Goal: Task Accomplishment & Management: Manage account settings

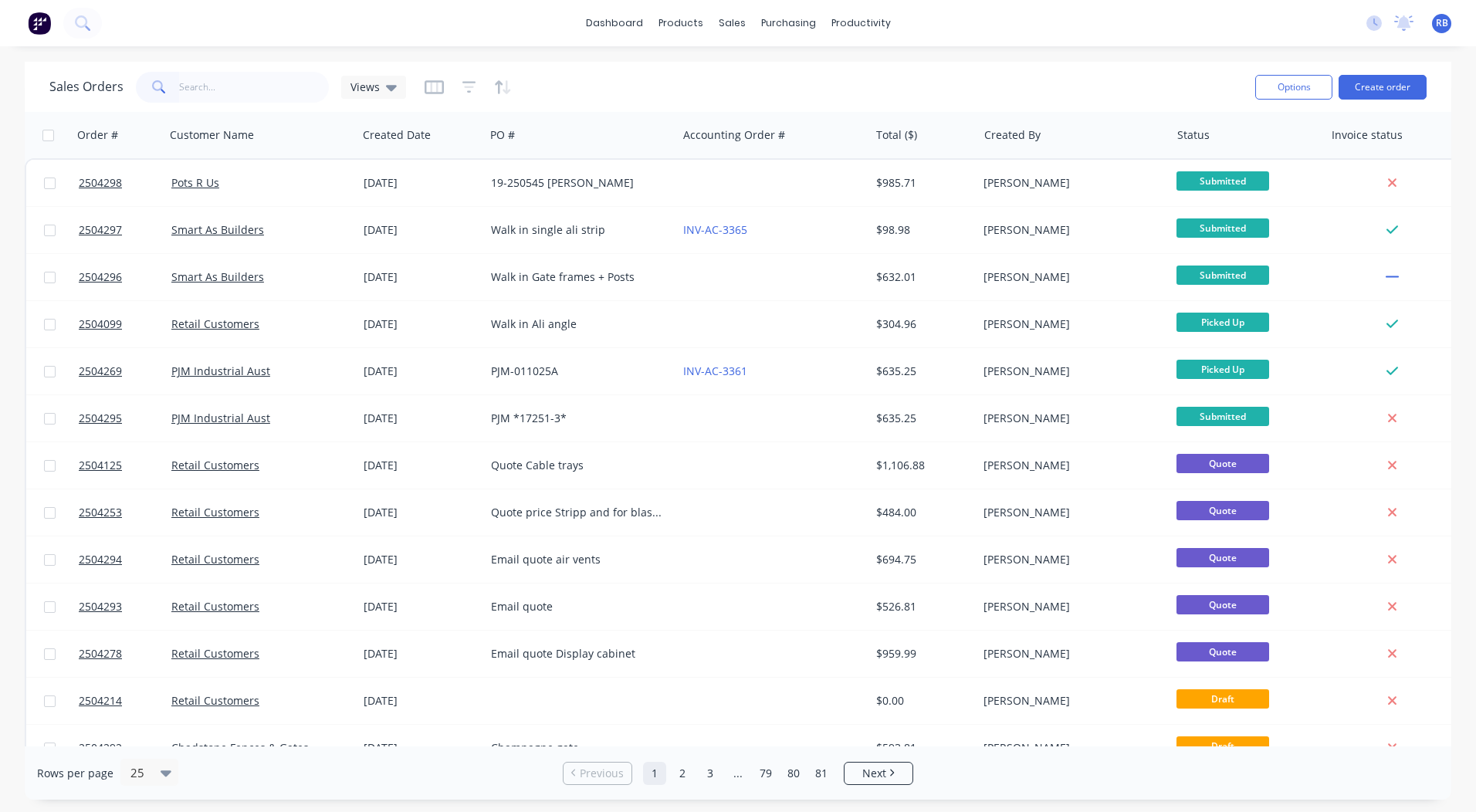
click at [218, 91] on input "text" at bounding box center [254, 87] width 150 height 30
type input "4251"
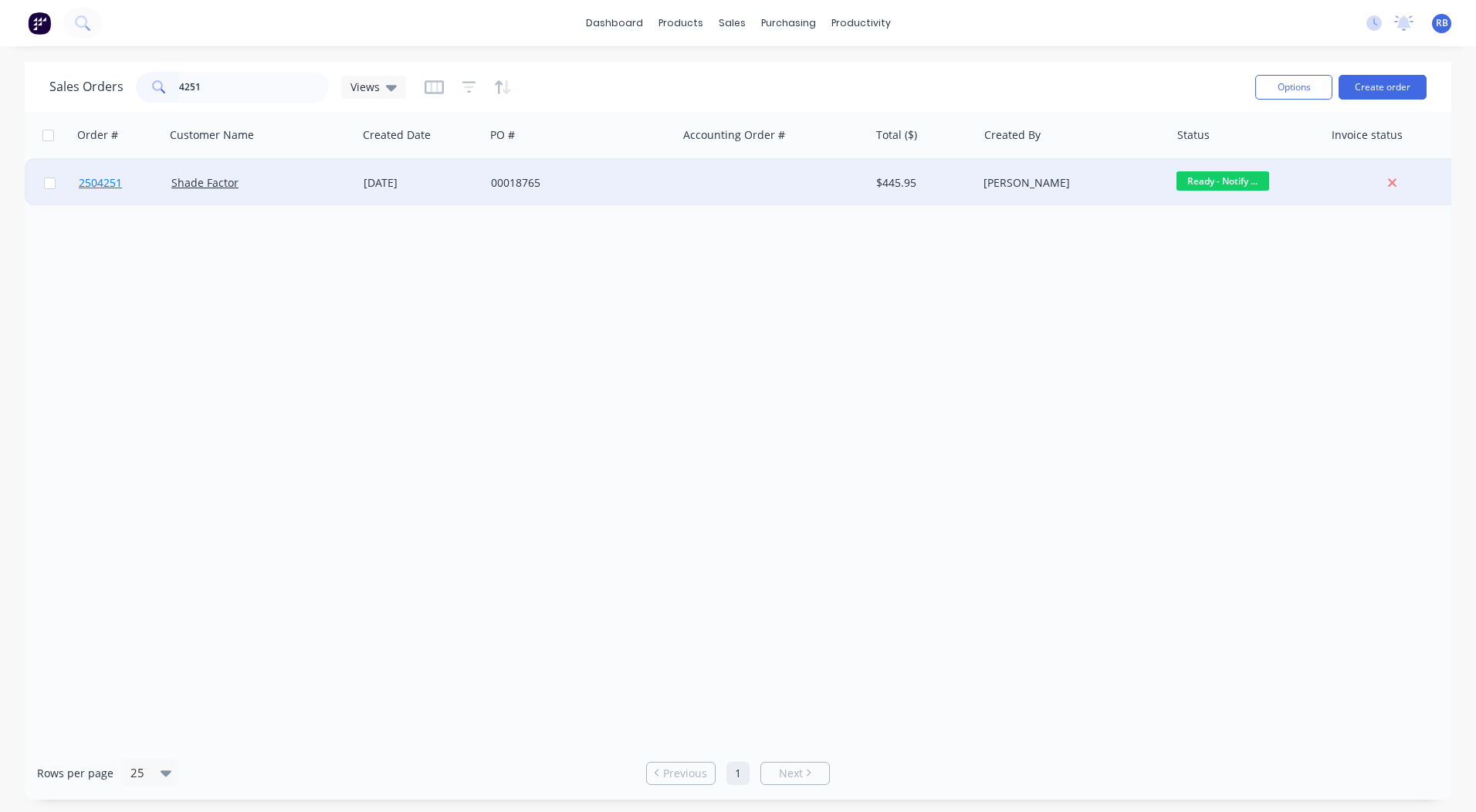
click at [115, 183] on span "2504251" at bounding box center [100, 183] width 43 height 16
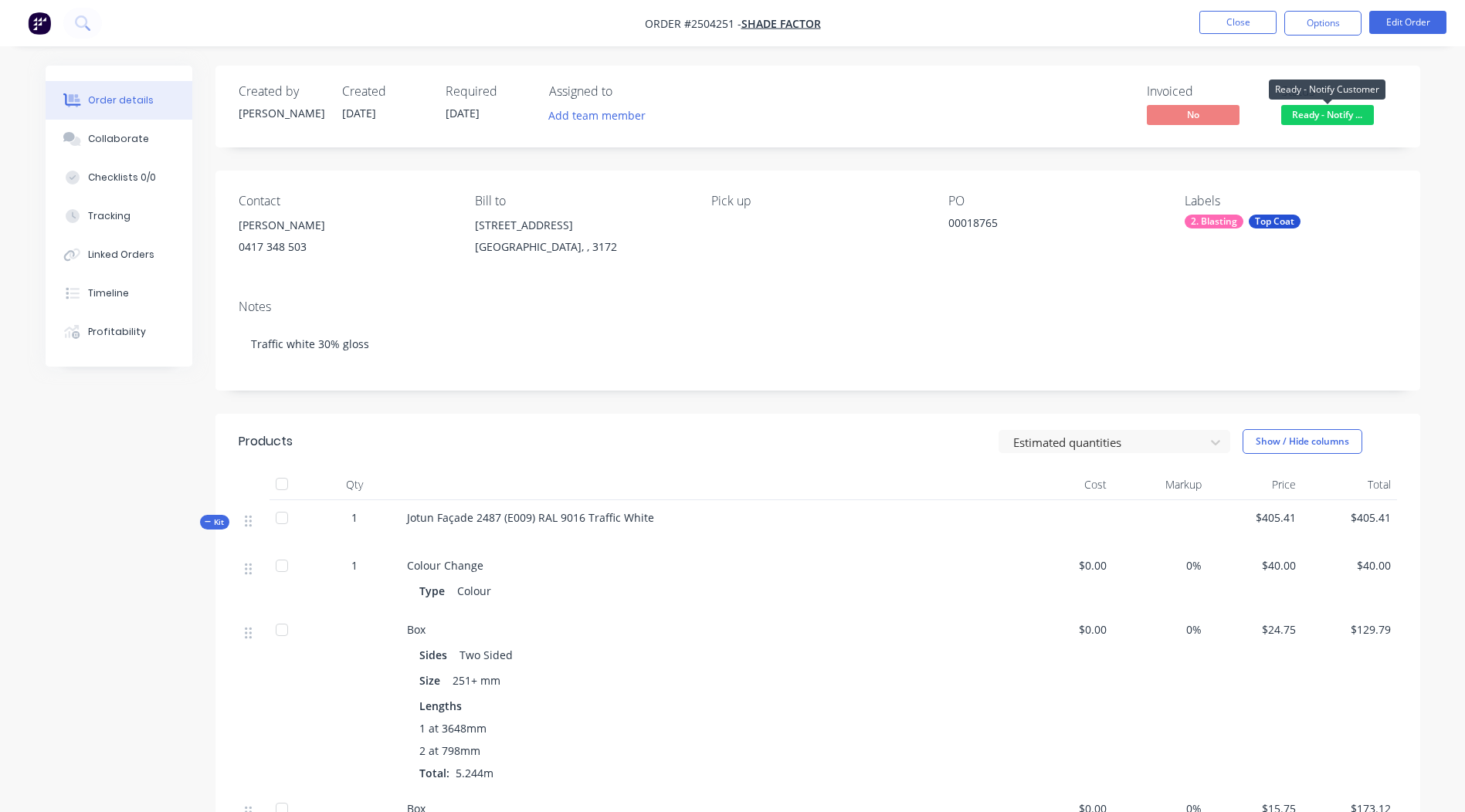
click at [1346, 109] on span "Ready - Notify ..." at bounding box center [1327, 115] width 92 height 20
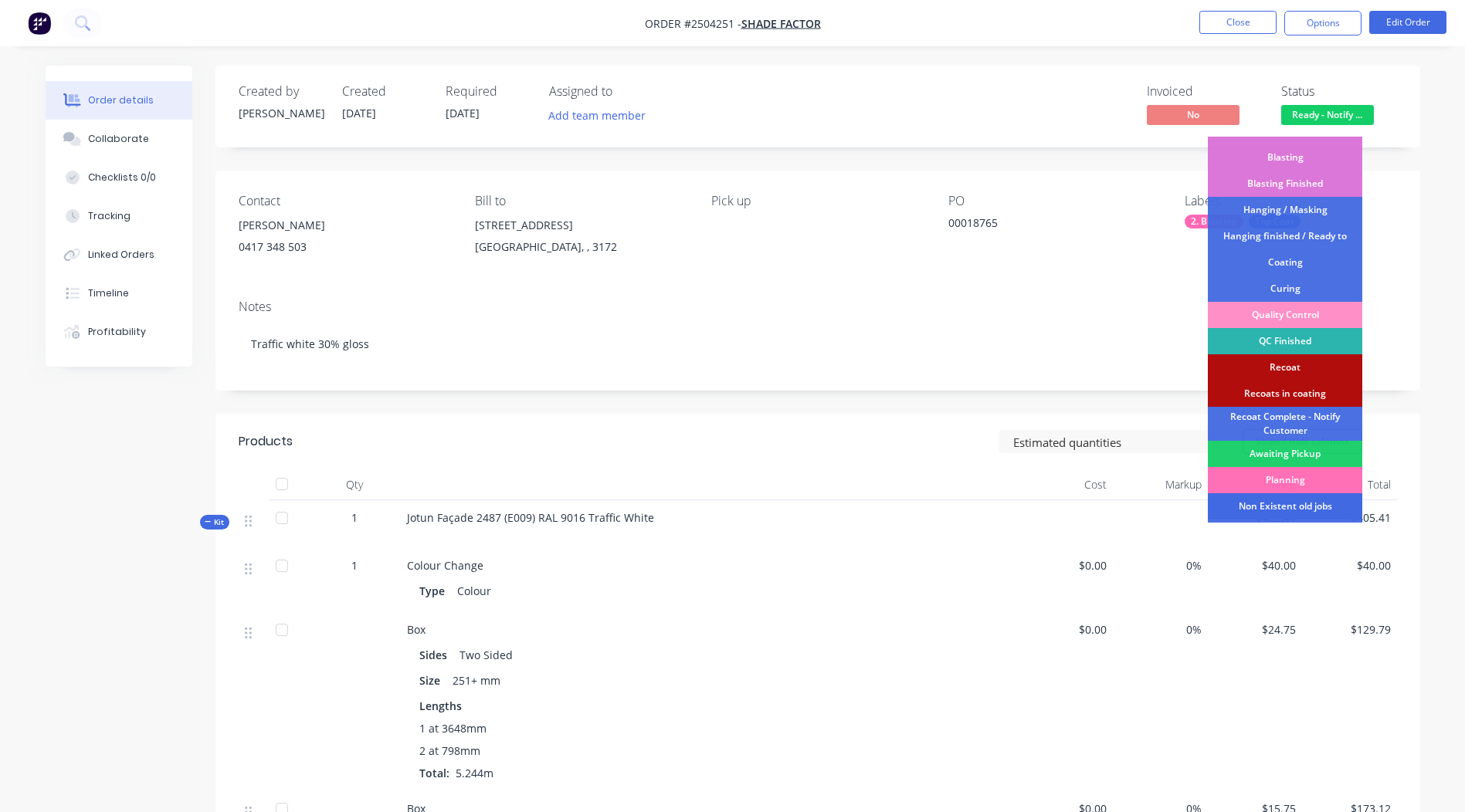
scroll to position [383, 0]
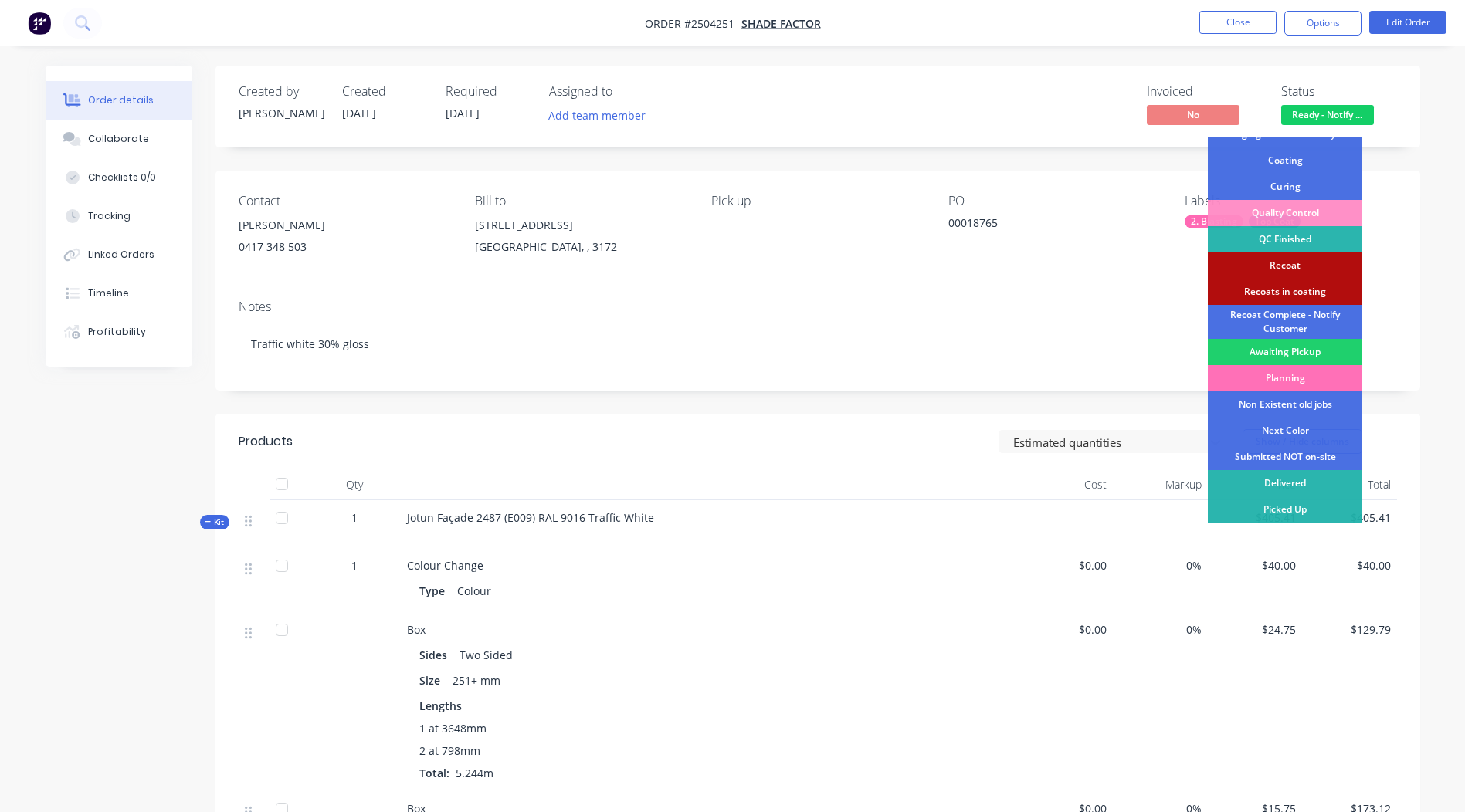
click at [1292, 506] on div "Picked Up" at bounding box center [1284, 509] width 154 height 27
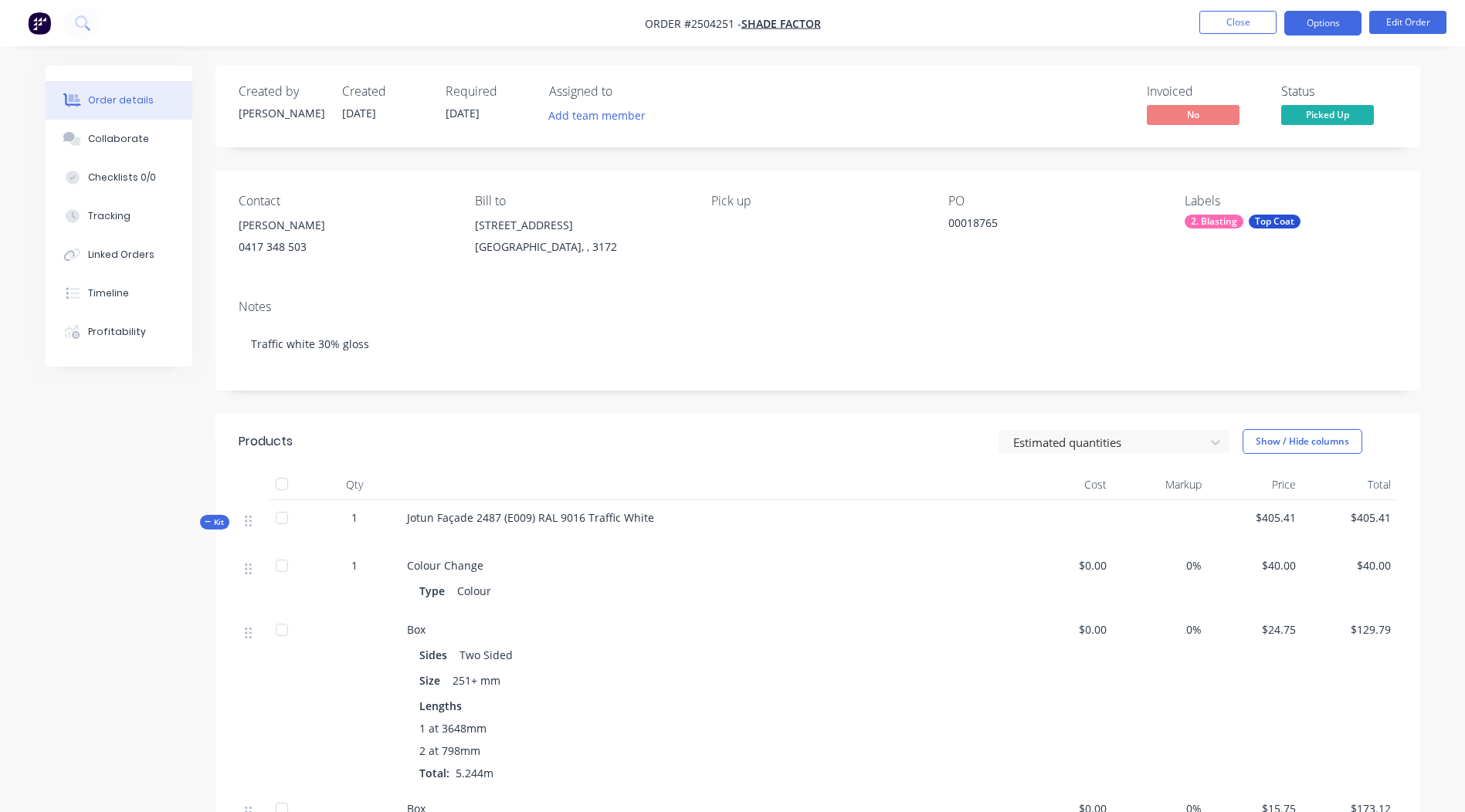
click at [1318, 15] on button "Options" at bounding box center [1322, 23] width 78 height 25
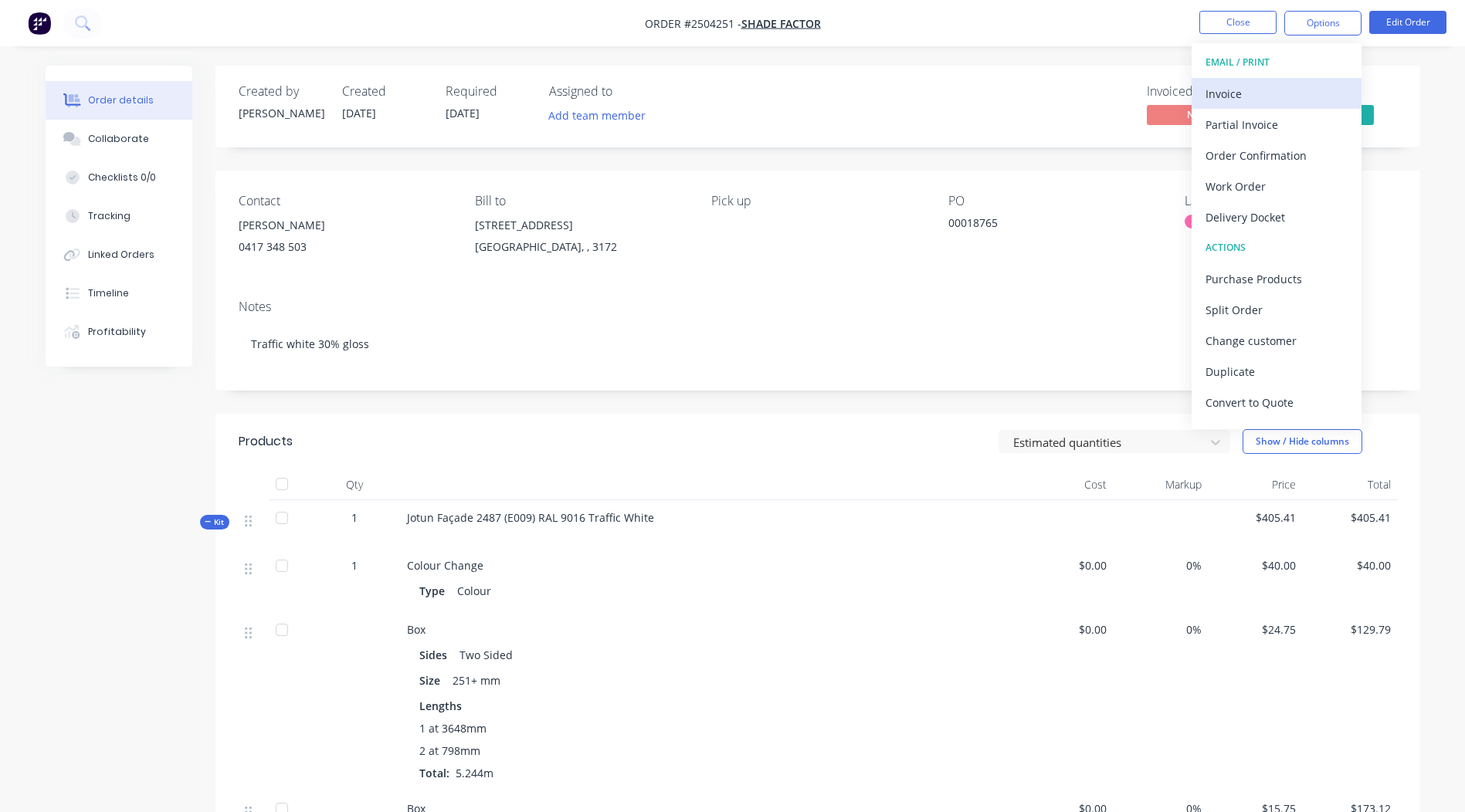
click at [1257, 96] on div "Invoice" at bounding box center [1276, 93] width 142 height 23
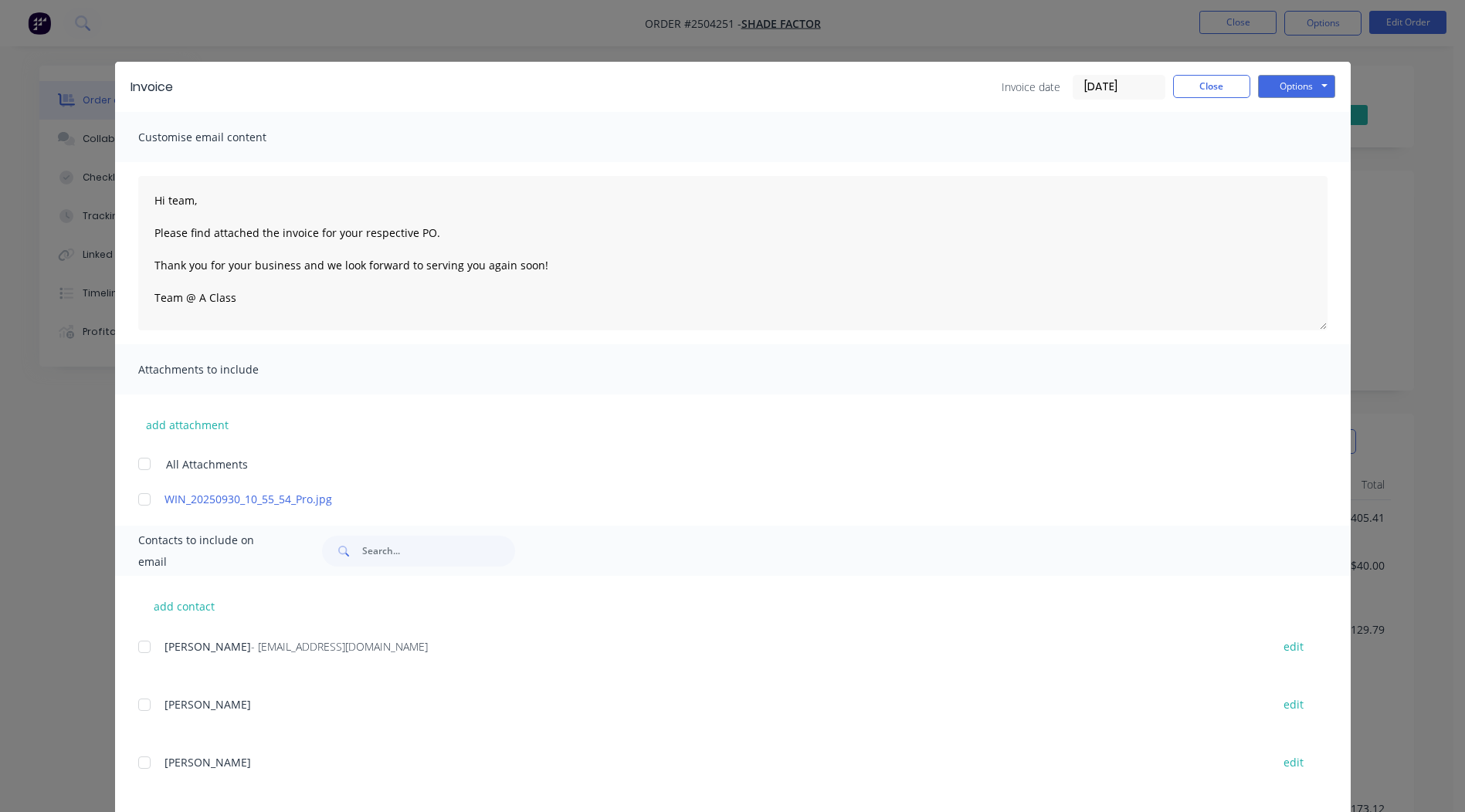
click at [142, 499] on div at bounding box center [144, 498] width 30 height 30
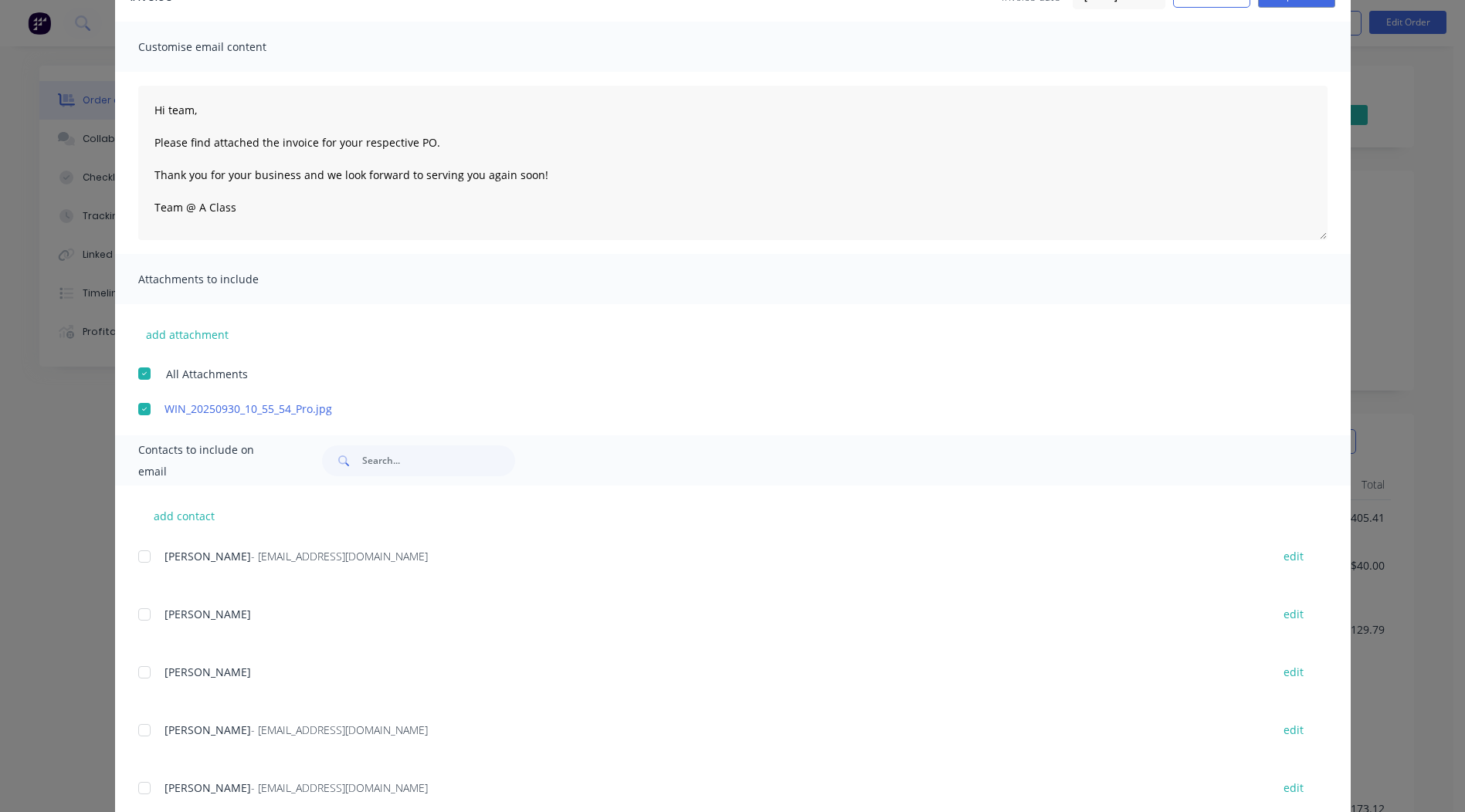
scroll to position [135, 0]
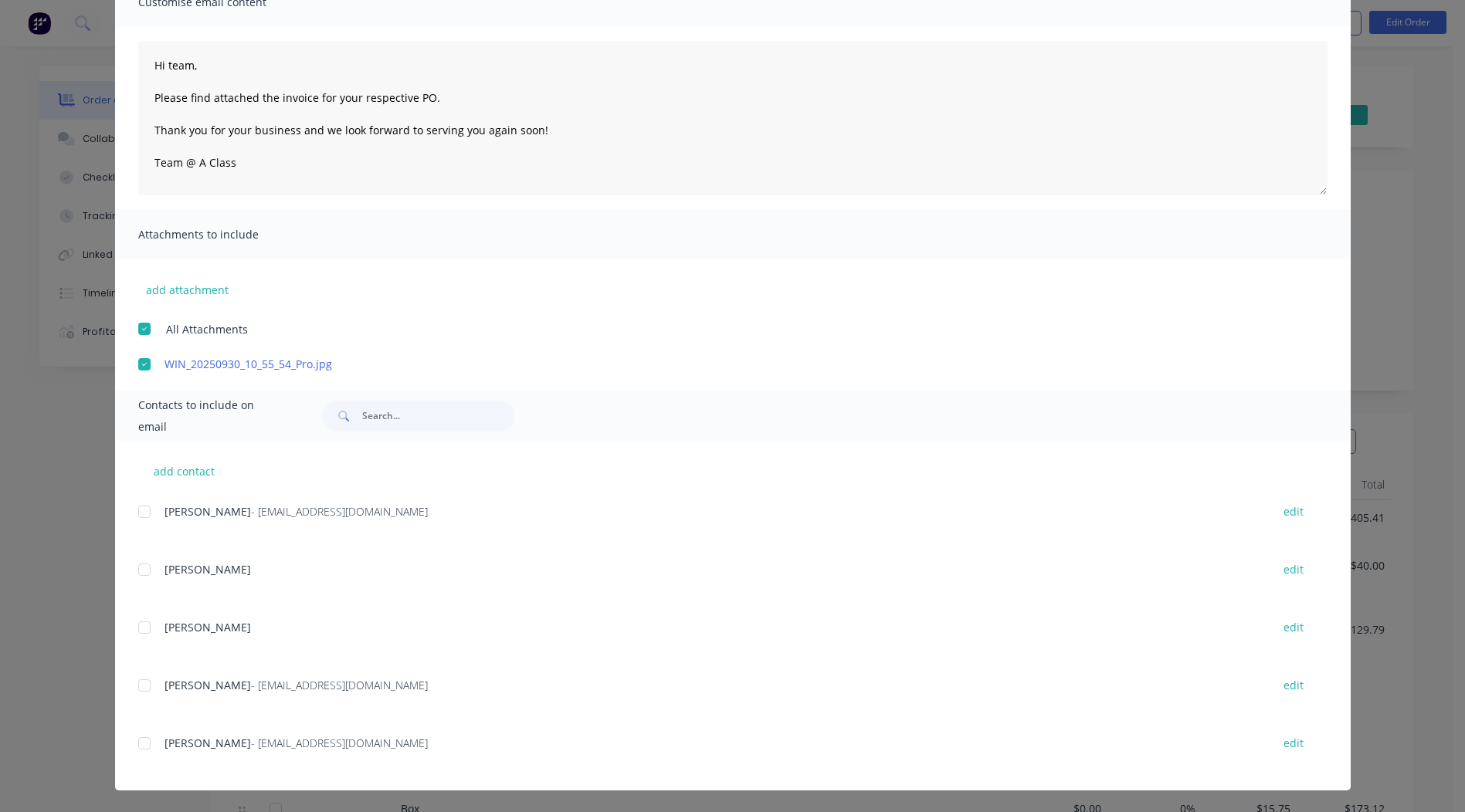
click at [137, 685] on div at bounding box center [144, 685] width 30 height 30
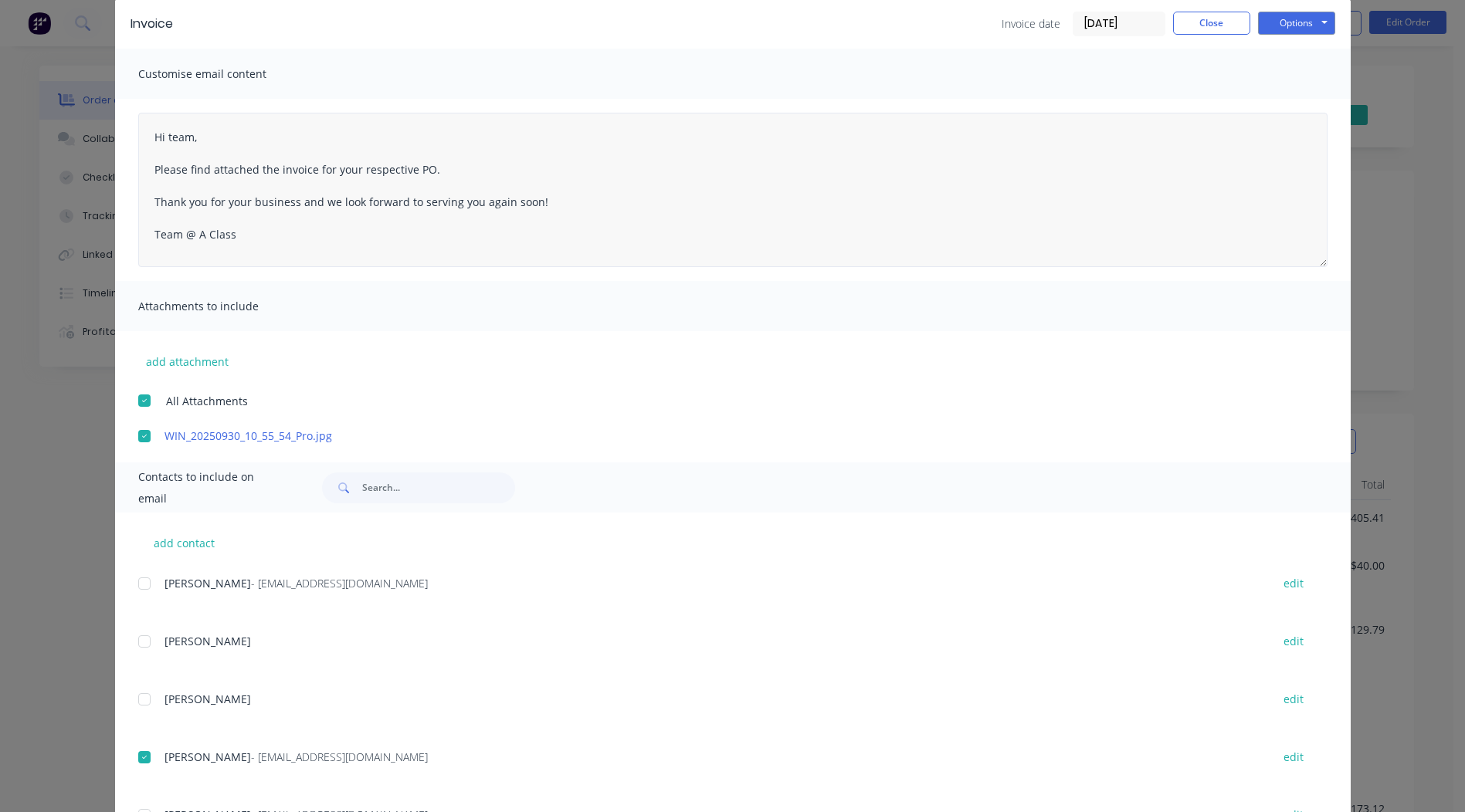
scroll to position [0, 0]
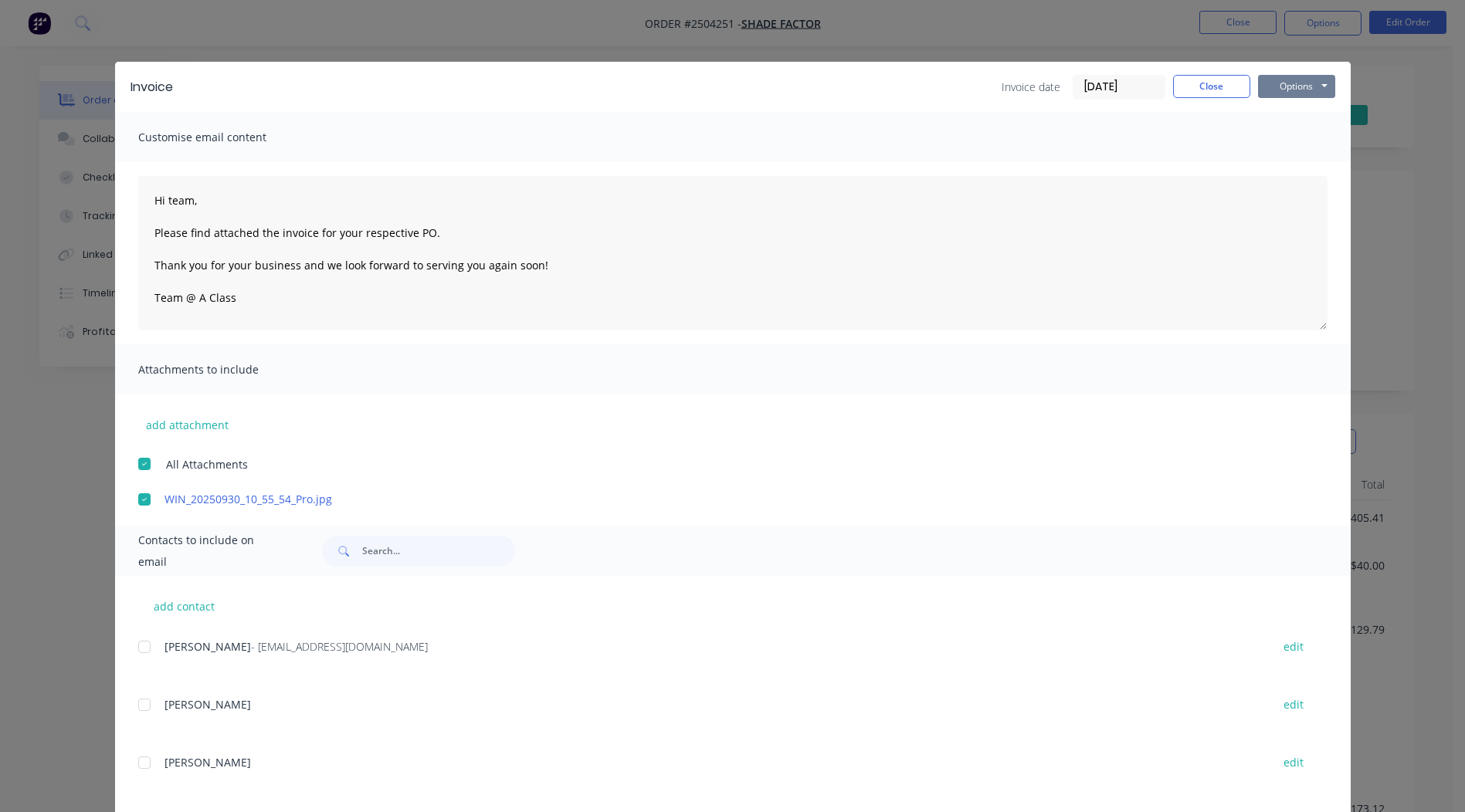
click at [1300, 88] on button "Options" at bounding box center [1296, 87] width 78 height 24
click at [1292, 165] on button "Email" at bounding box center [1307, 165] width 99 height 26
click at [1210, 87] on button "Close" at bounding box center [1211, 87] width 78 height 24
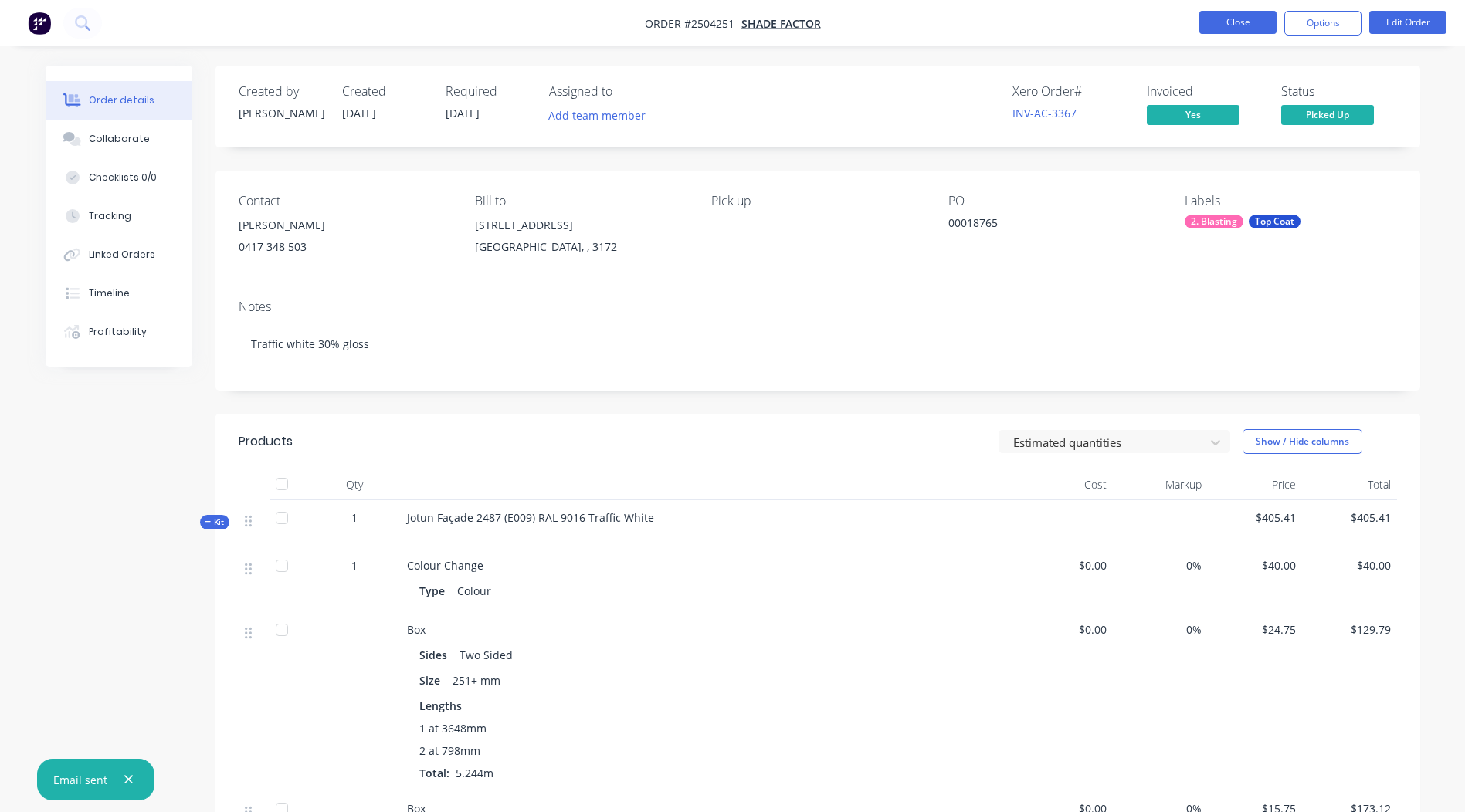
click at [1225, 20] on button "Close" at bounding box center [1238, 23] width 78 height 24
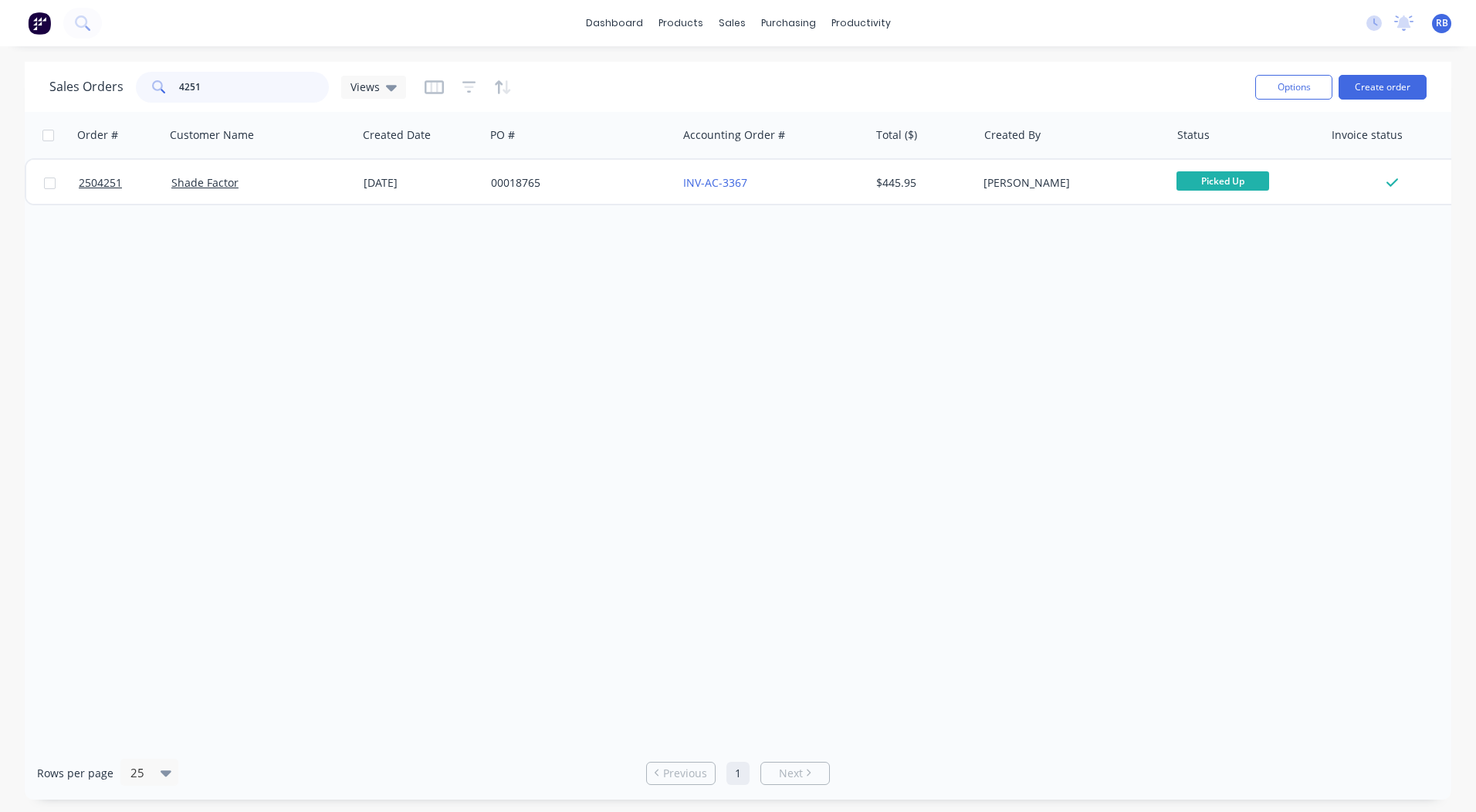
click at [204, 85] on input "4251" at bounding box center [254, 87] width 150 height 30
type input "4264"
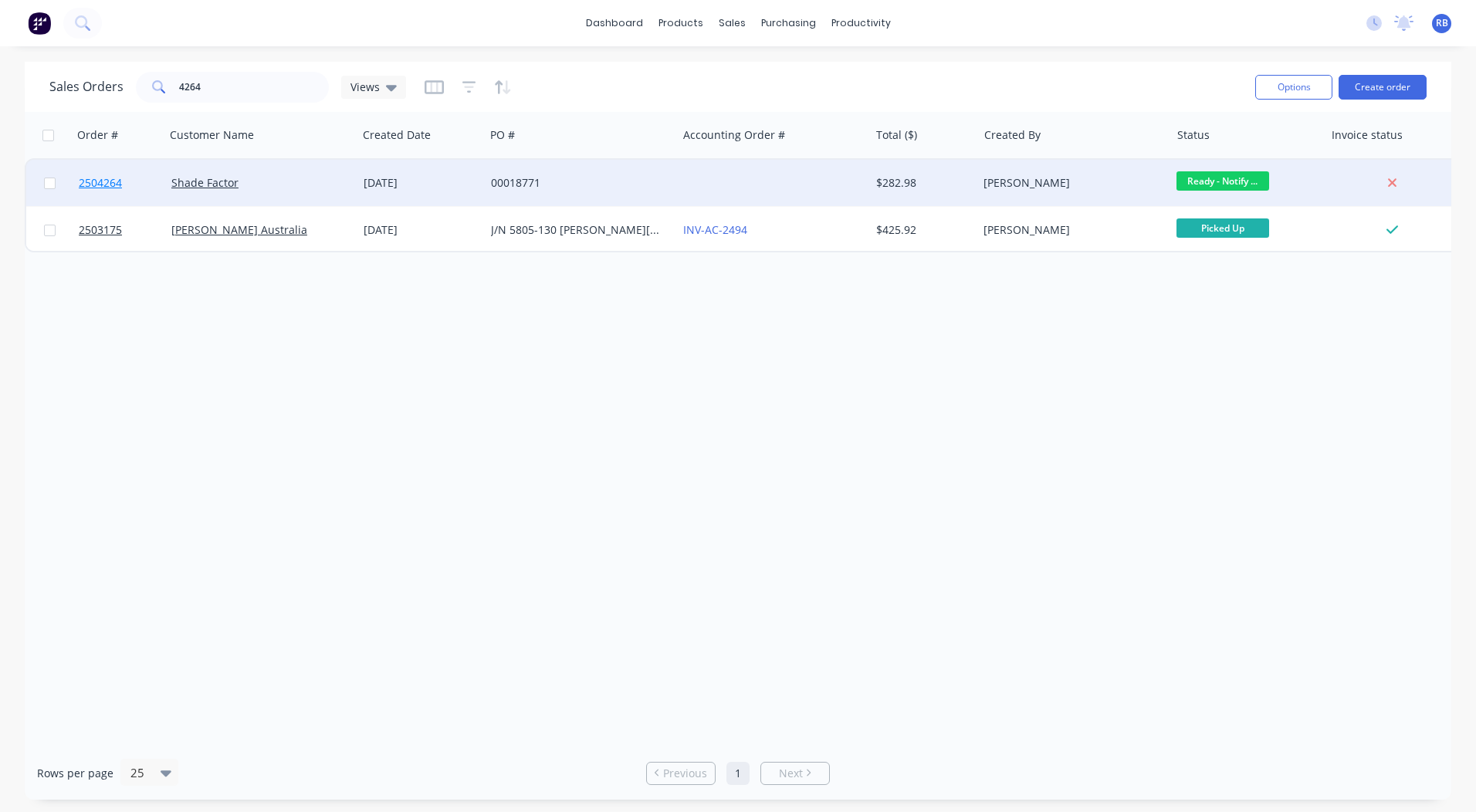
click at [91, 184] on span "2504264" at bounding box center [100, 183] width 43 height 16
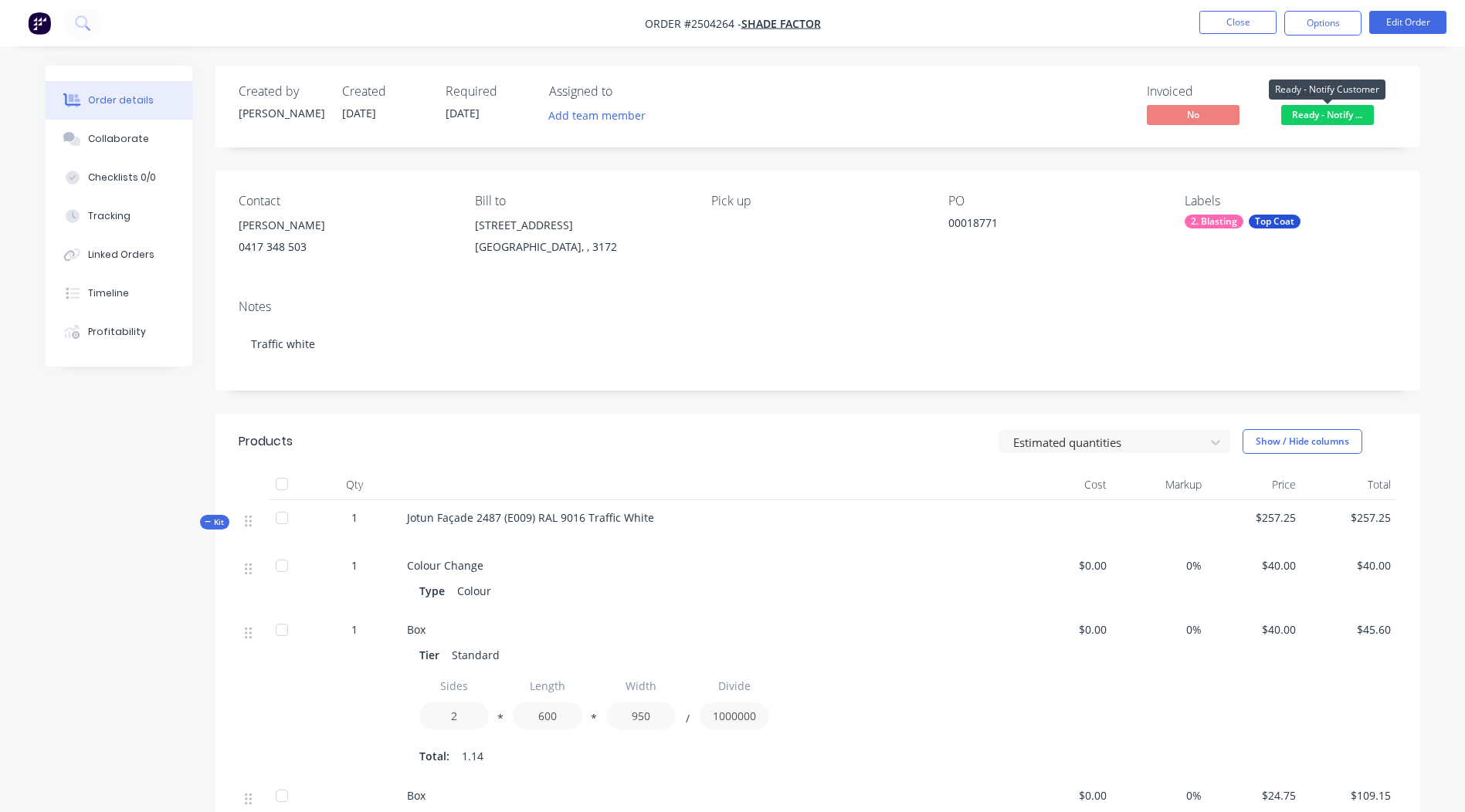
click at [1348, 106] on span "Ready - Notify ..." at bounding box center [1327, 115] width 92 height 20
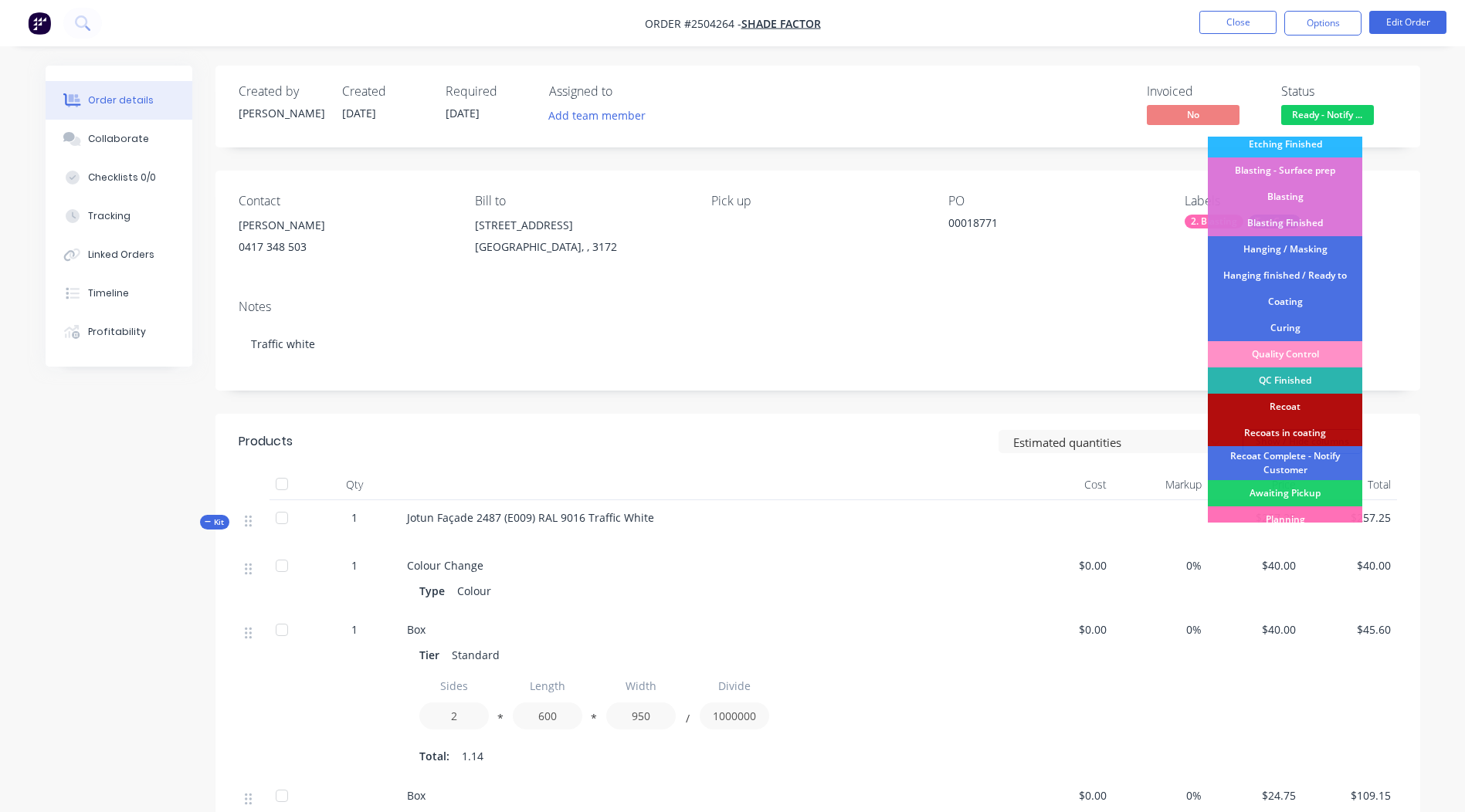
scroll to position [383, 0]
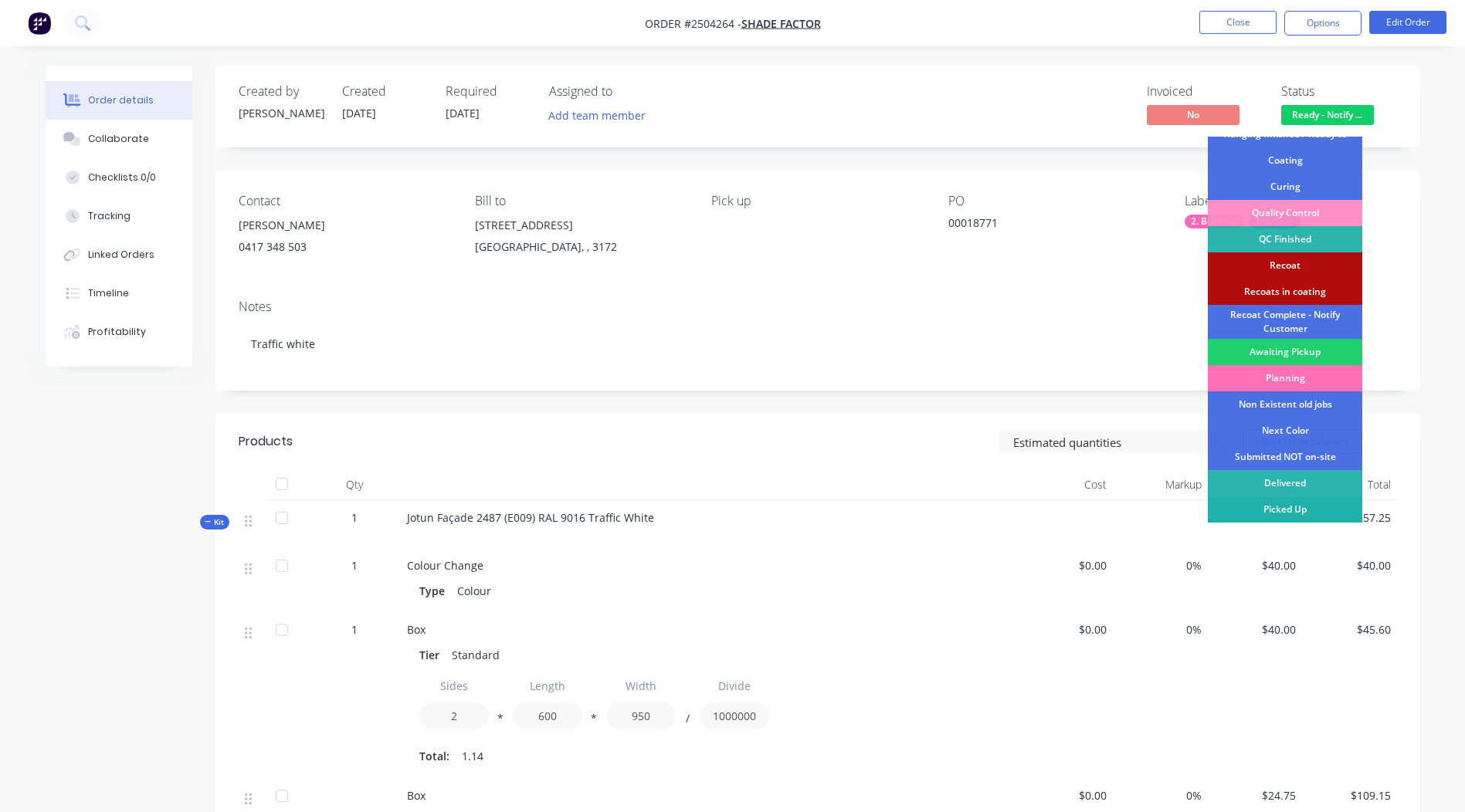
click at [1296, 516] on div "Picked Up" at bounding box center [1284, 509] width 154 height 27
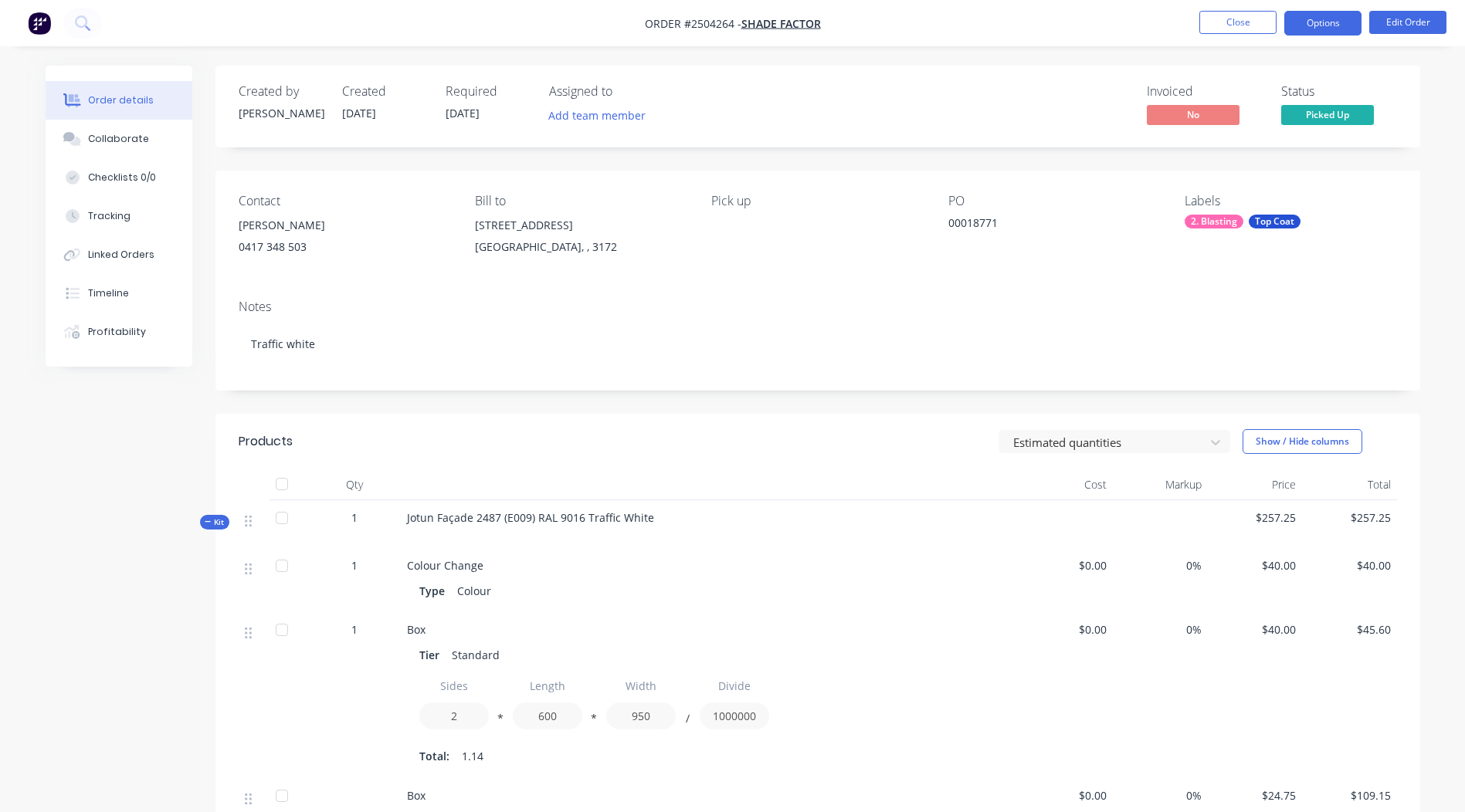
click at [1308, 30] on button "Options" at bounding box center [1322, 23] width 78 height 25
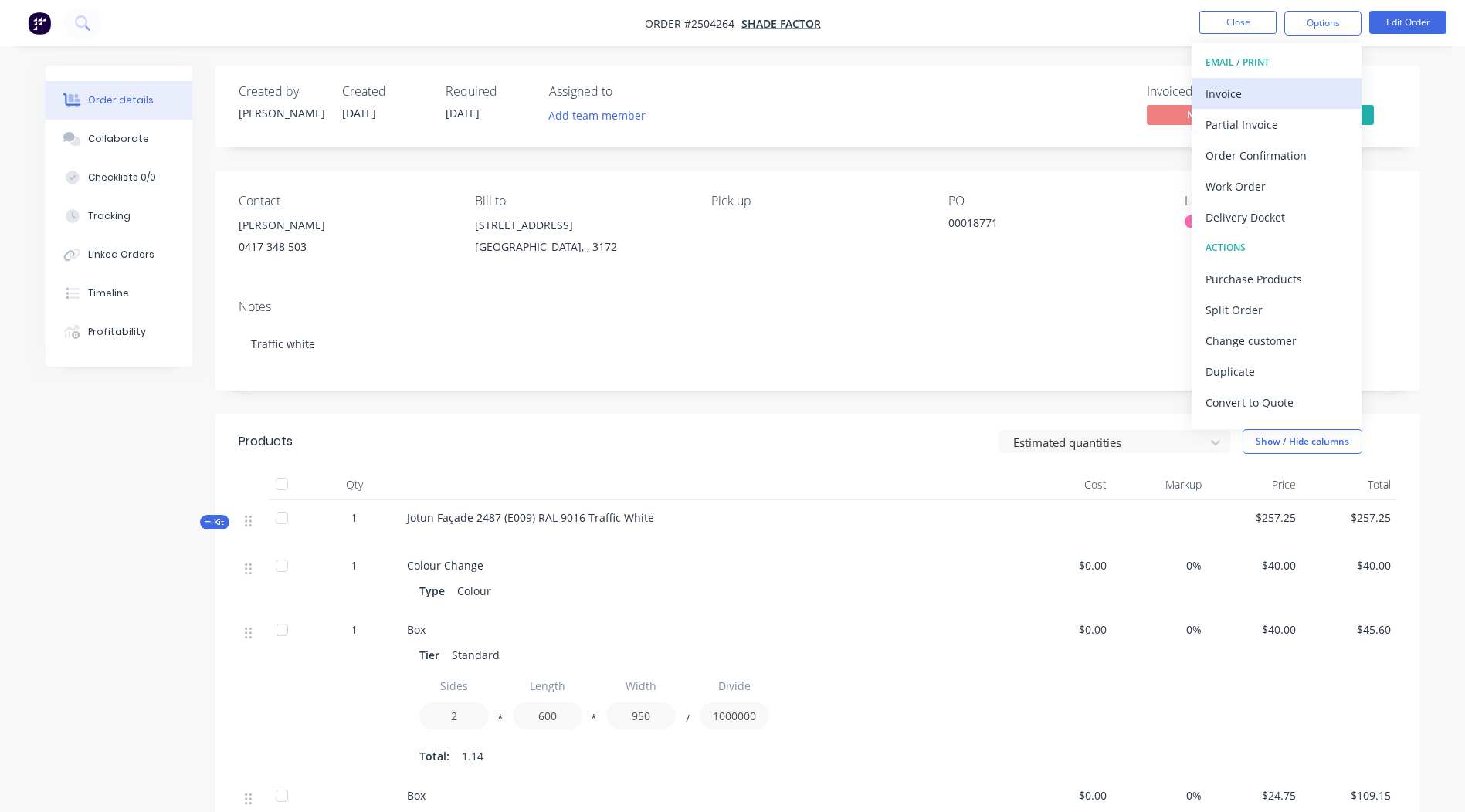
click at [1243, 95] on div "Invoice" at bounding box center [1276, 93] width 142 height 23
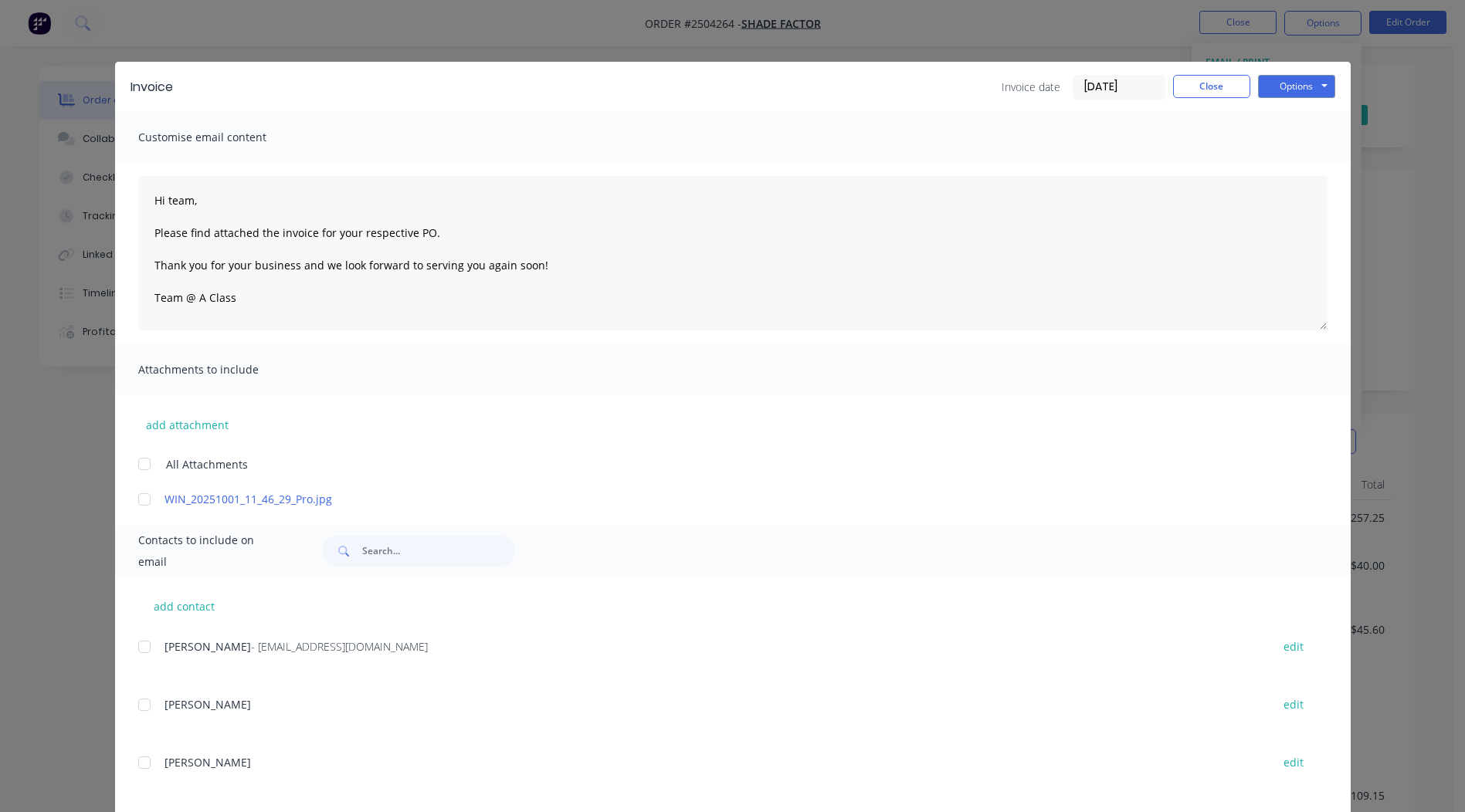
click at [142, 498] on div at bounding box center [144, 498] width 30 height 30
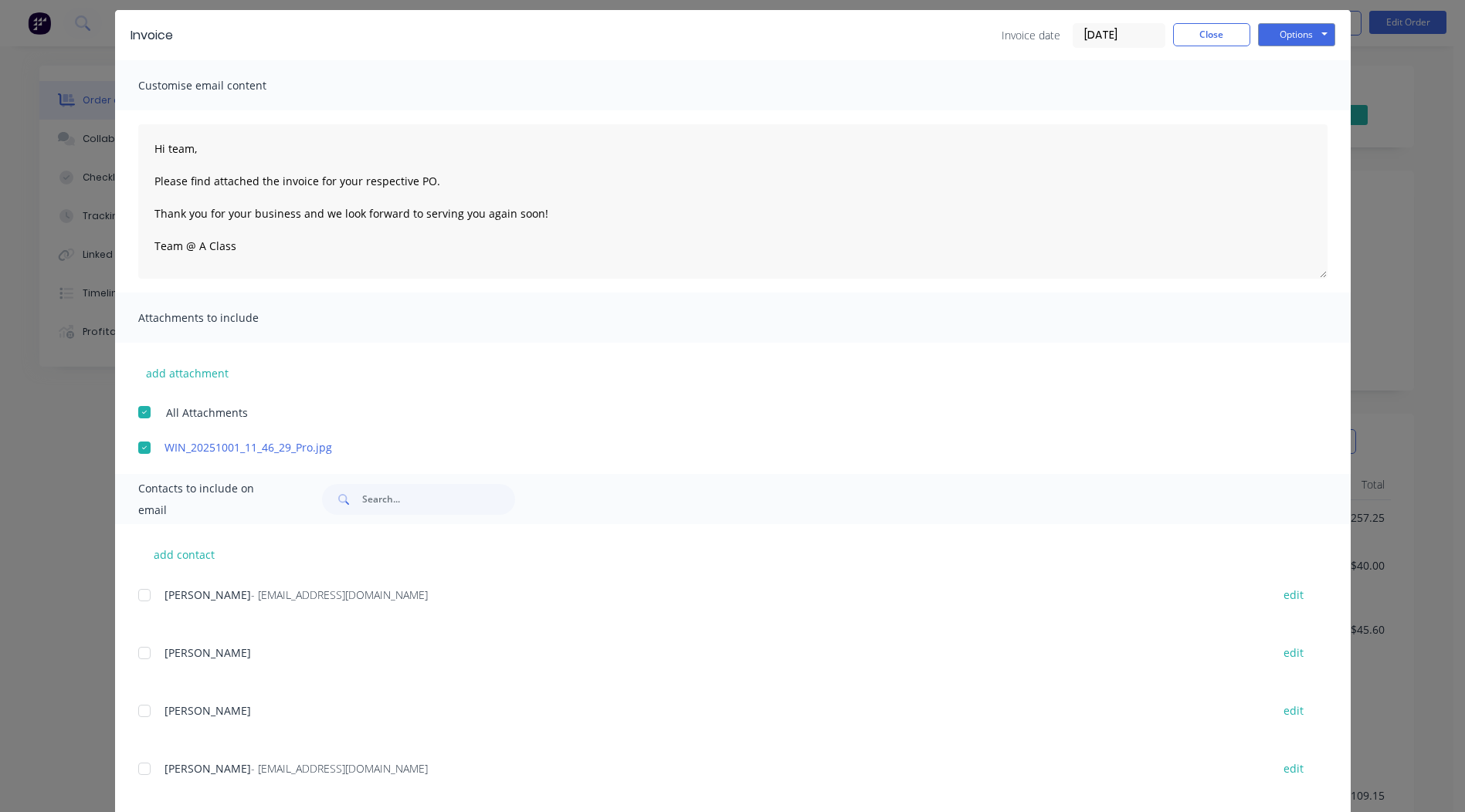
scroll to position [135, 0]
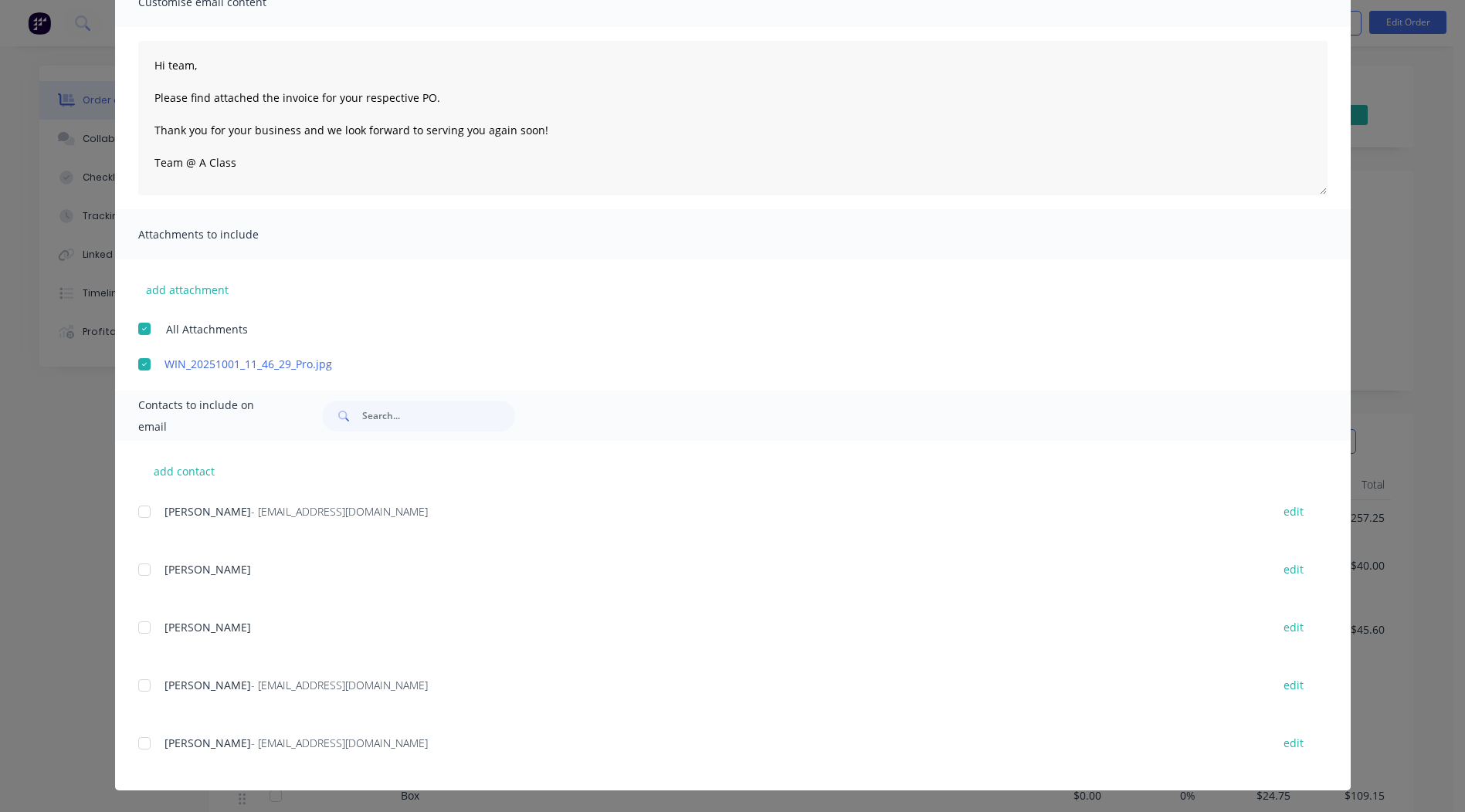
click at [136, 686] on div at bounding box center [144, 685] width 30 height 30
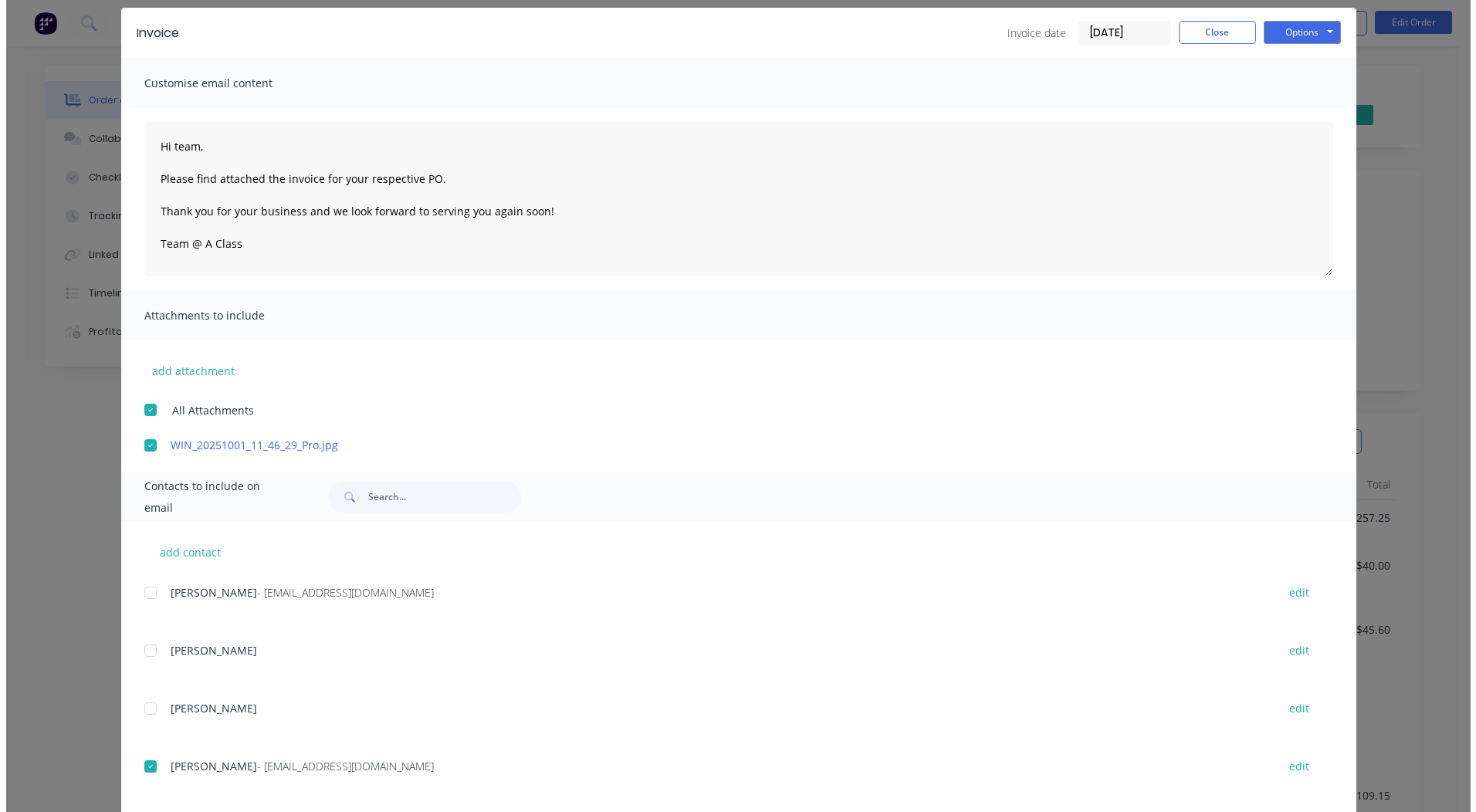
scroll to position [0, 0]
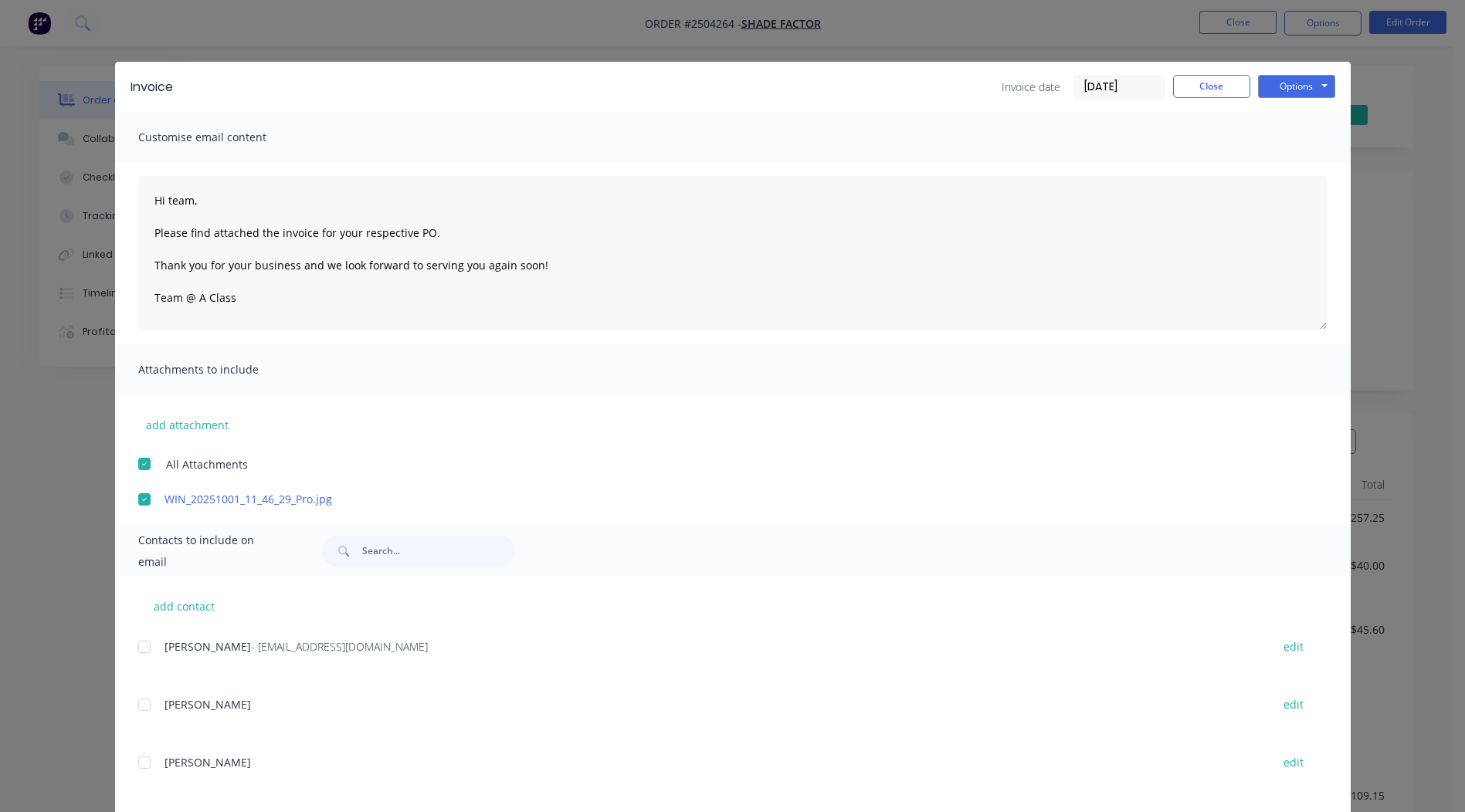
drag, startPoint x: 1244, startPoint y: 626, endPoint x: 1348, endPoint y: 339, distance: 305.3
click at [1297, 82] on button "Options" at bounding box center [1296, 87] width 78 height 24
click at [1282, 167] on button "Email" at bounding box center [1307, 165] width 99 height 26
click at [1202, 82] on button "Close" at bounding box center [1211, 87] width 78 height 24
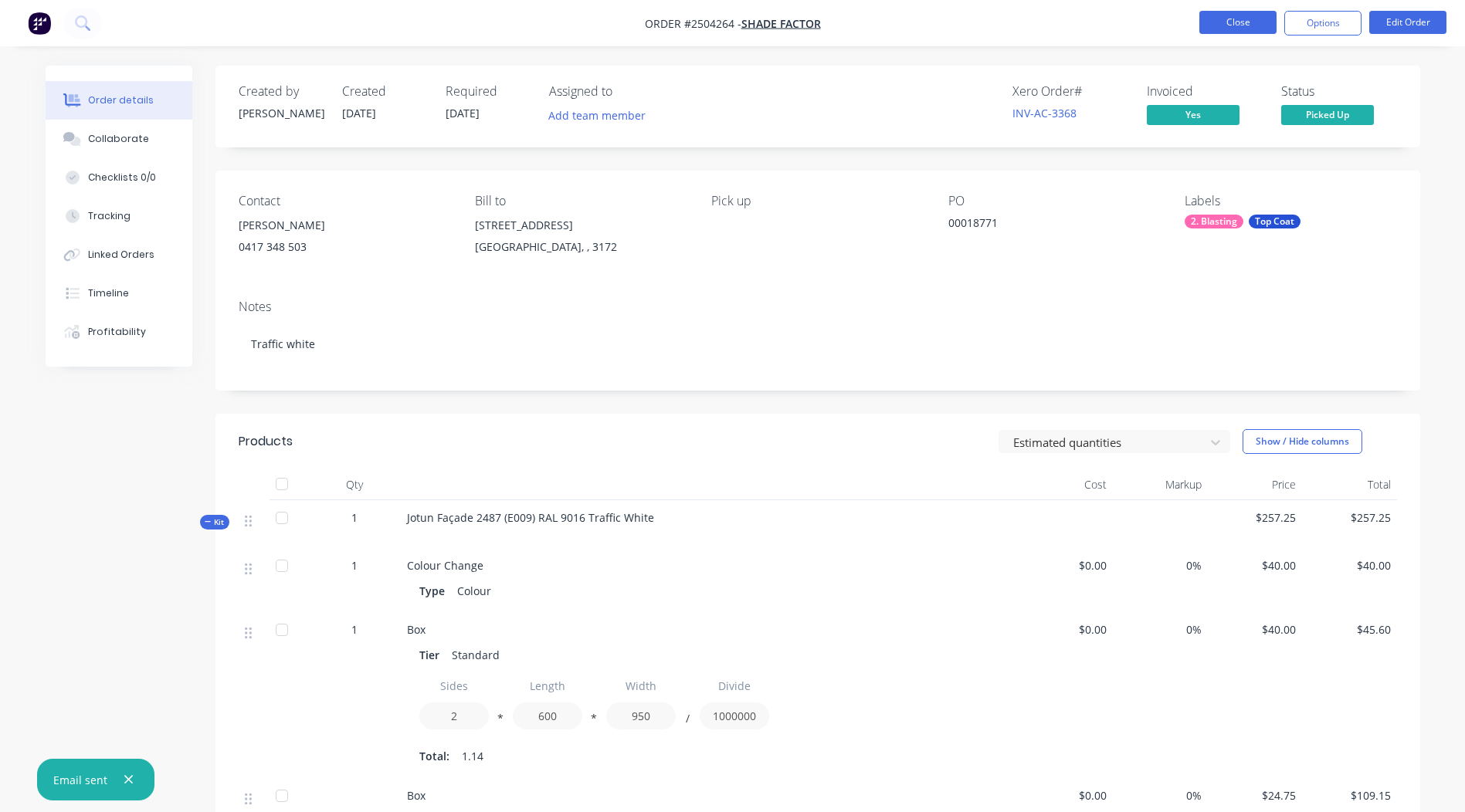
click at [1235, 27] on button "Close" at bounding box center [1238, 23] width 78 height 24
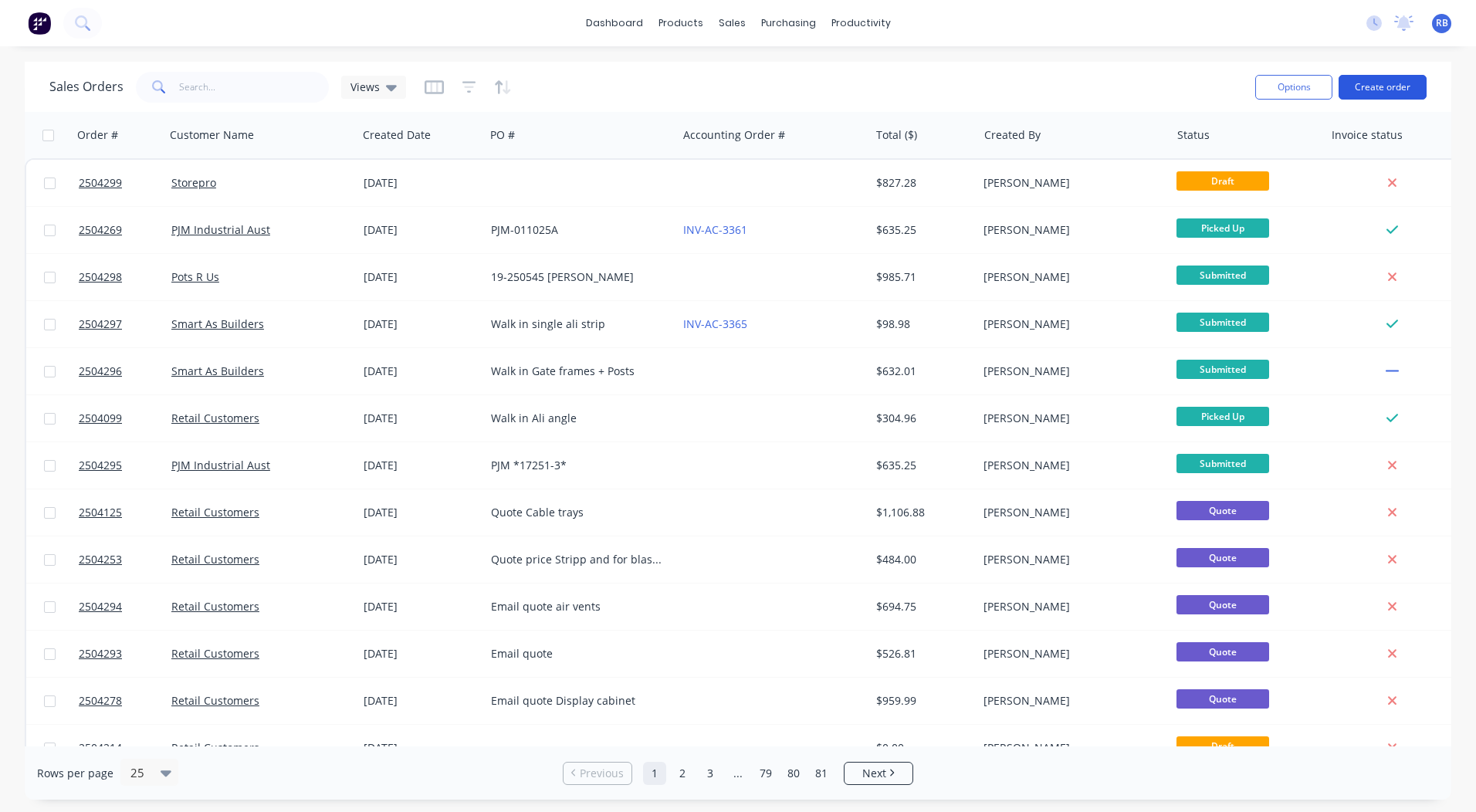
click at [1385, 84] on button "Create order" at bounding box center [1384, 87] width 89 height 25
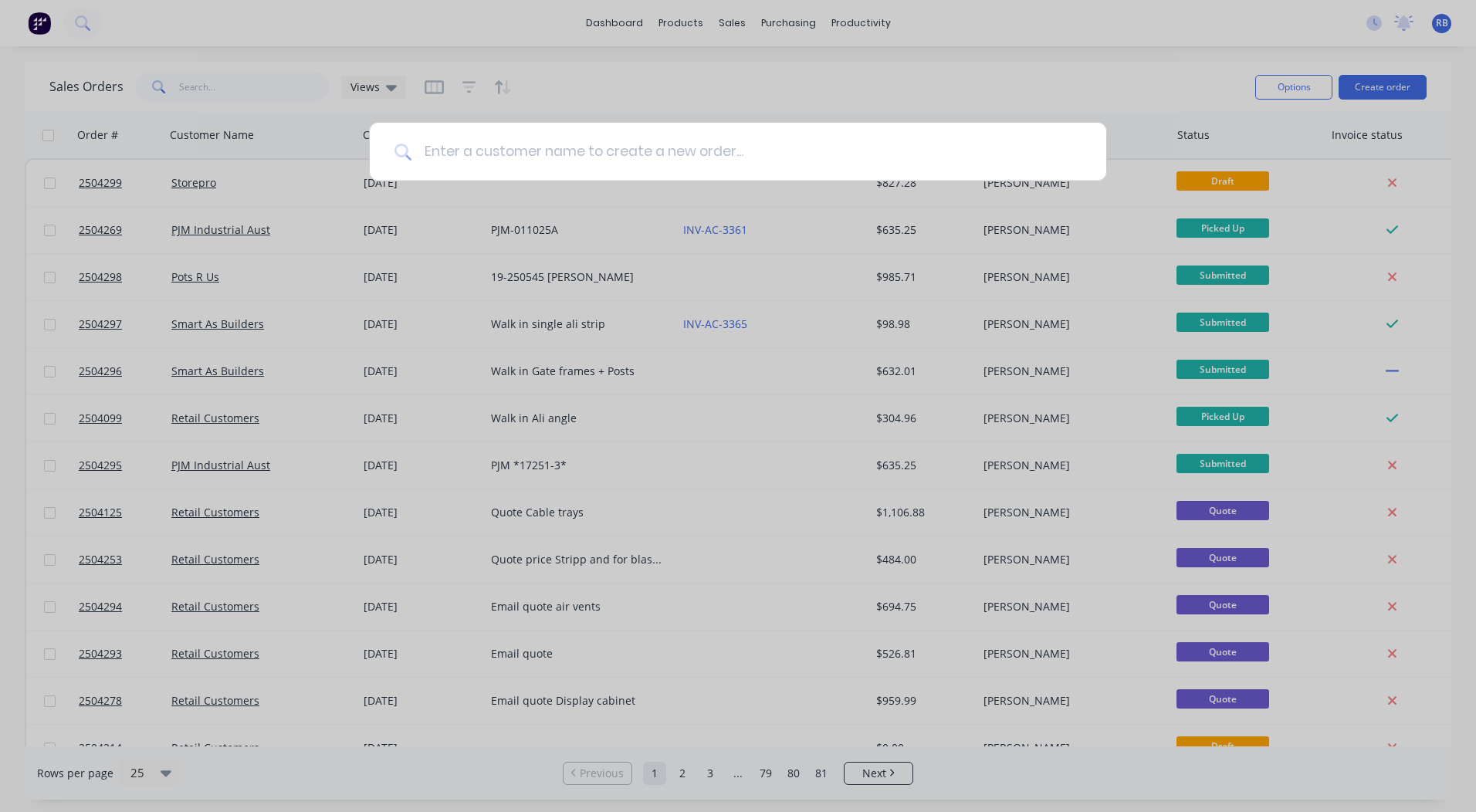
click at [459, 152] on input at bounding box center [747, 151] width 671 height 58
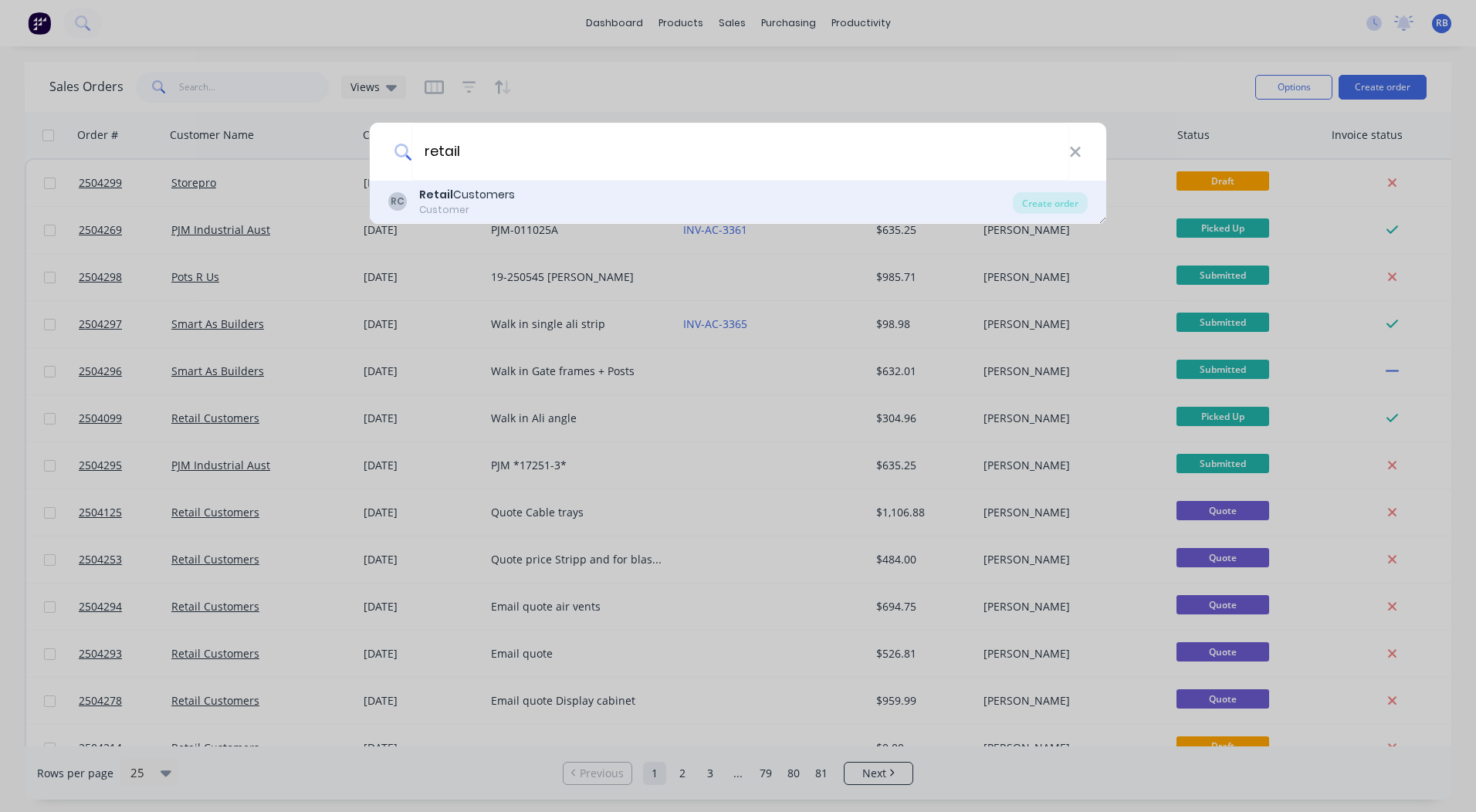
type input "retail"
click at [460, 193] on div "Retail Customers" at bounding box center [466, 195] width 95 height 16
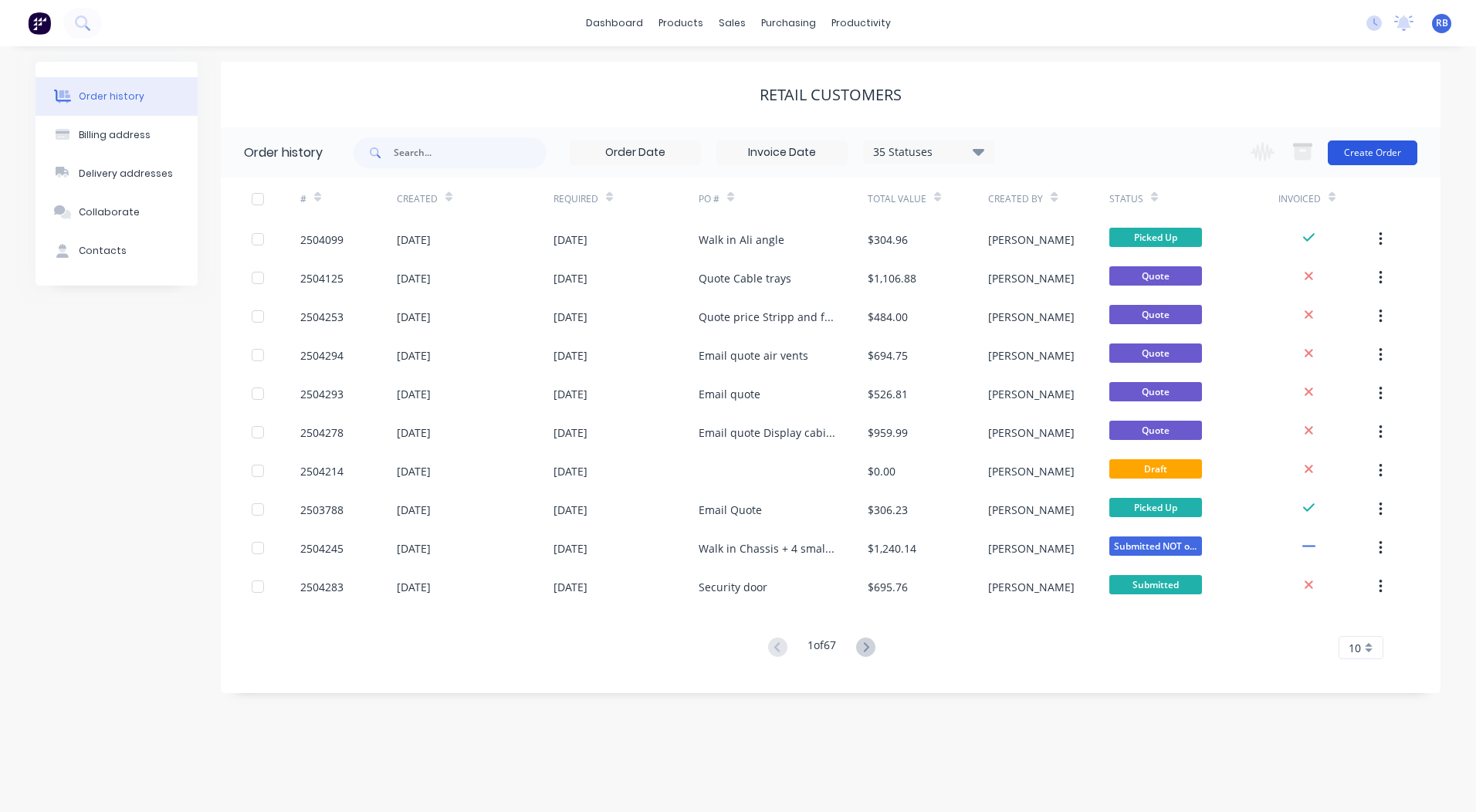
click at [1358, 155] on button "Create Order" at bounding box center [1373, 152] width 89 height 25
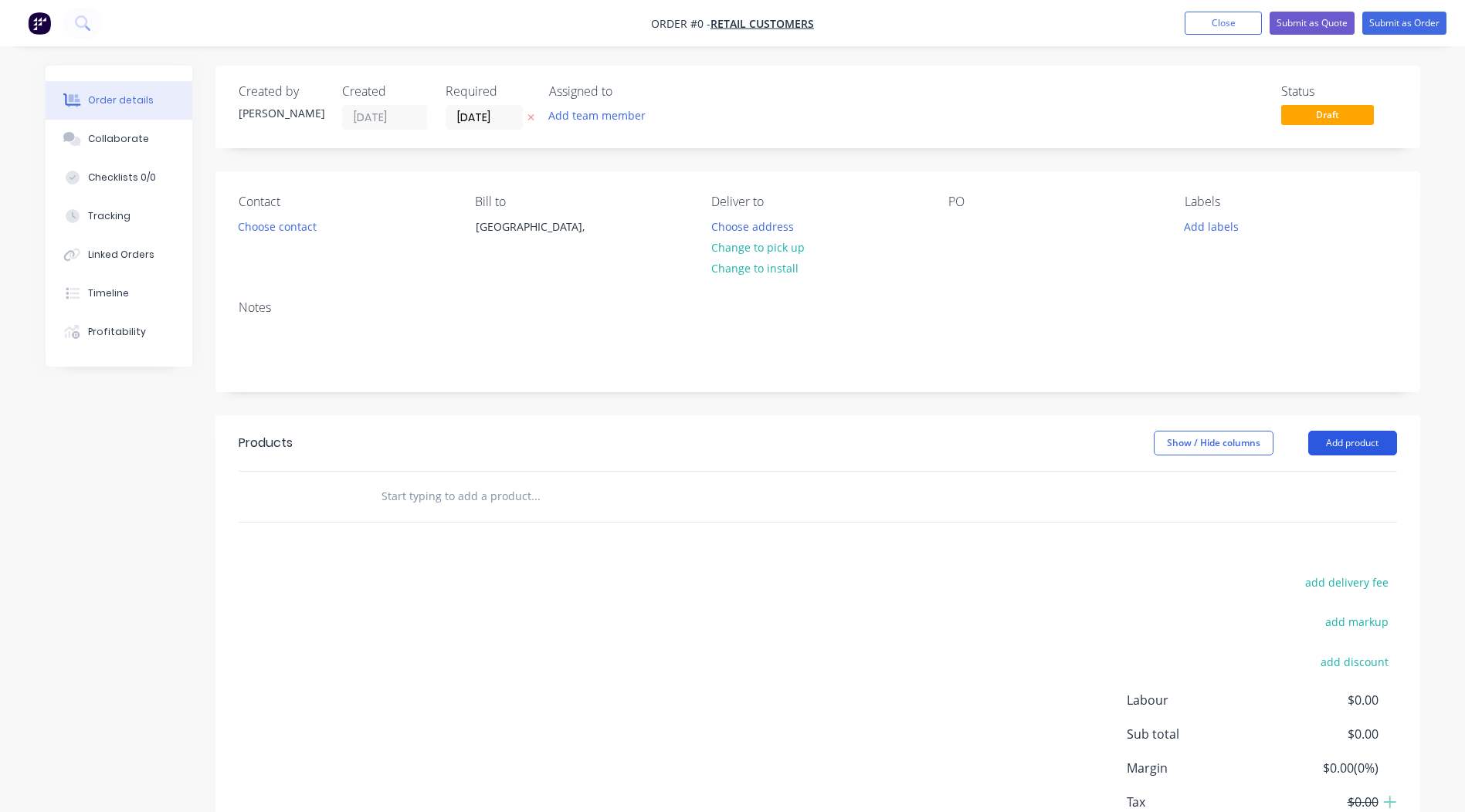
click at [1366, 436] on button "Add product" at bounding box center [1352, 442] width 88 height 25
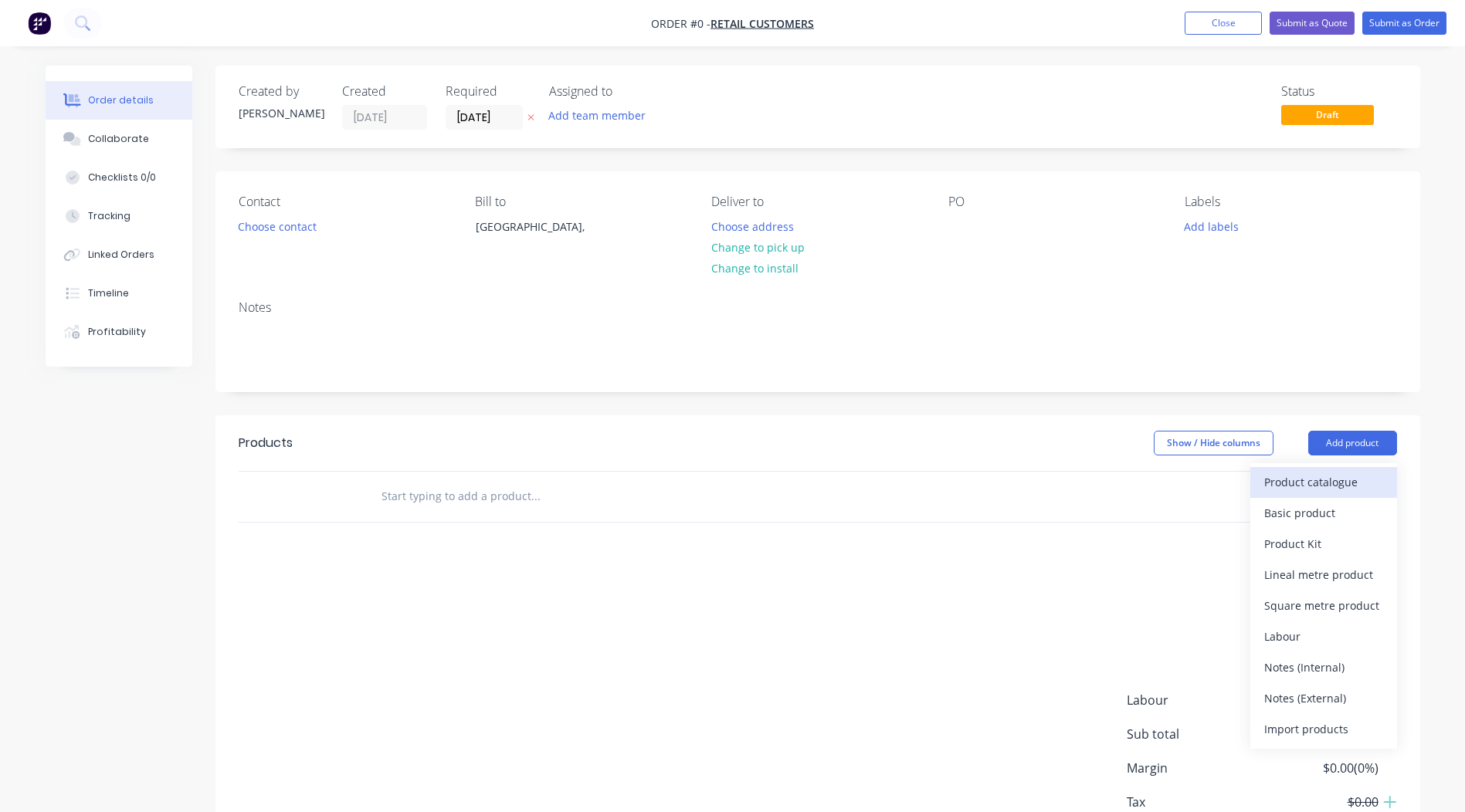
click at [1318, 480] on div "Product catalogue" at bounding box center [1323, 482] width 119 height 23
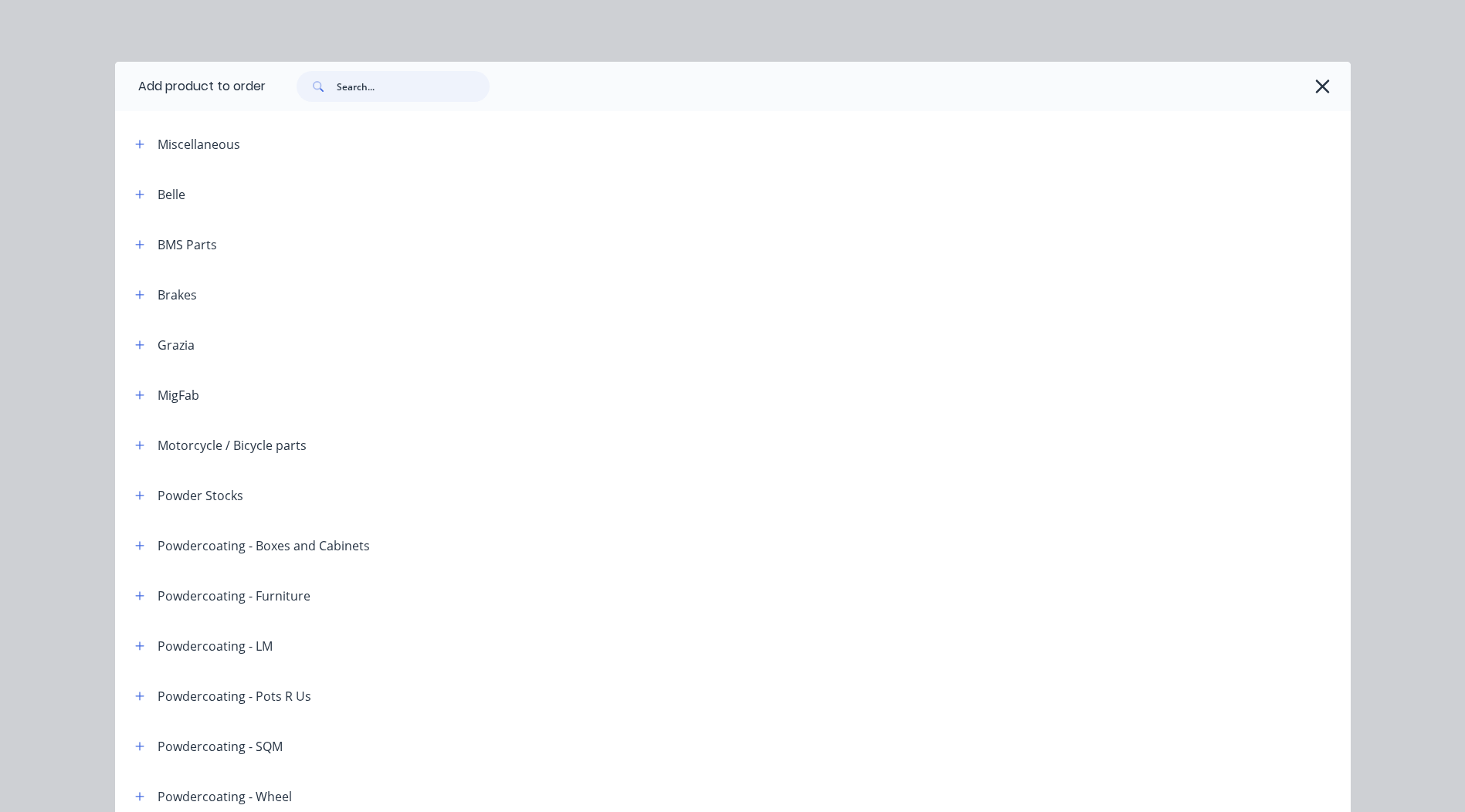
click at [401, 78] on input "text" at bounding box center [412, 86] width 152 height 30
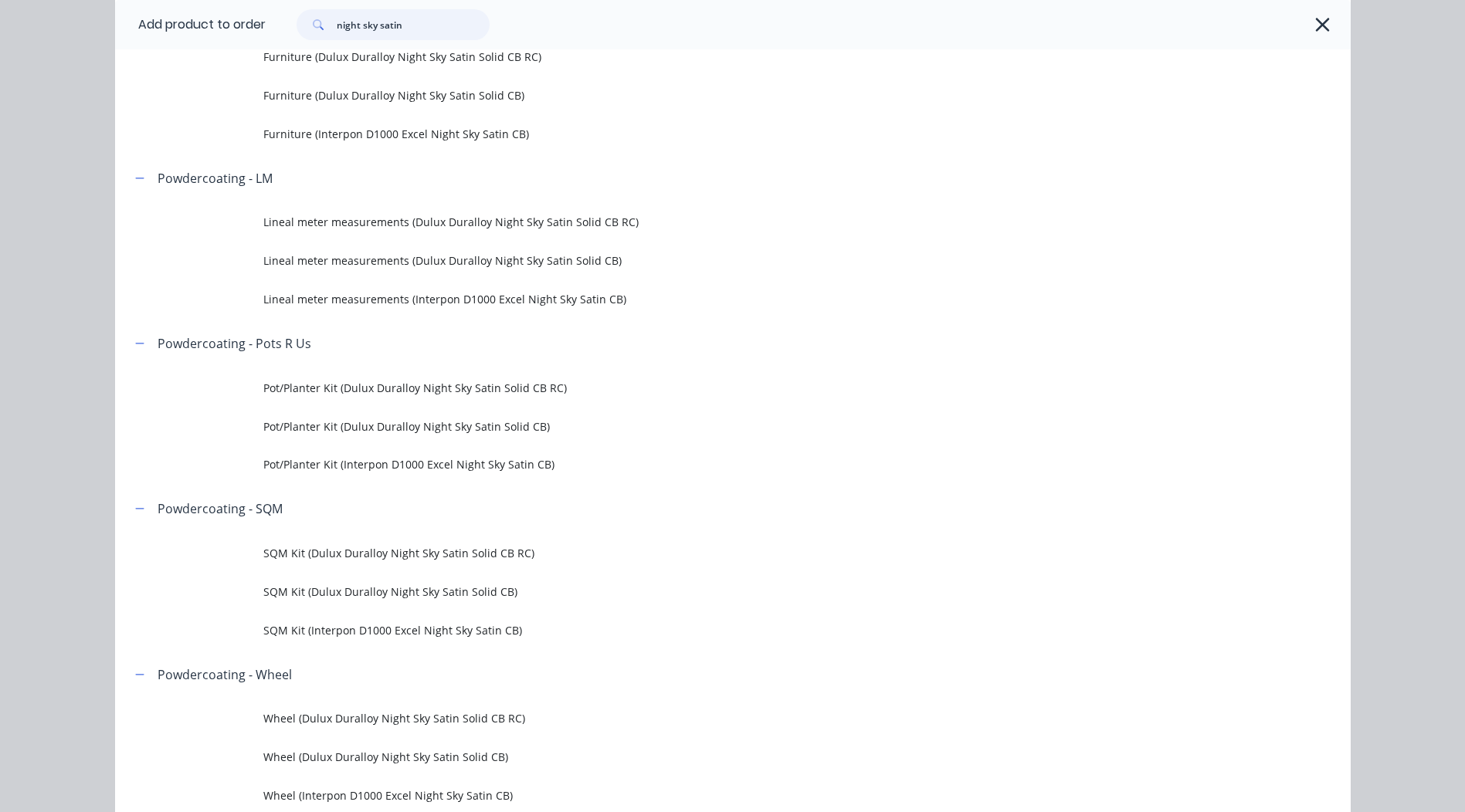
scroll to position [463, 0]
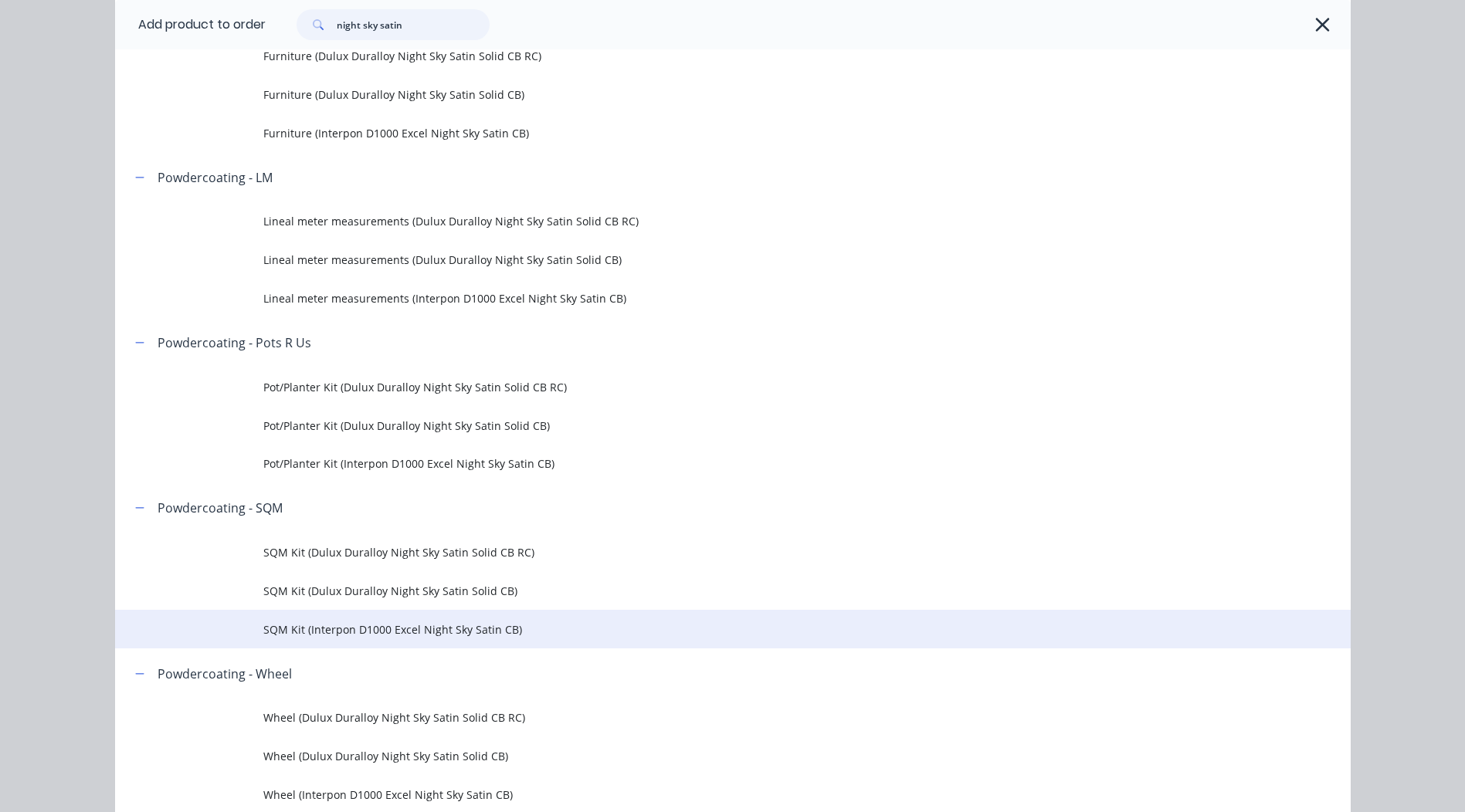
type input "night sky satin"
click at [382, 632] on span "SQM Kit (Interpon D1000 Excel Night Sky Satin CB)" at bounding box center [698, 629] width 869 height 16
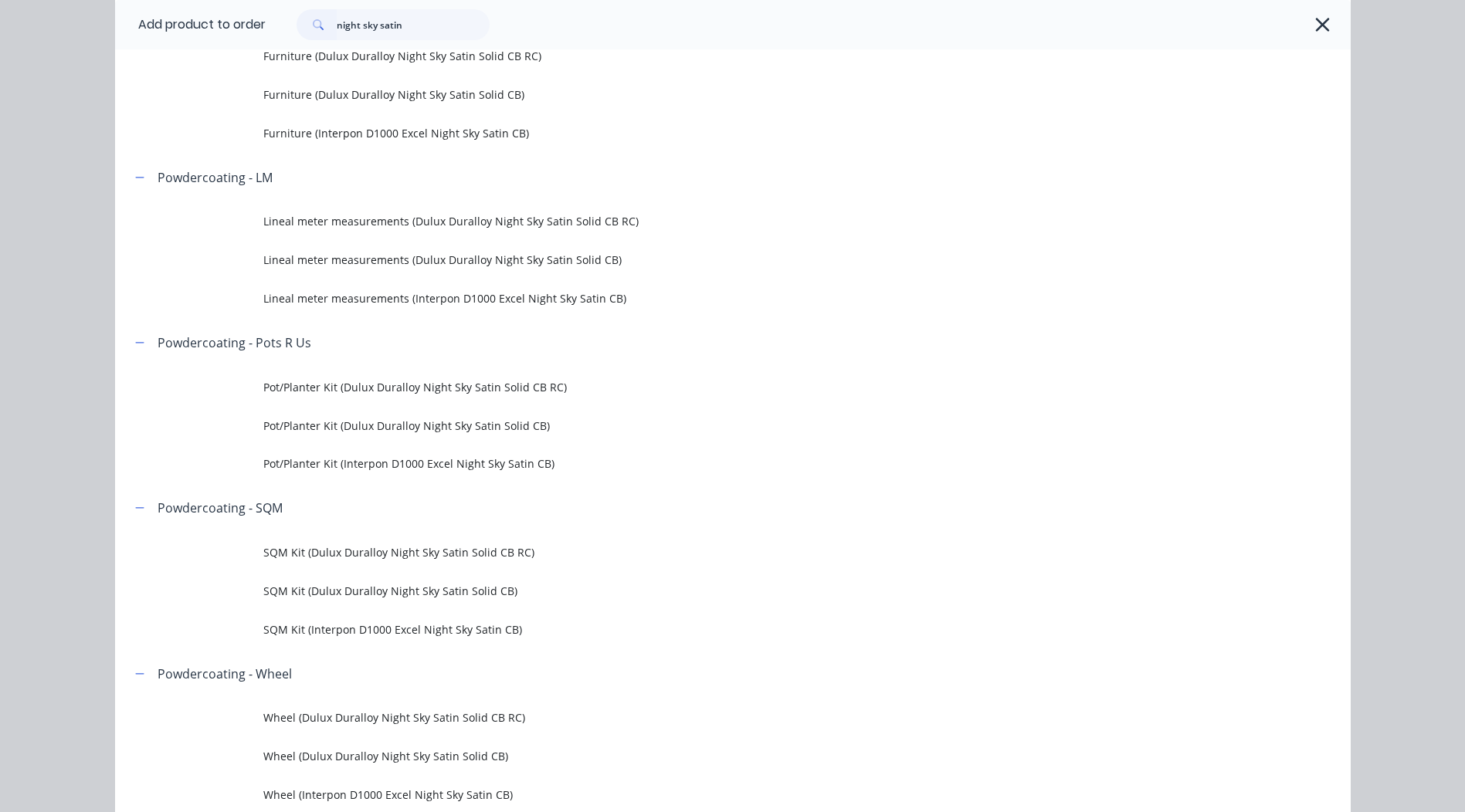
scroll to position [0, 0]
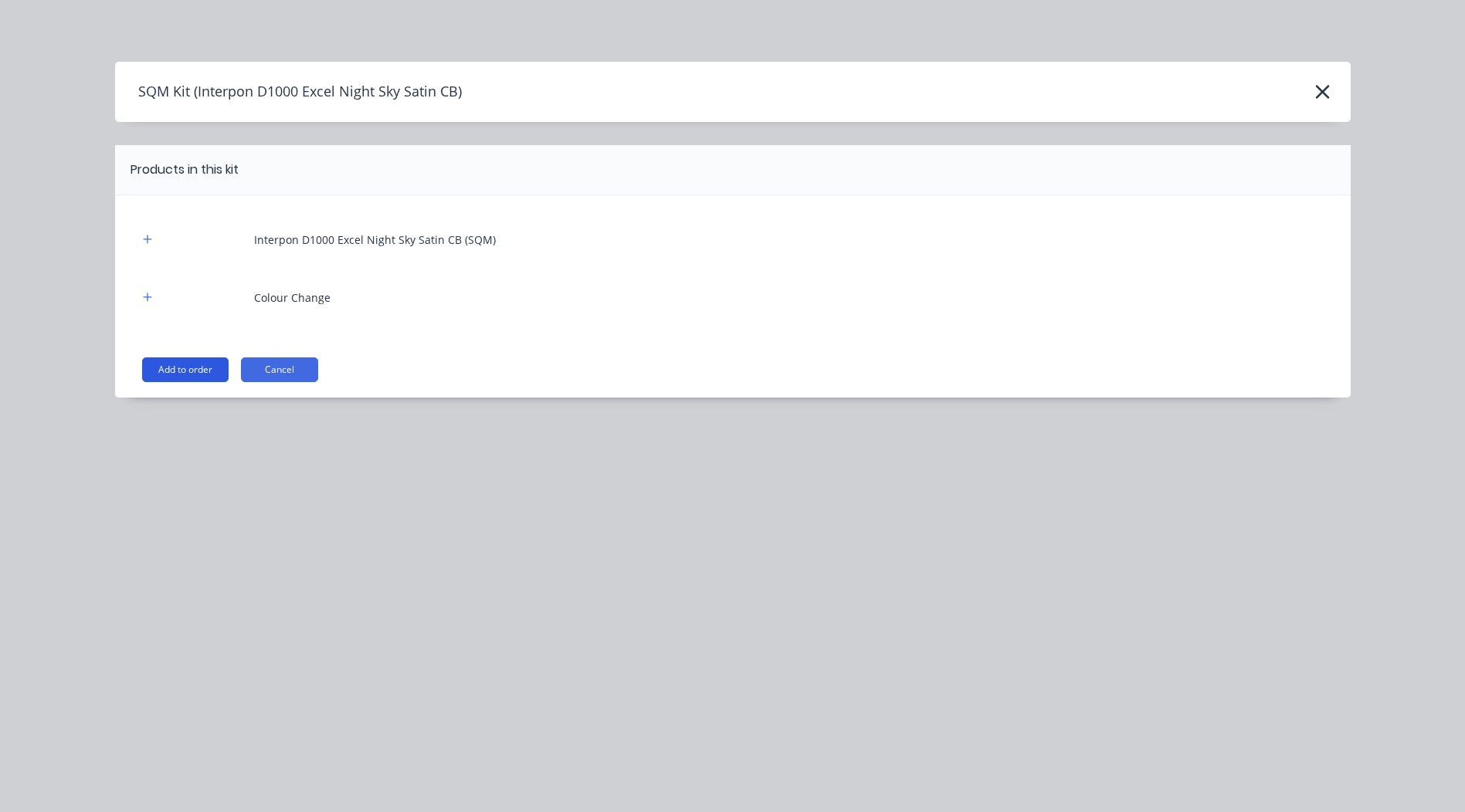
click at [178, 376] on button "Add to order" at bounding box center [185, 370] width 87 height 25
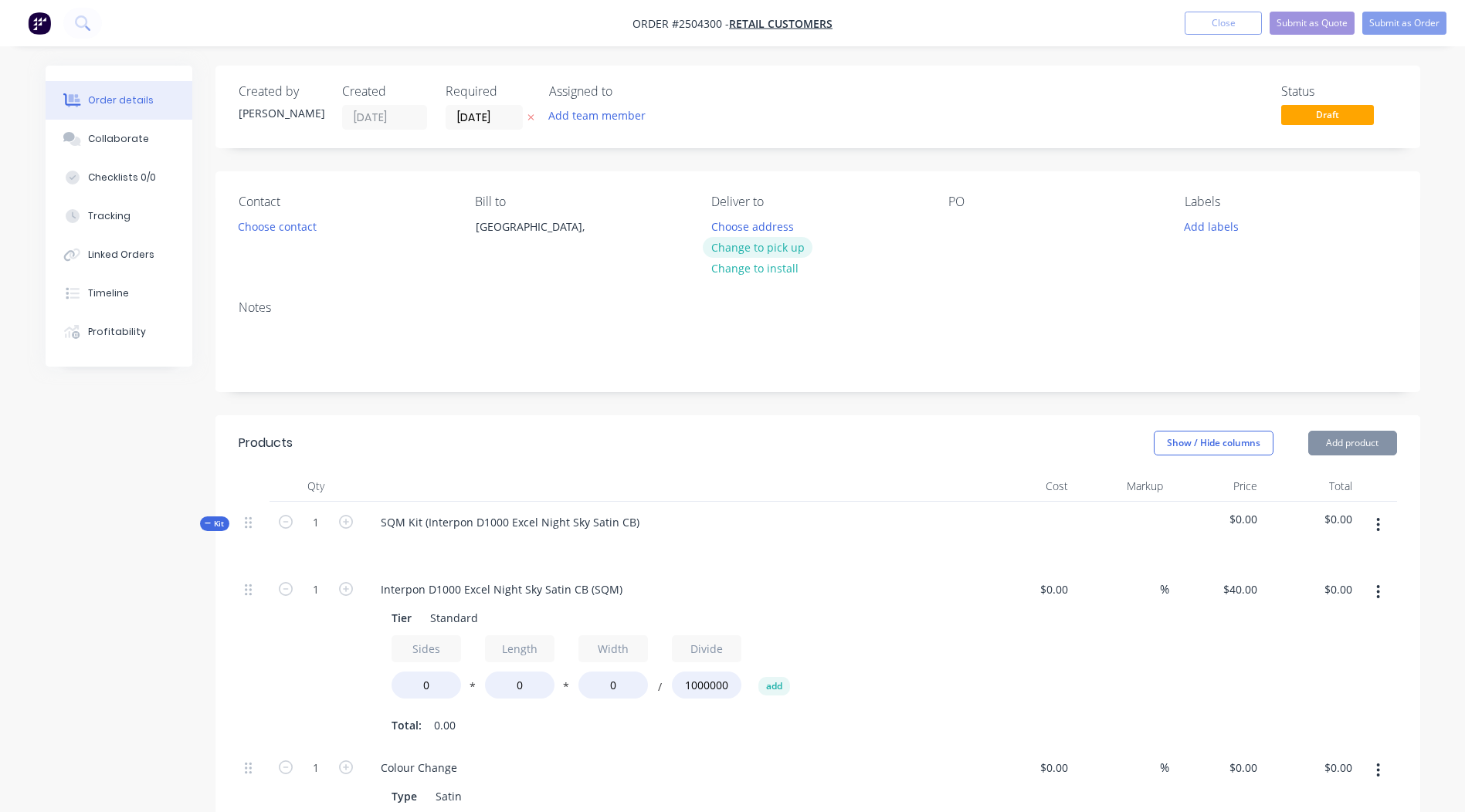
click at [746, 247] on button "Change to pick up" at bounding box center [758, 247] width 110 height 21
click at [960, 223] on div at bounding box center [960, 226] width 25 height 23
click at [1203, 225] on button "Add labels" at bounding box center [1211, 225] width 71 height 21
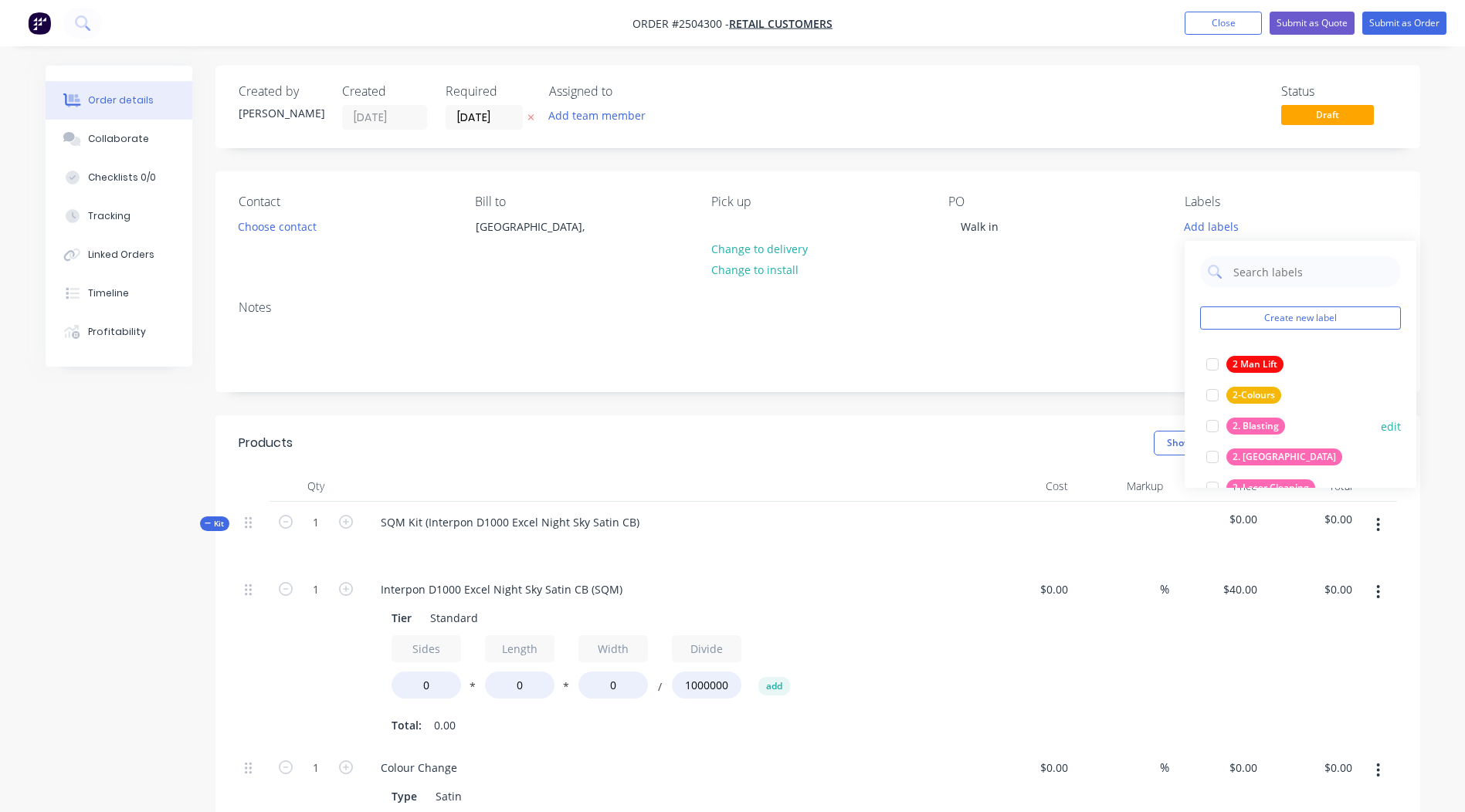
click at [1217, 419] on div at bounding box center [1211, 426] width 30 height 30
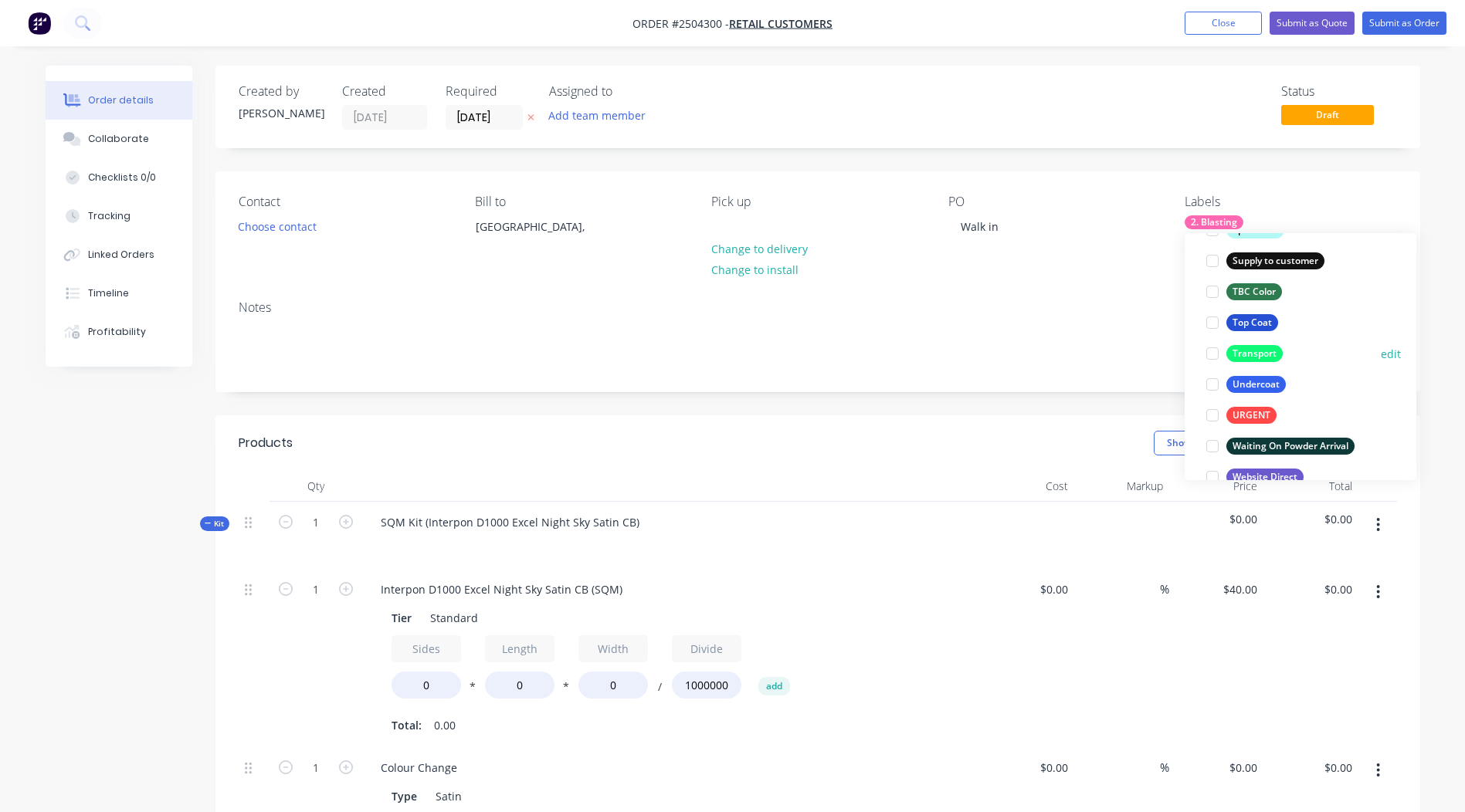
scroll to position [1235, 0]
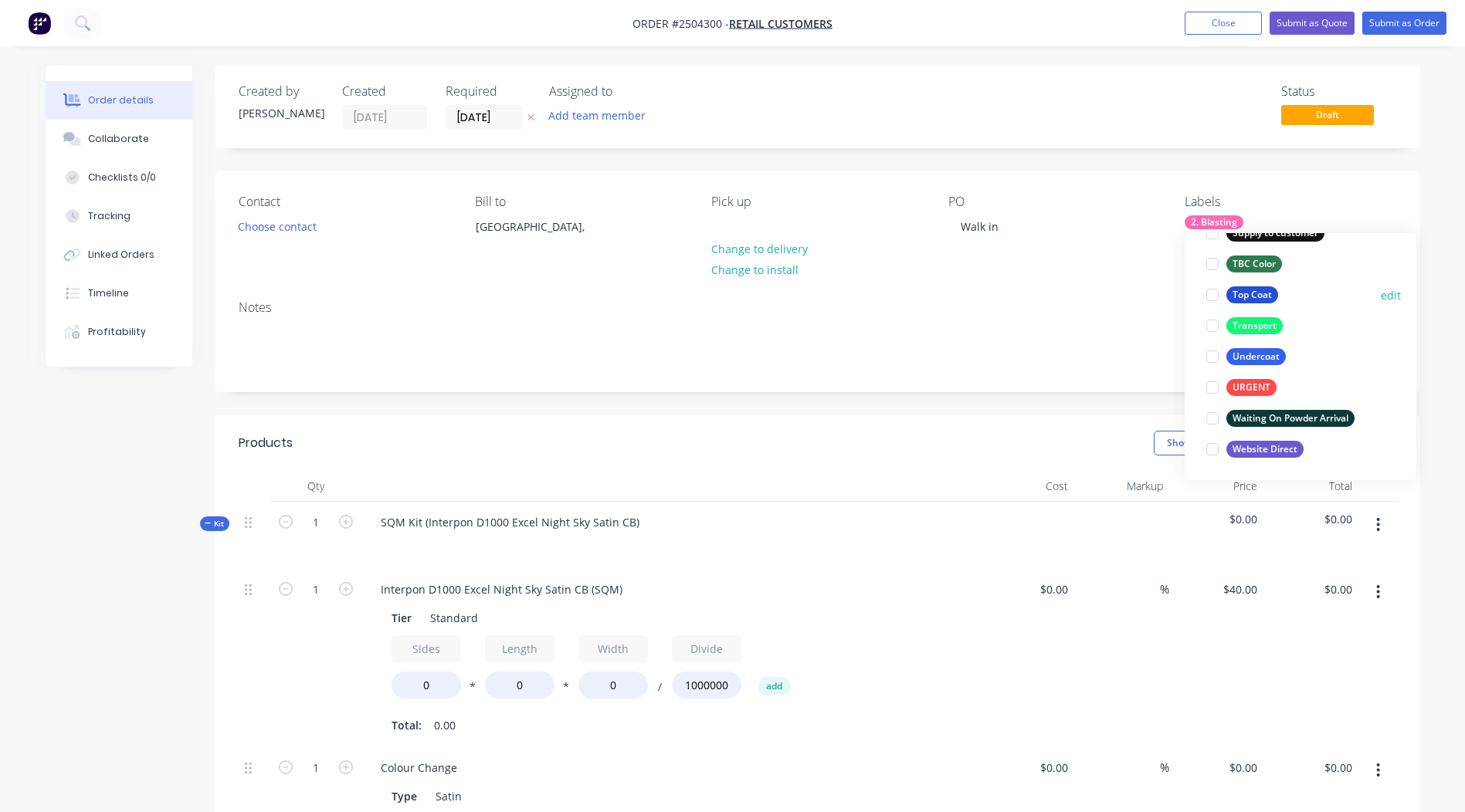
click at [1214, 289] on div at bounding box center [1211, 294] width 30 height 30
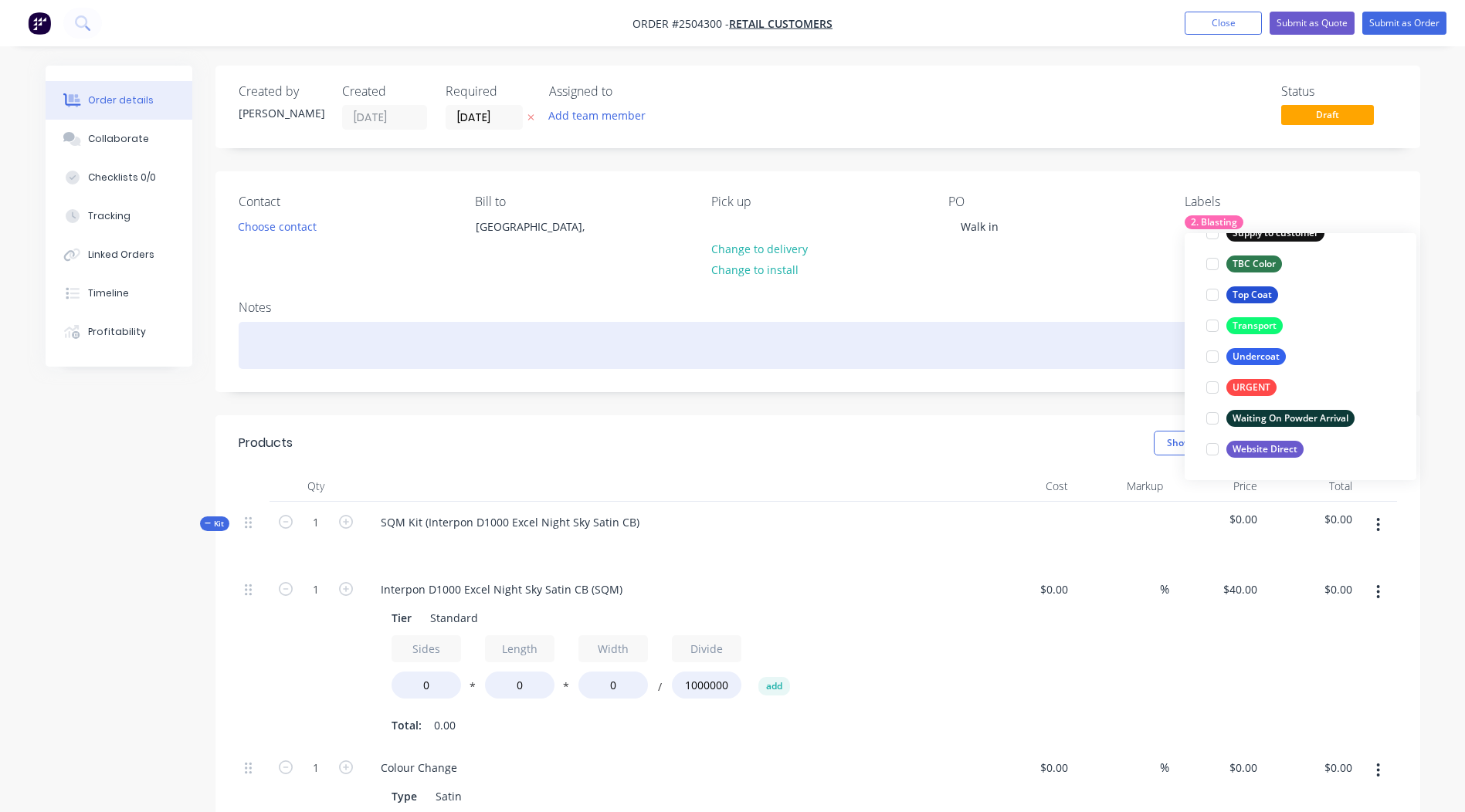
scroll to position [92, 0]
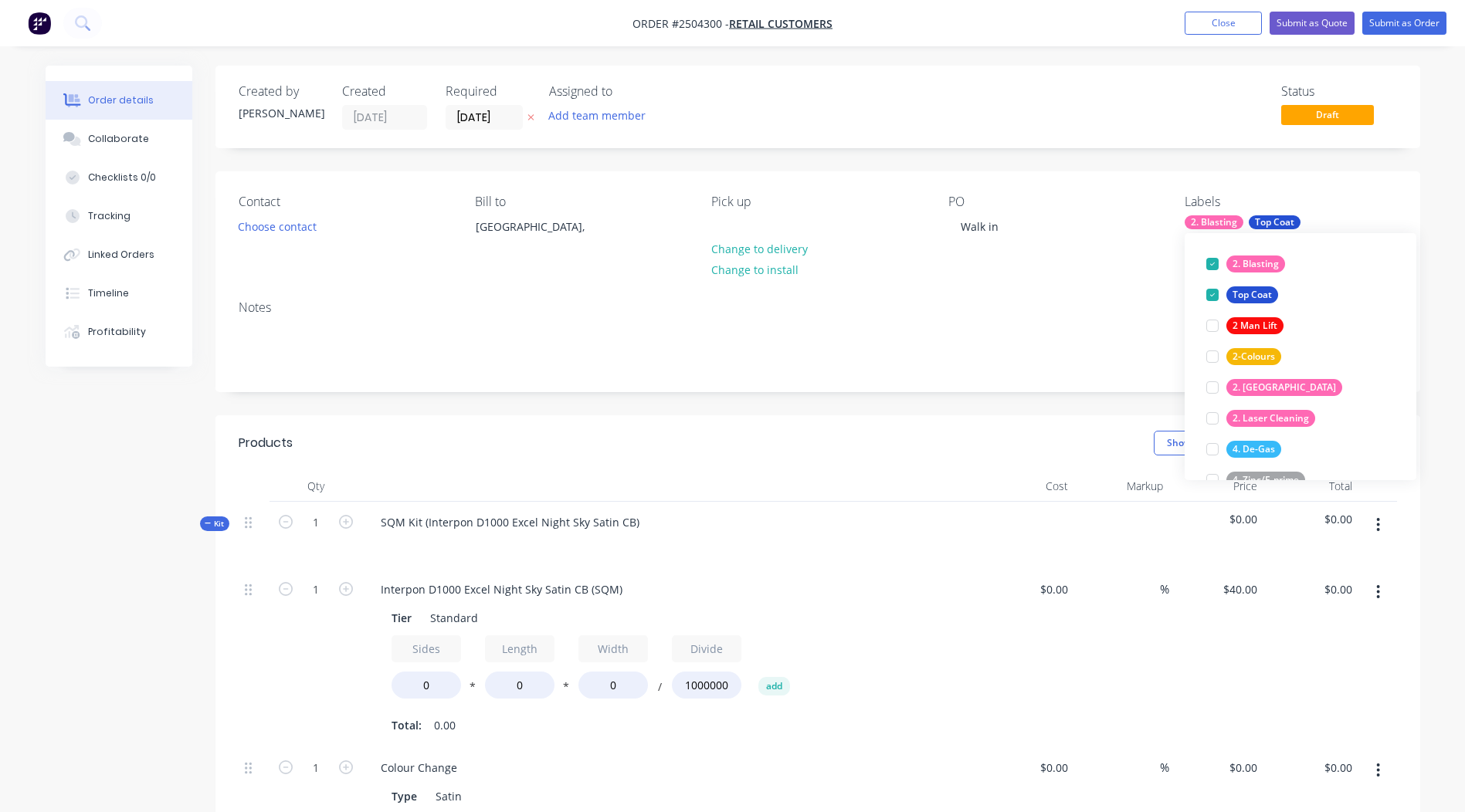
click at [952, 435] on div "Show / Hide columns Add product" at bounding box center [939, 442] width 911 height 25
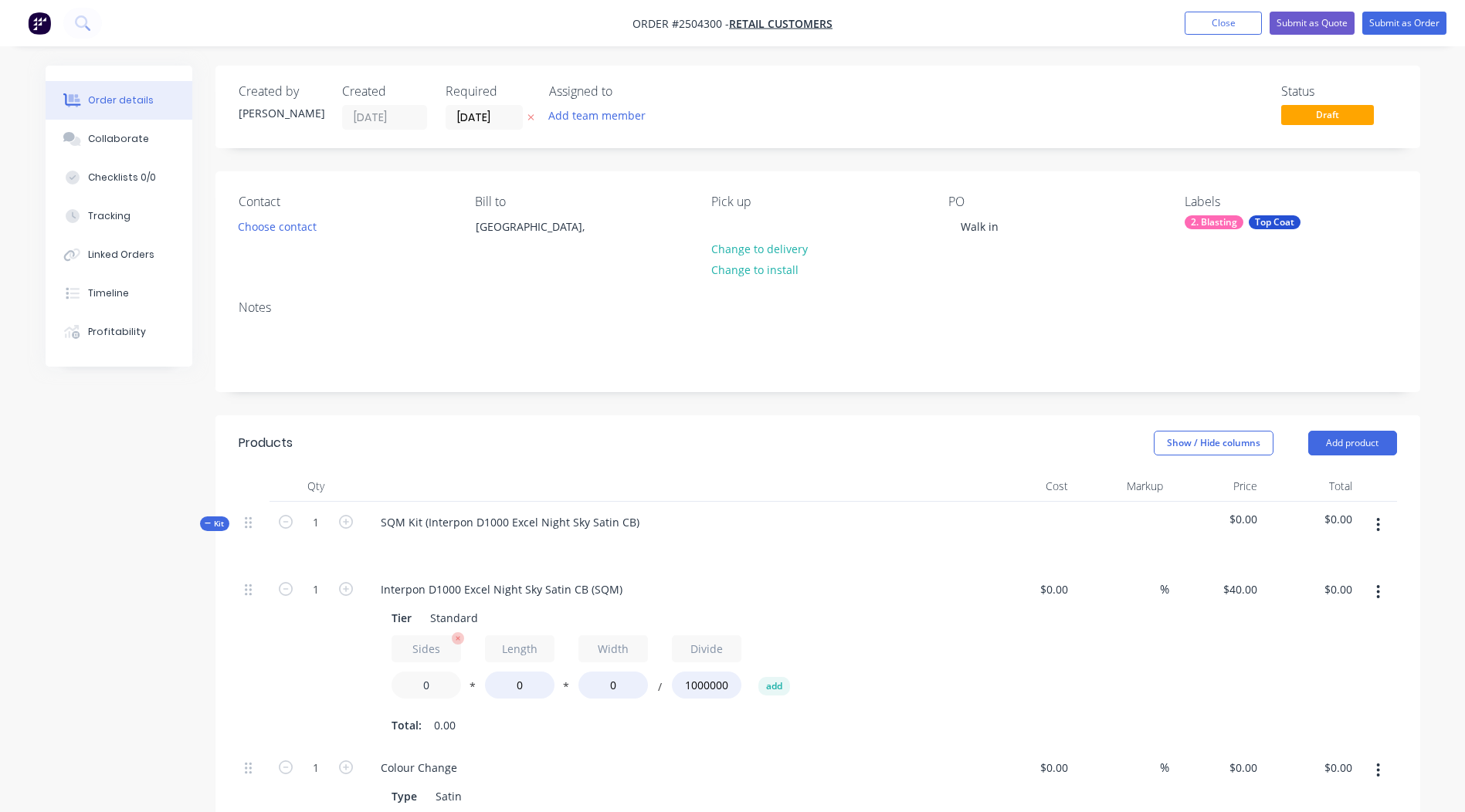
click at [437, 687] on input "0" at bounding box center [426, 684] width 70 height 27
type input "2"
click at [307, 590] on input "1" at bounding box center [316, 590] width 40 height 24
type input "8"
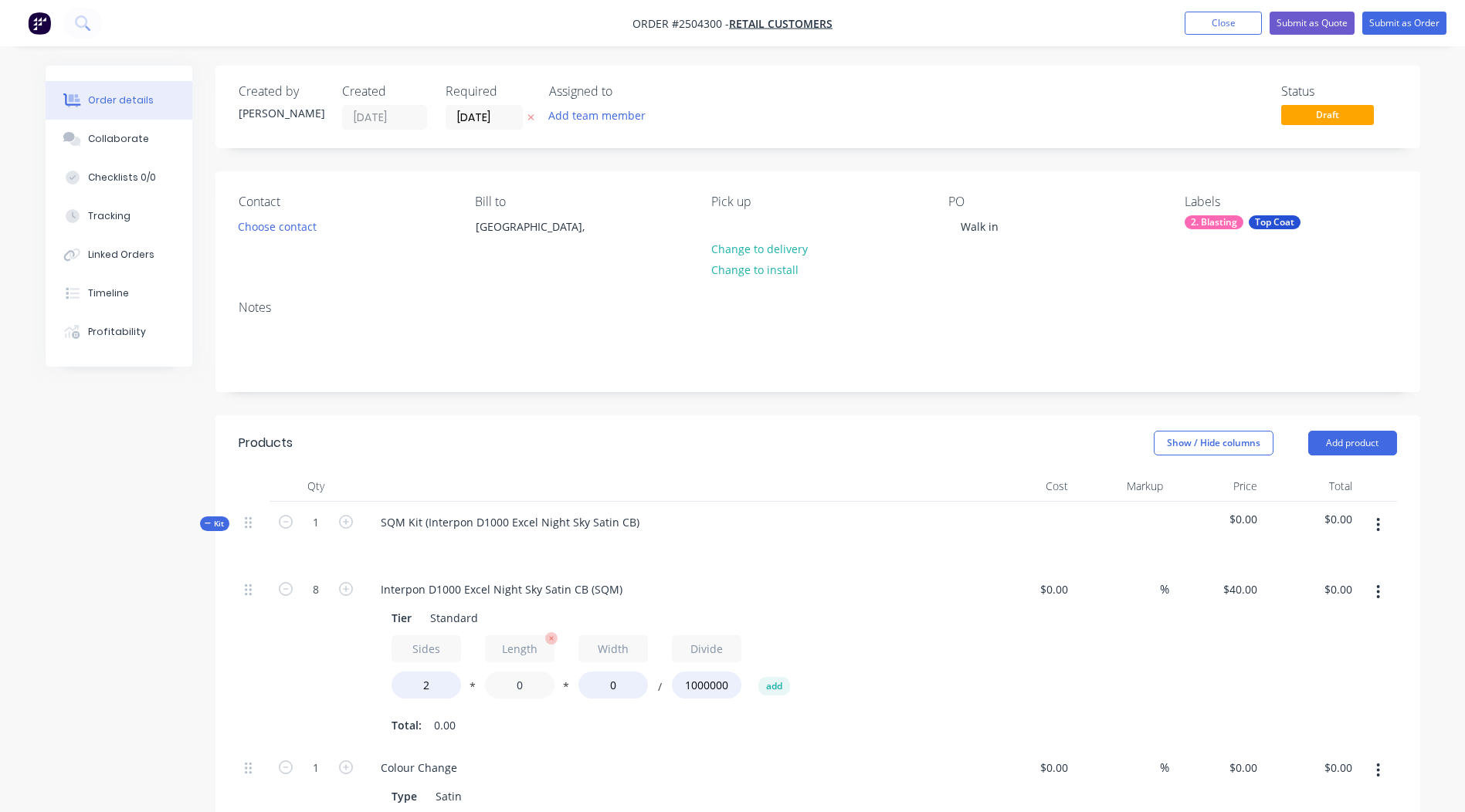
click at [520, 685] on input "0" at bounding box center [519, 684] width 70 height 27
type input "250"
click at [617, 675] on input "0" at bounding box center [613, 684] width 70 height 27
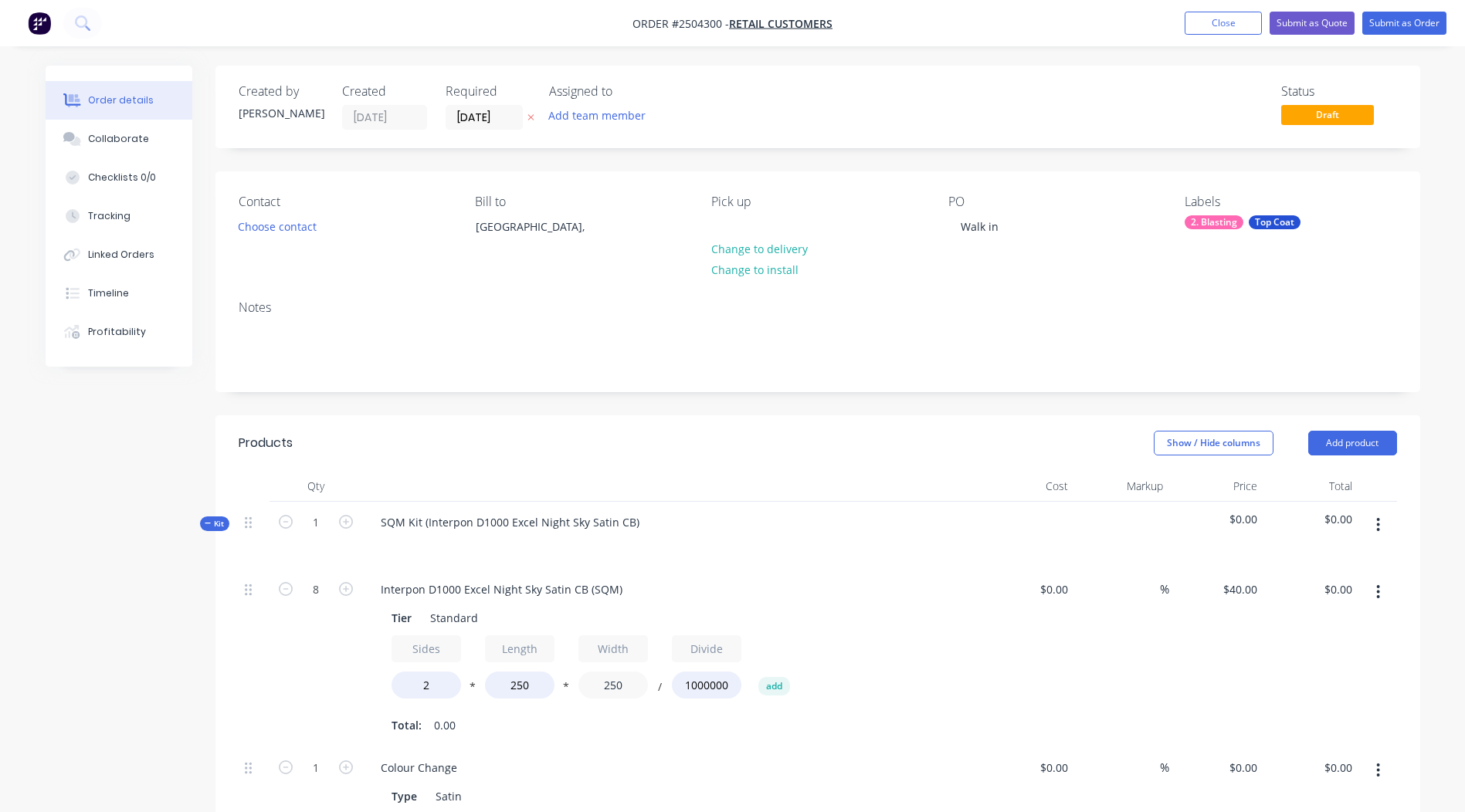
type input "250"
type input "$40.00"
click at [1056, 676] on div "$0.00 $0.00" at bounding box center [1027, 658] width 95 height 178
click at [1377, 589] on icon "button" at bounding box center [1377, 592] width 4 height 17
click at [1322, 634] on div "Duplicate" at bounding box center [1323, 632] width 119 height 23
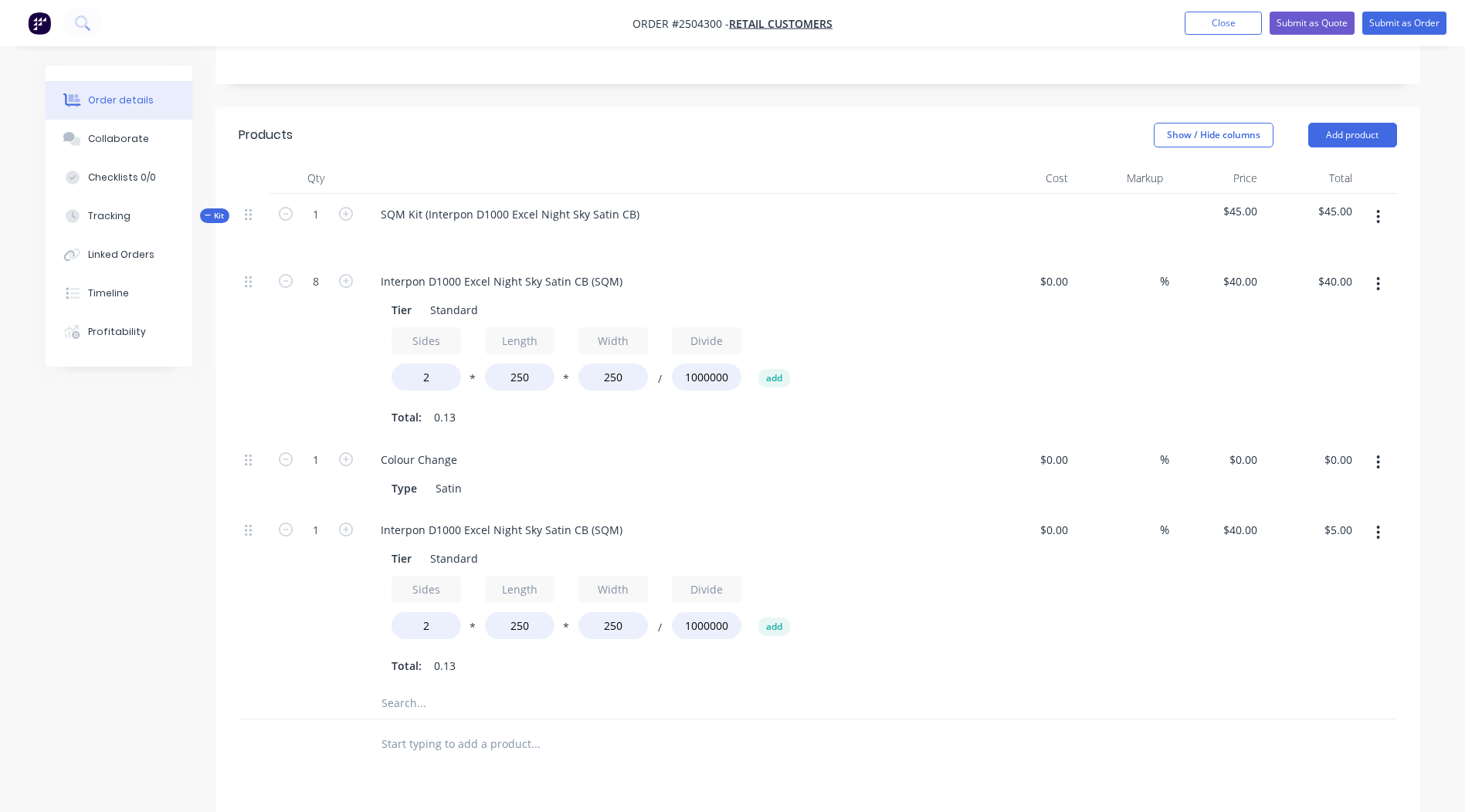
scroll to position [309, 0]
click at [516, 629] on input "250" at bounding box center [519, 624] width 70 height 27
type input "130"
type input "$2.60"
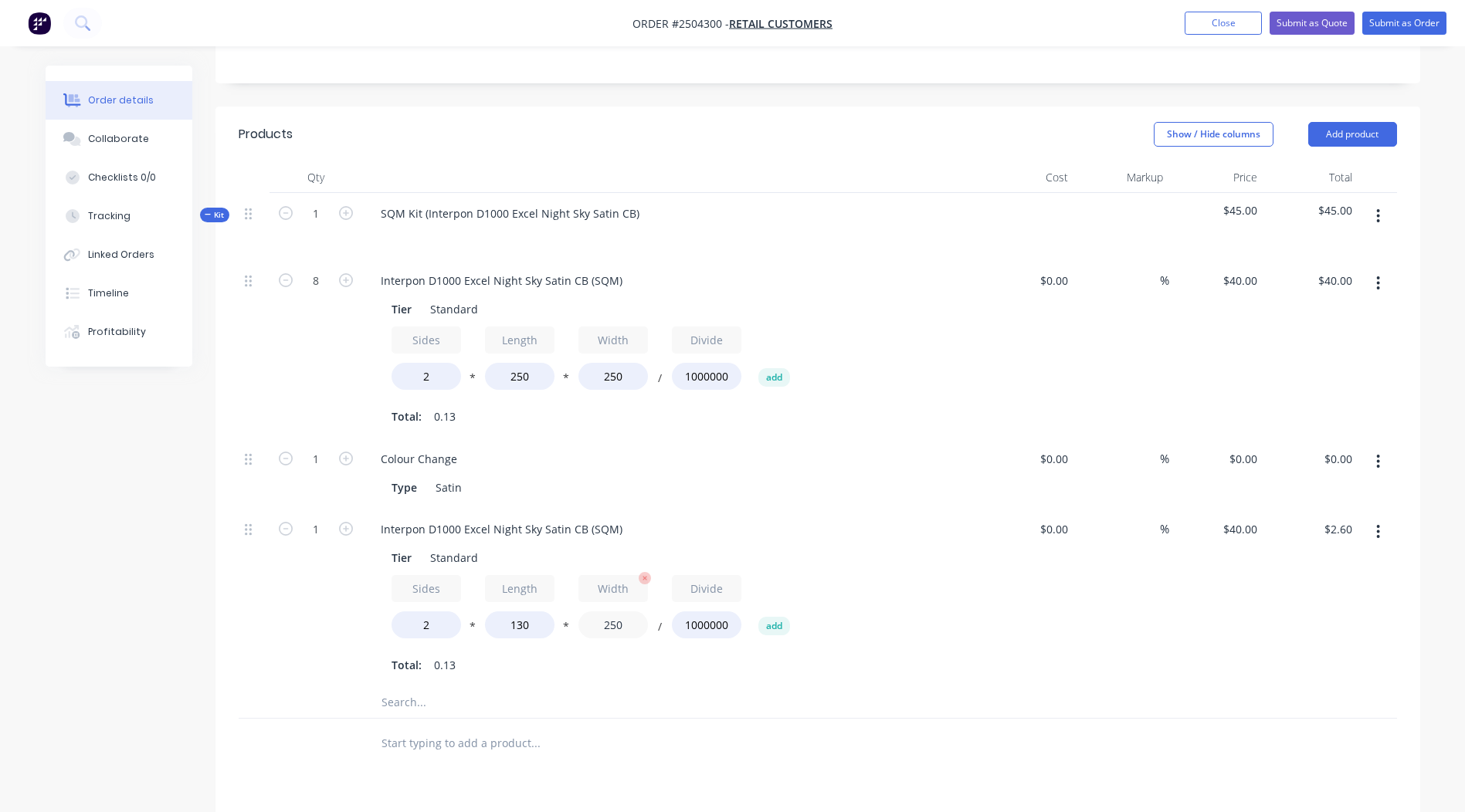
click at [615, 621] on input "250" at bounding box center [613, 624] width 70 height 27
type input "180"
type input "$1.87"
click at [993, 624] on div "$0.00 $0.00" at bounding box center [1027, 598] width 95 height 178
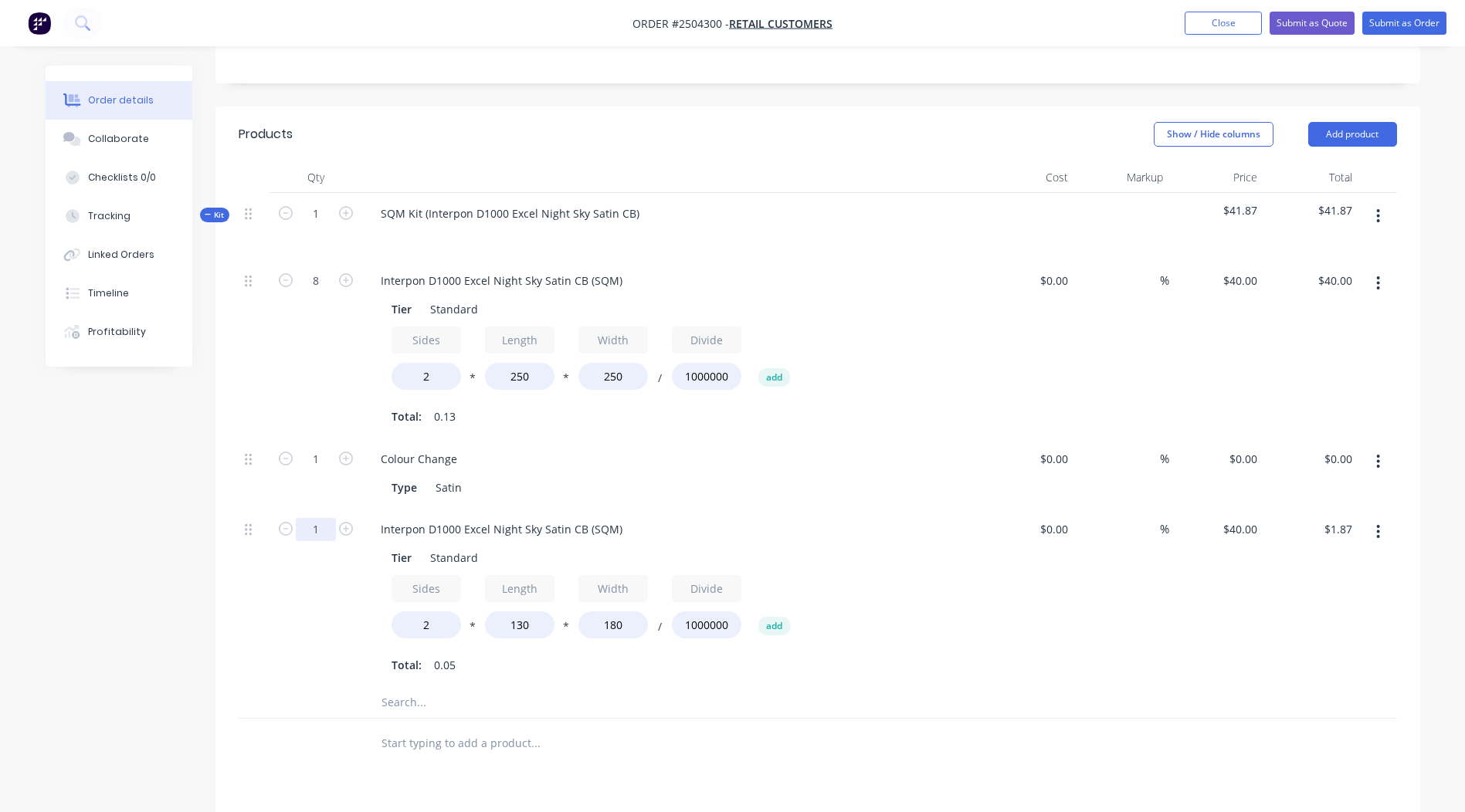
click at [324, 540] on input "1" at bounding box center [316, 530] width 40 height 24
type input "8"
type input "$14.98"
click at [890, 649] on div "Sides 2 * Length 130 * Width 180 / Divide 1000000 add Total: 0.05" at bounding box center [671, 626] width 559 height 102
click at [250, 460] on icon at bounding box center [248, 460] width 7 height 12
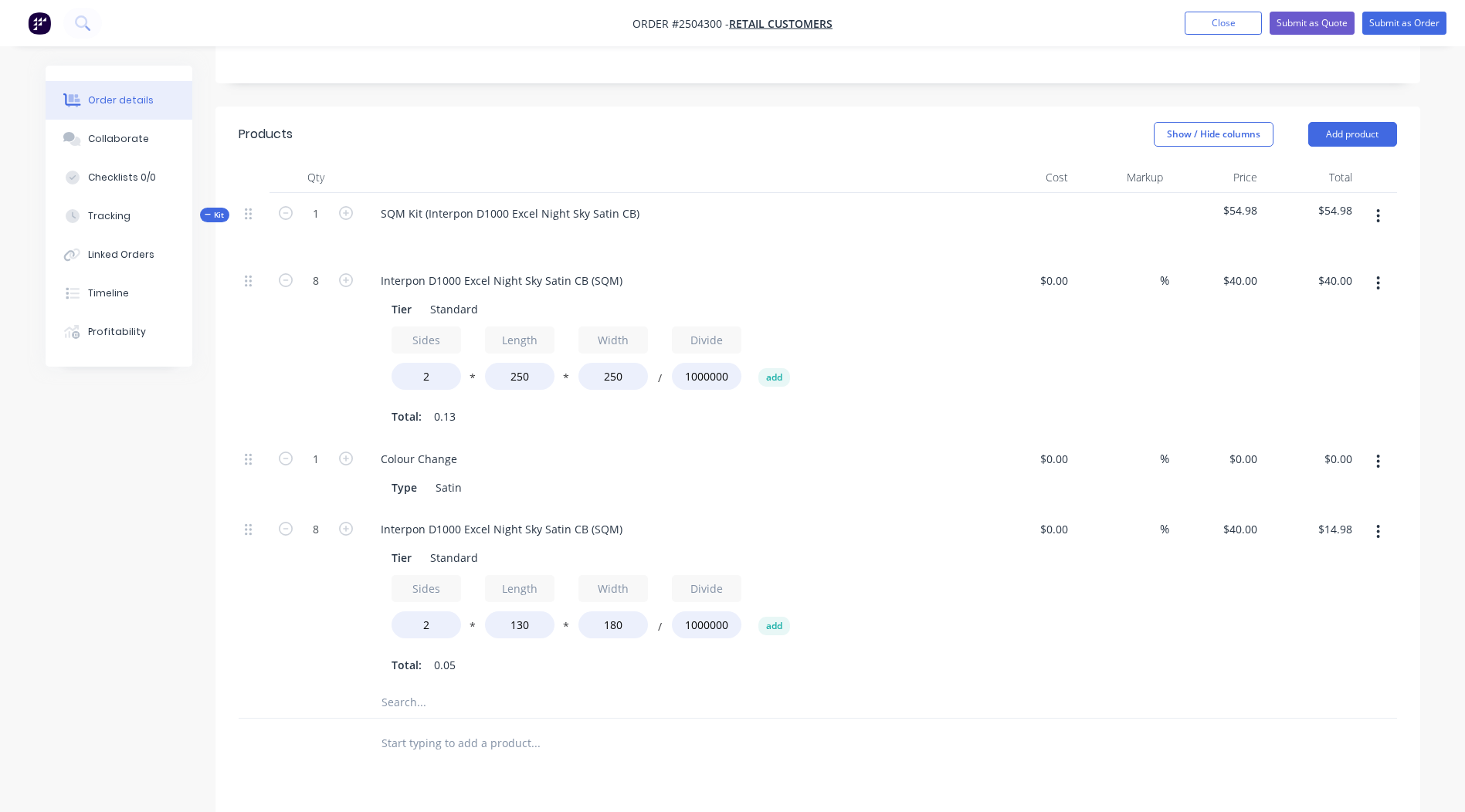
click at [1377, 455] on icon "button" at bounding box center [1377, 462] width 3 height 14
click at [1311, 566] on div "Delete" at bounding box center [1323, 563] width 119 height 23
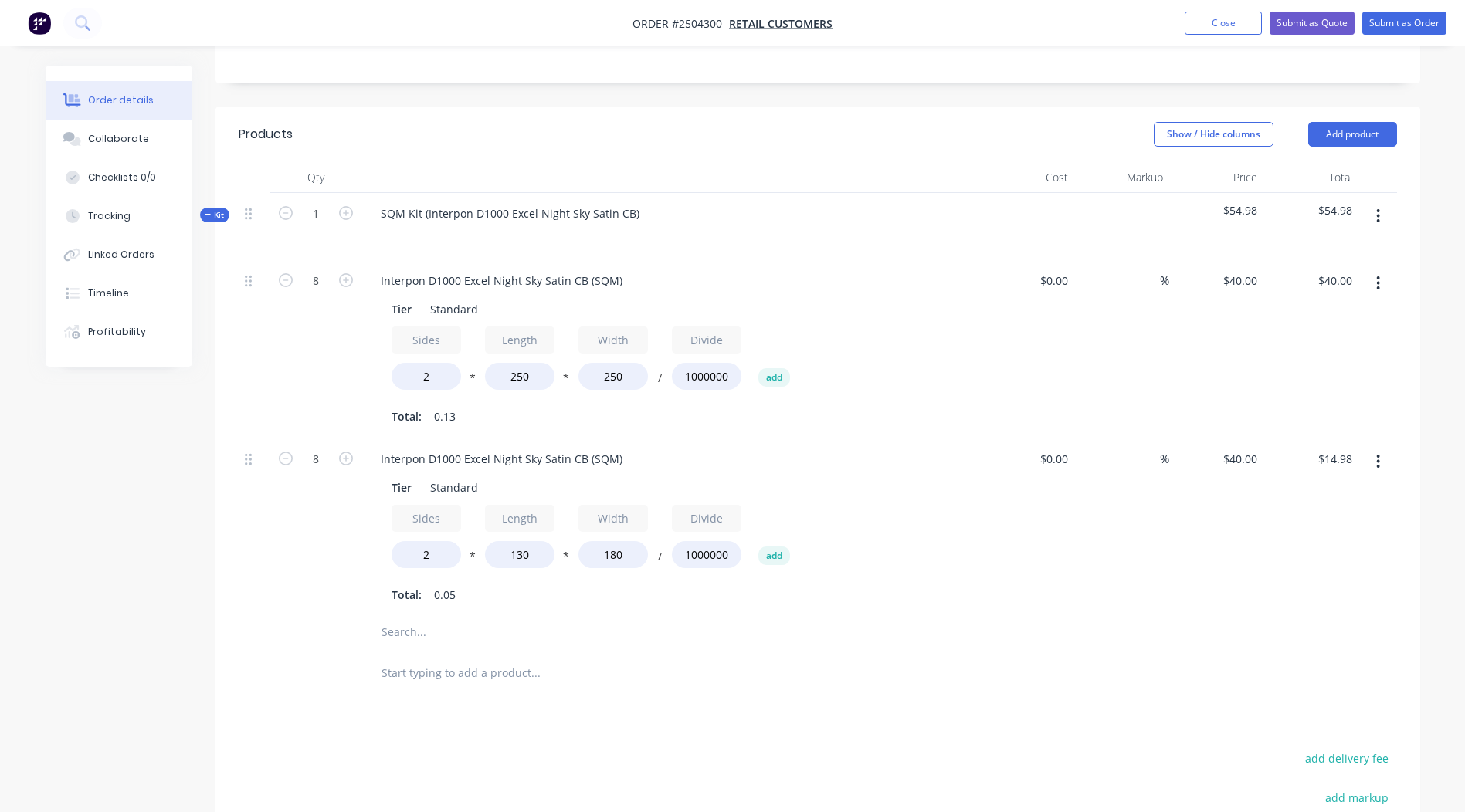
click at [1002, 610] on div "$0.00 $0.00" at bounding box center [1027, 527] width 95 height 178
click at [1367, 208] on button "button" at bounding box center [1377, 216] width 36 height 28
click at [1324, 257] on div "Add product to kit" at bounding box center [1323, 257] width 119 height 23
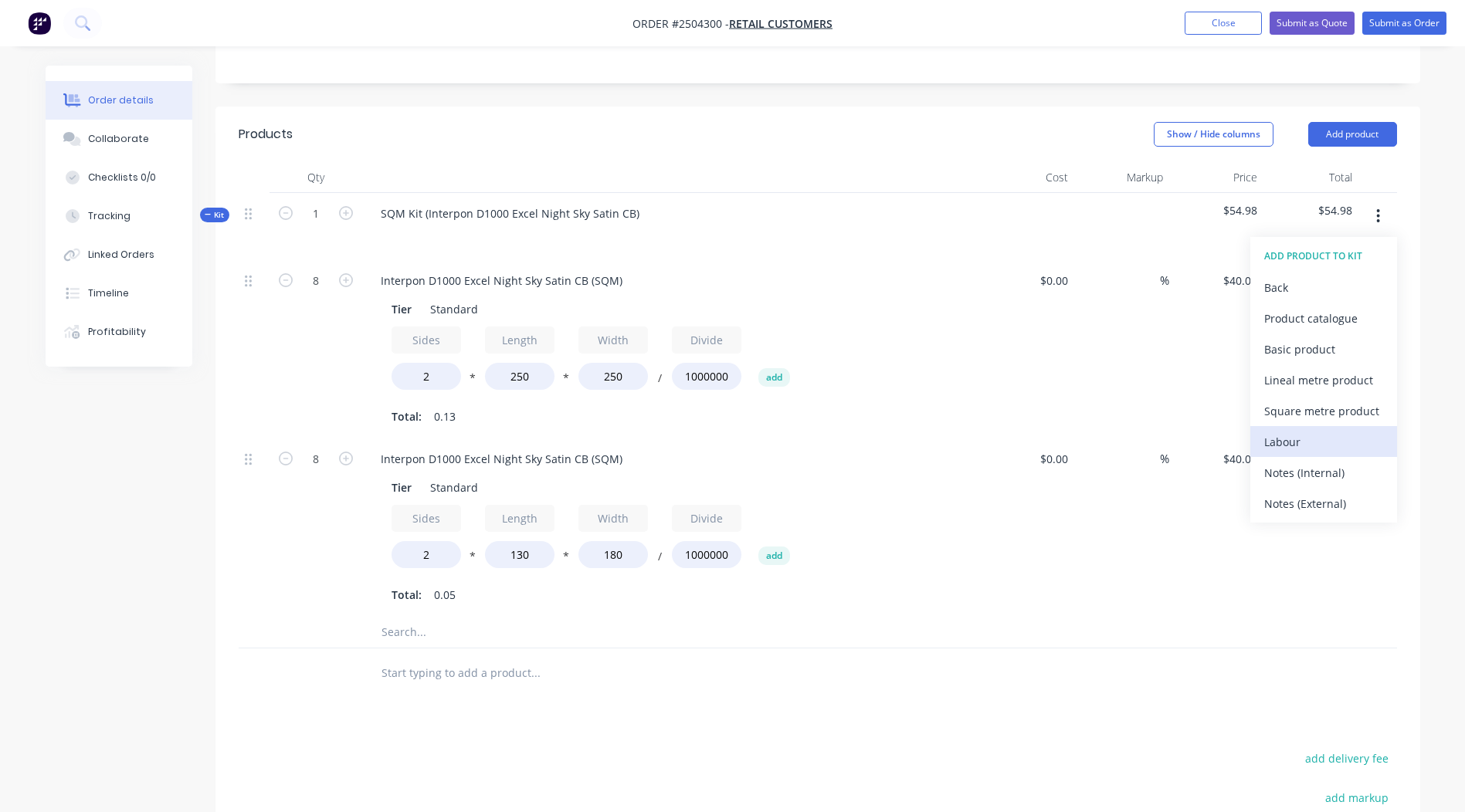
click at [1320, 447] on div "Labour" at bounding box center [1323, 441] width 119 height 23
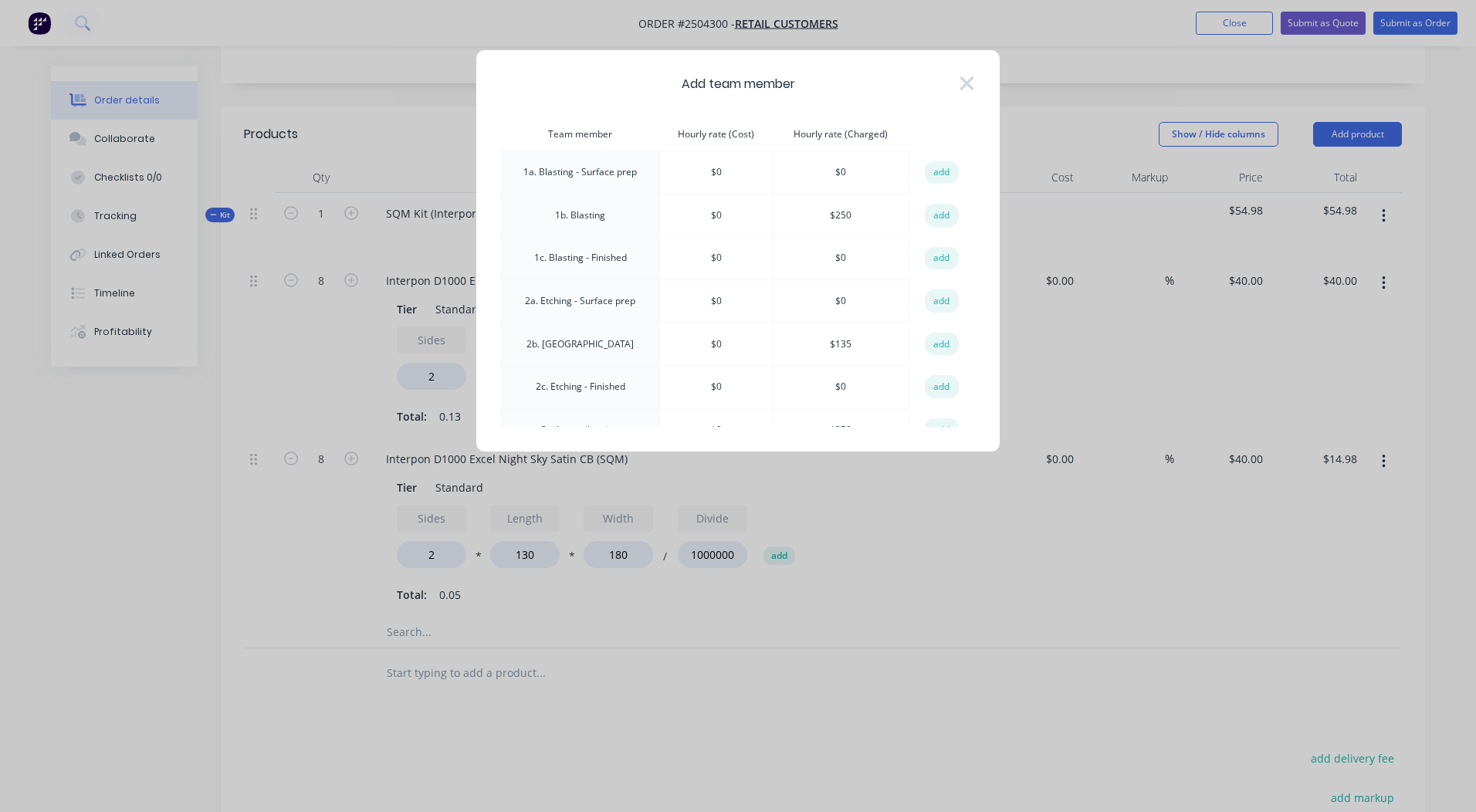
click at [581, 221] on td "1b. Blasting" at bounding box center [580, 215] width 158 height 43
click at [917, 211] on td "add" at bounding box center [942, 215] width 65 height 43
click at [937, 201] on td "add" at bounding box center [942, 215] width 65 height 43
click at [933, 216] on button "add" at bounding box center [942, 215] width 34 height 24
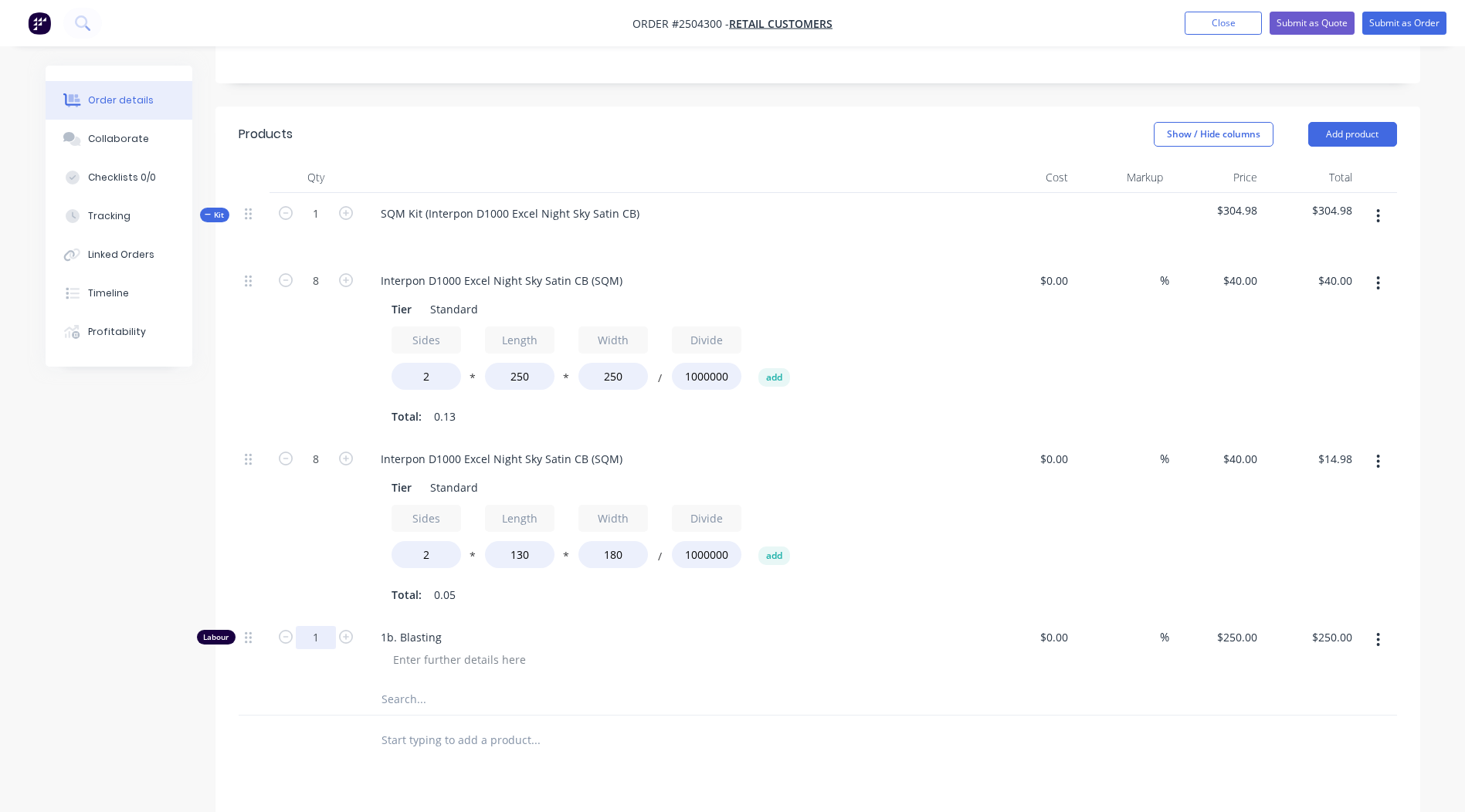
click at [322, 629] on input "1" at bounding box center [316, 638] width 40 height 24
type input "0.333"
type input "$83.25"
click at [664, 603] on div "Total: 0.05" at bounding box center [671, 596] width 559 height 24
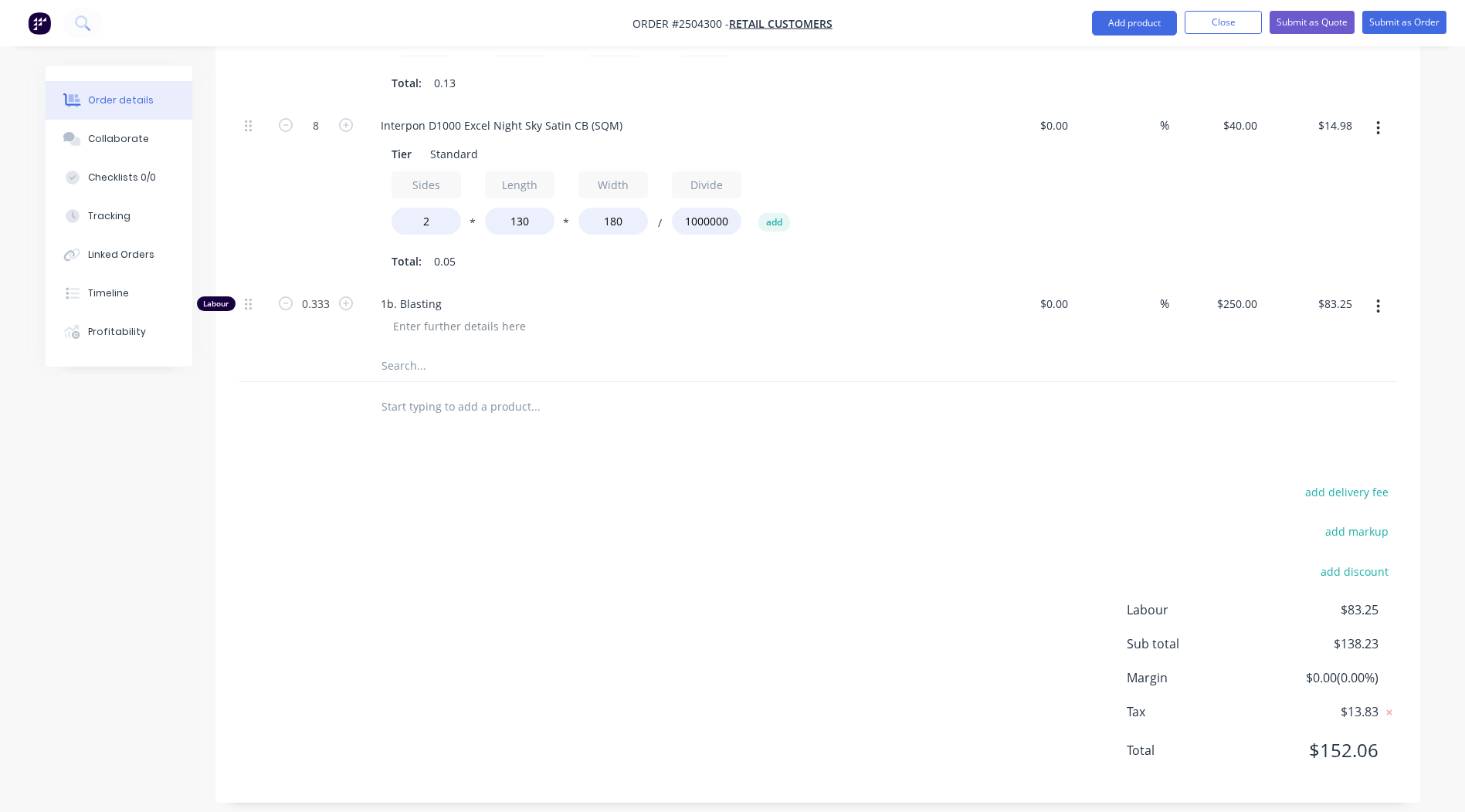
scroll to position [657, 0]
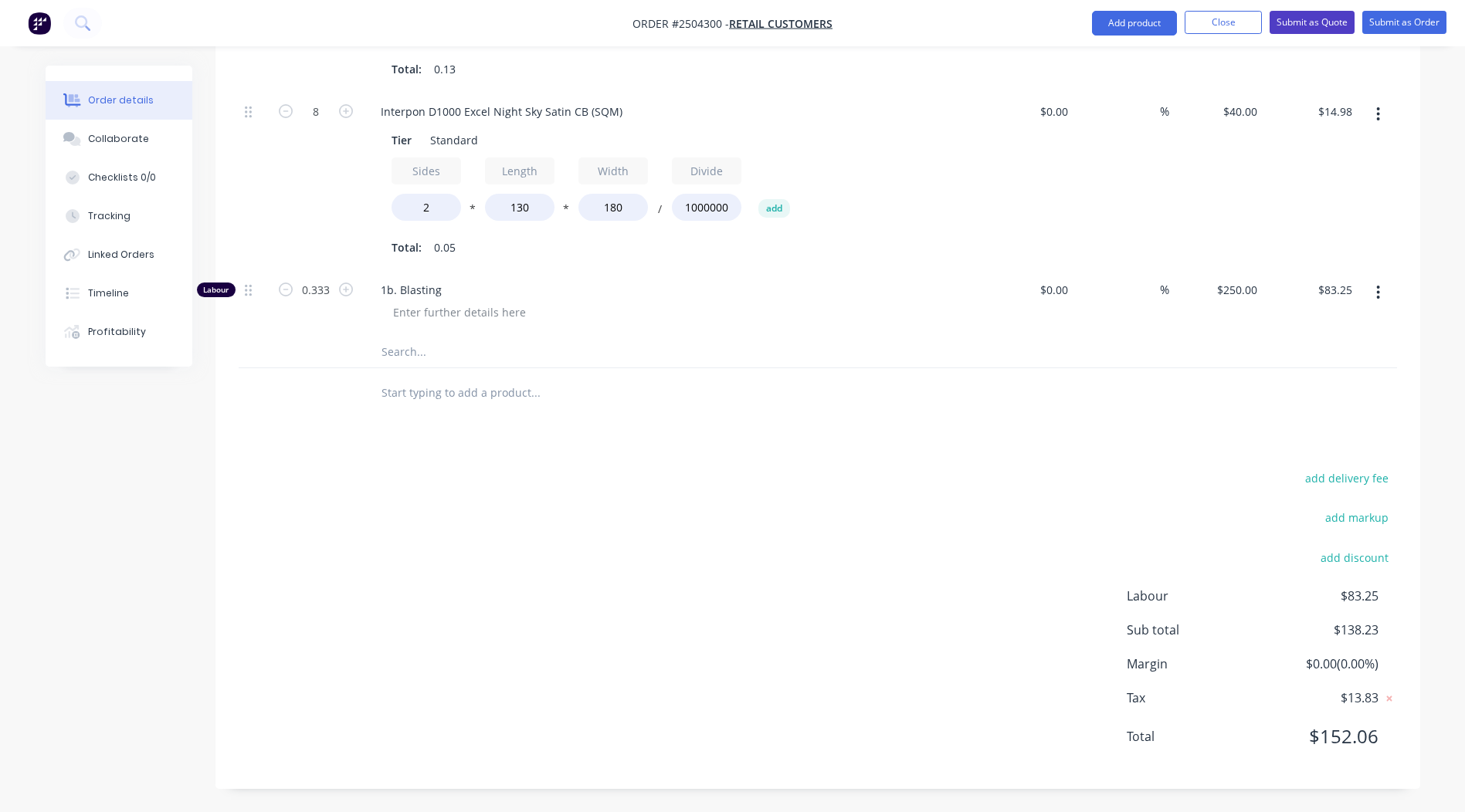
click at [1308, 23] on button "Submit as Quote" at bounding box center [1312, 23] width 85 height 24
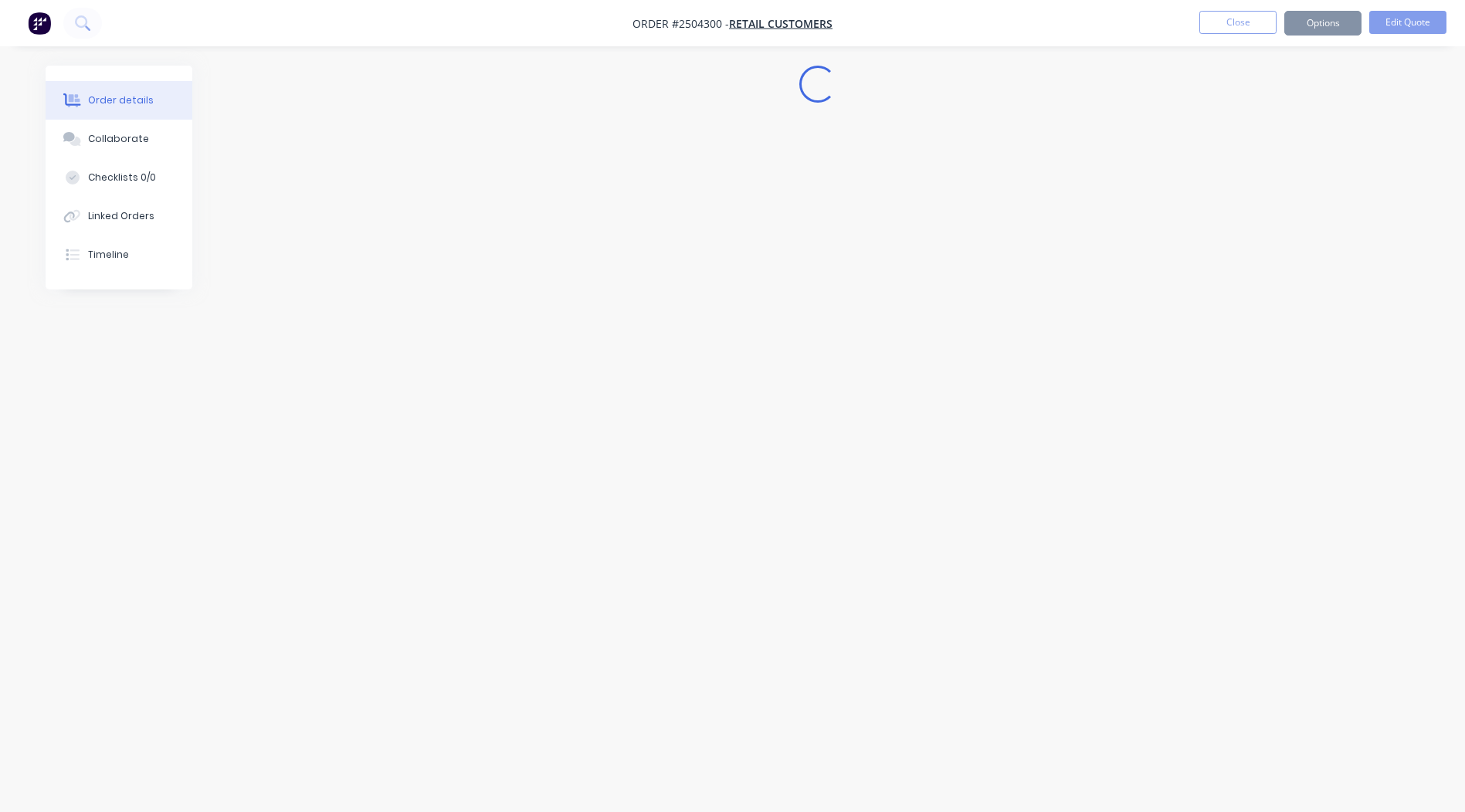
scroll to position [0, 0]
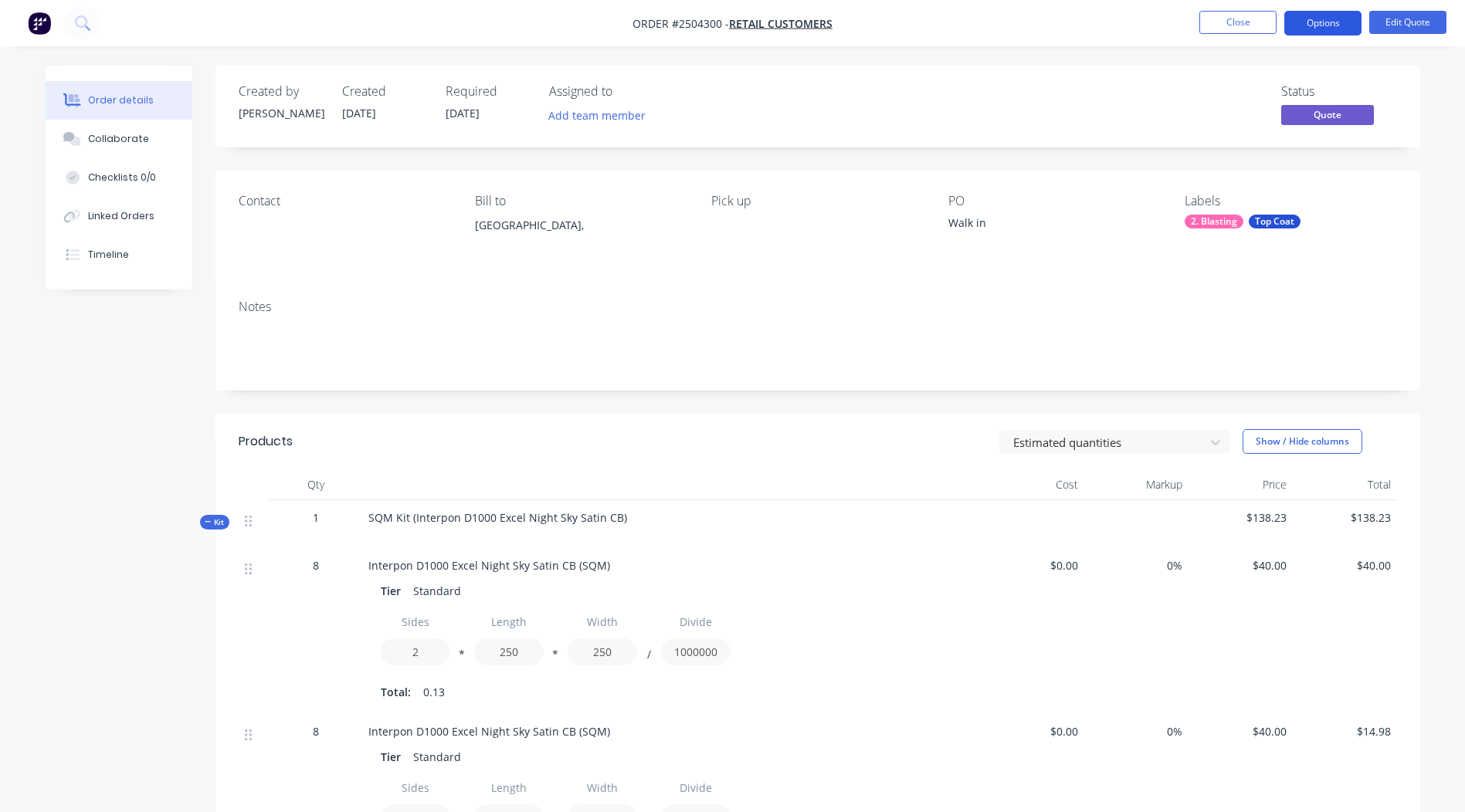
click at [1322, 23] on button "Options" at bounding box center [1322, 23] width 78 height 25
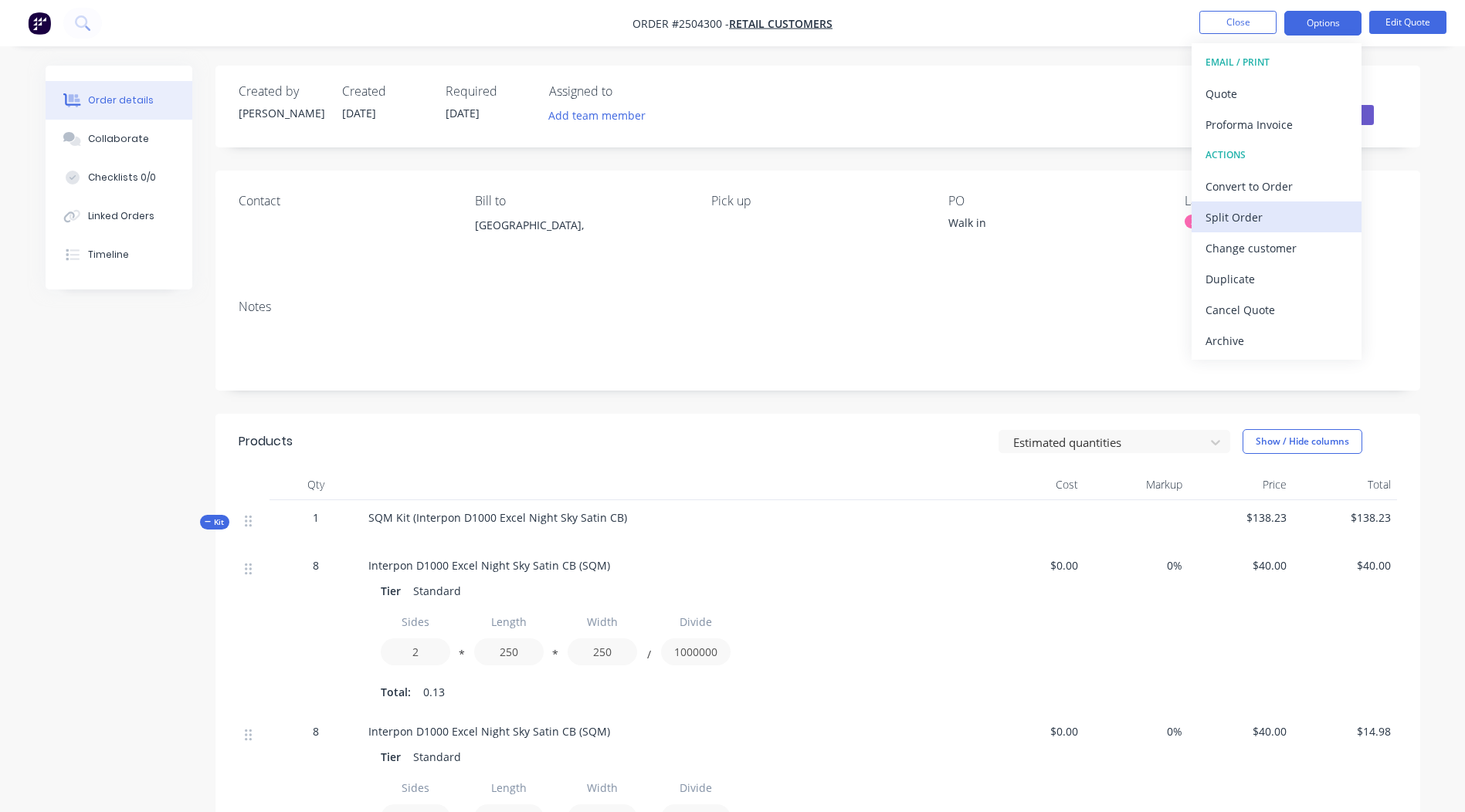
click at [1235, 214] on div "Split Order" at bounding box center [1276, 217] width 142 height 23
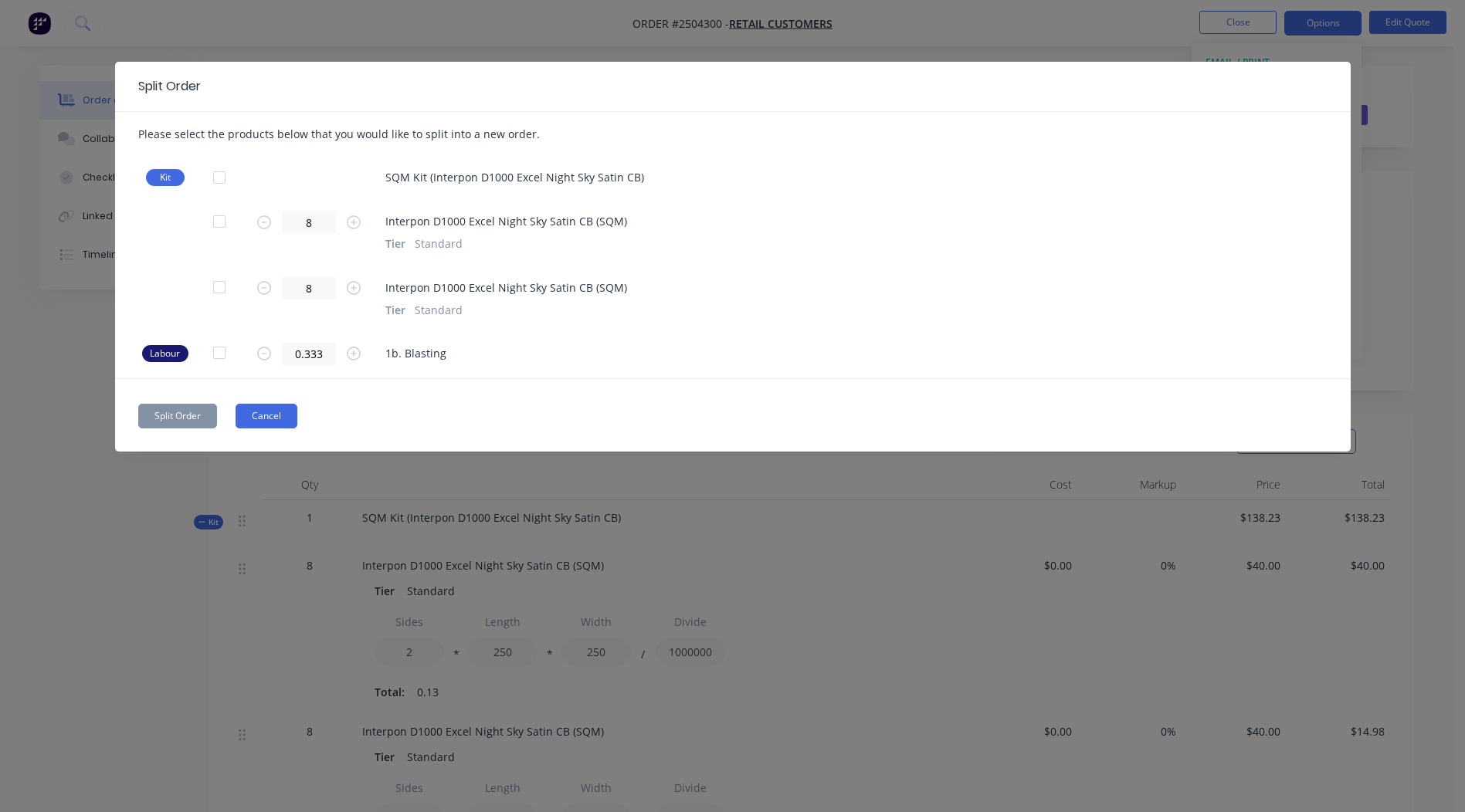
click at [264, 426] on button "Cancel" at bounding box center [266, 416] width 62 height 25
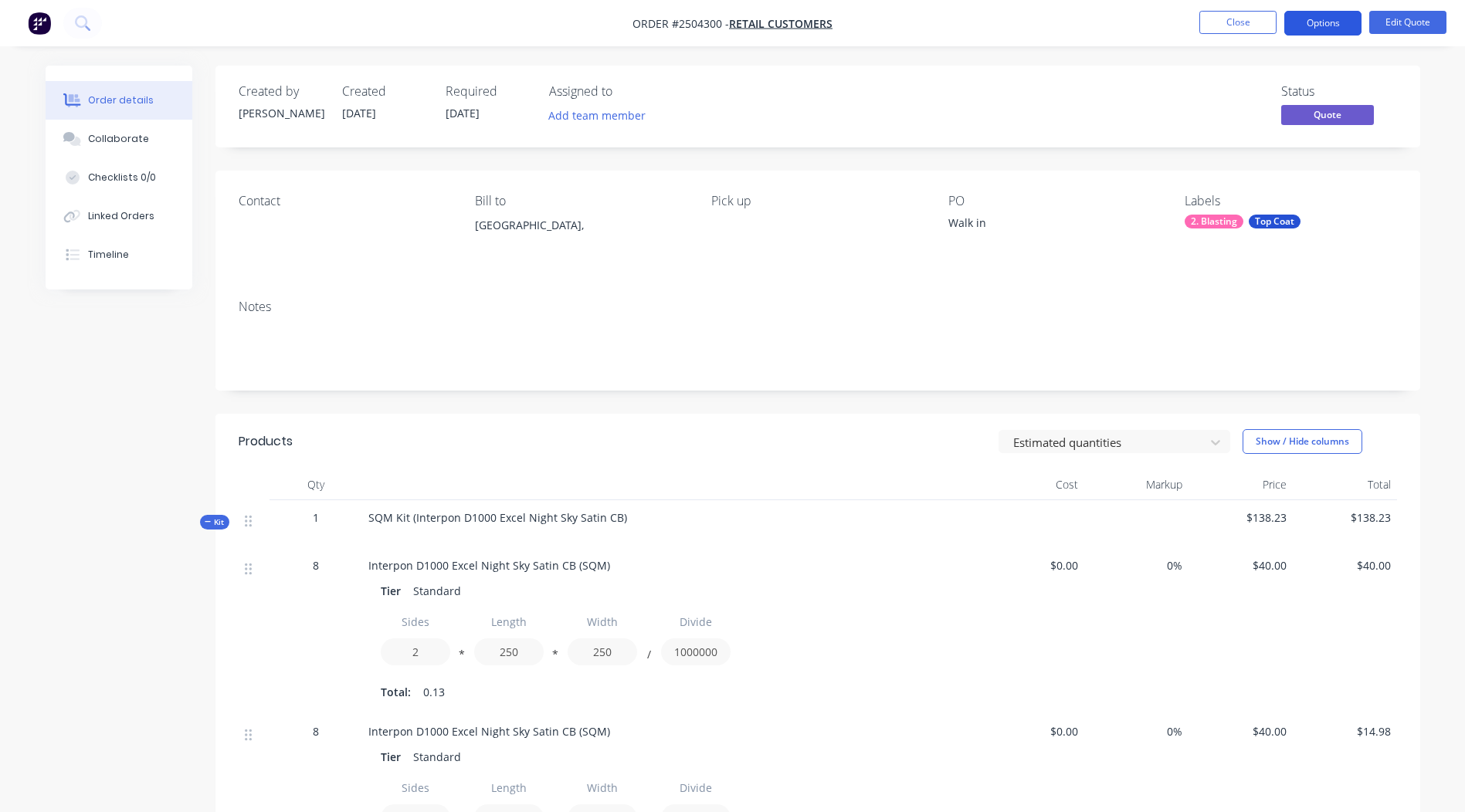
click at [1321, 26] on button "Options" at bounding box center [1322, 23] width 78 height 25
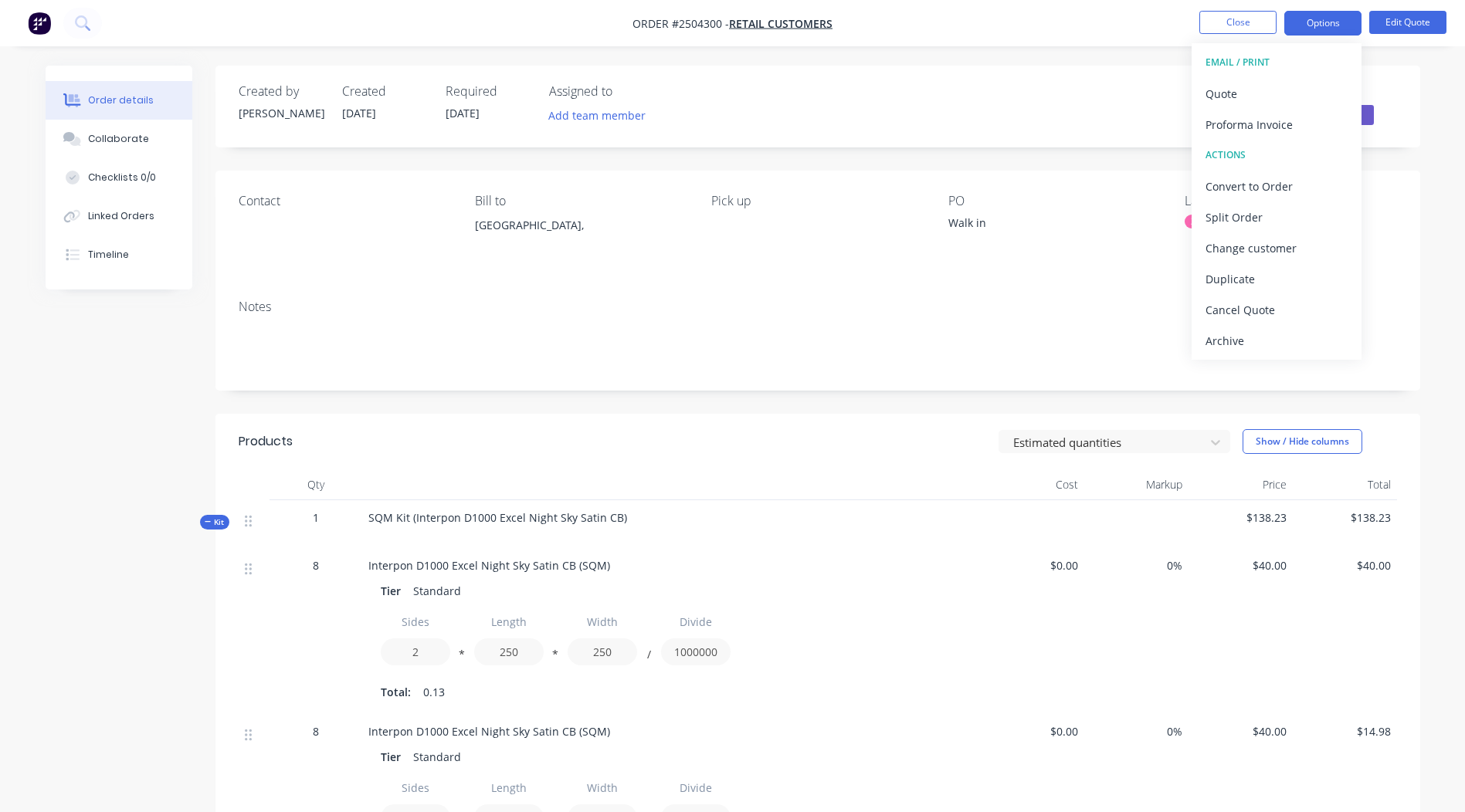
click at [1095, 17] on nav "Order #2504300 - Retail Customers Close Options EMAIL / PRINT Quote Proforma In…" at bounding box center [732, 23] width 1465 height 46
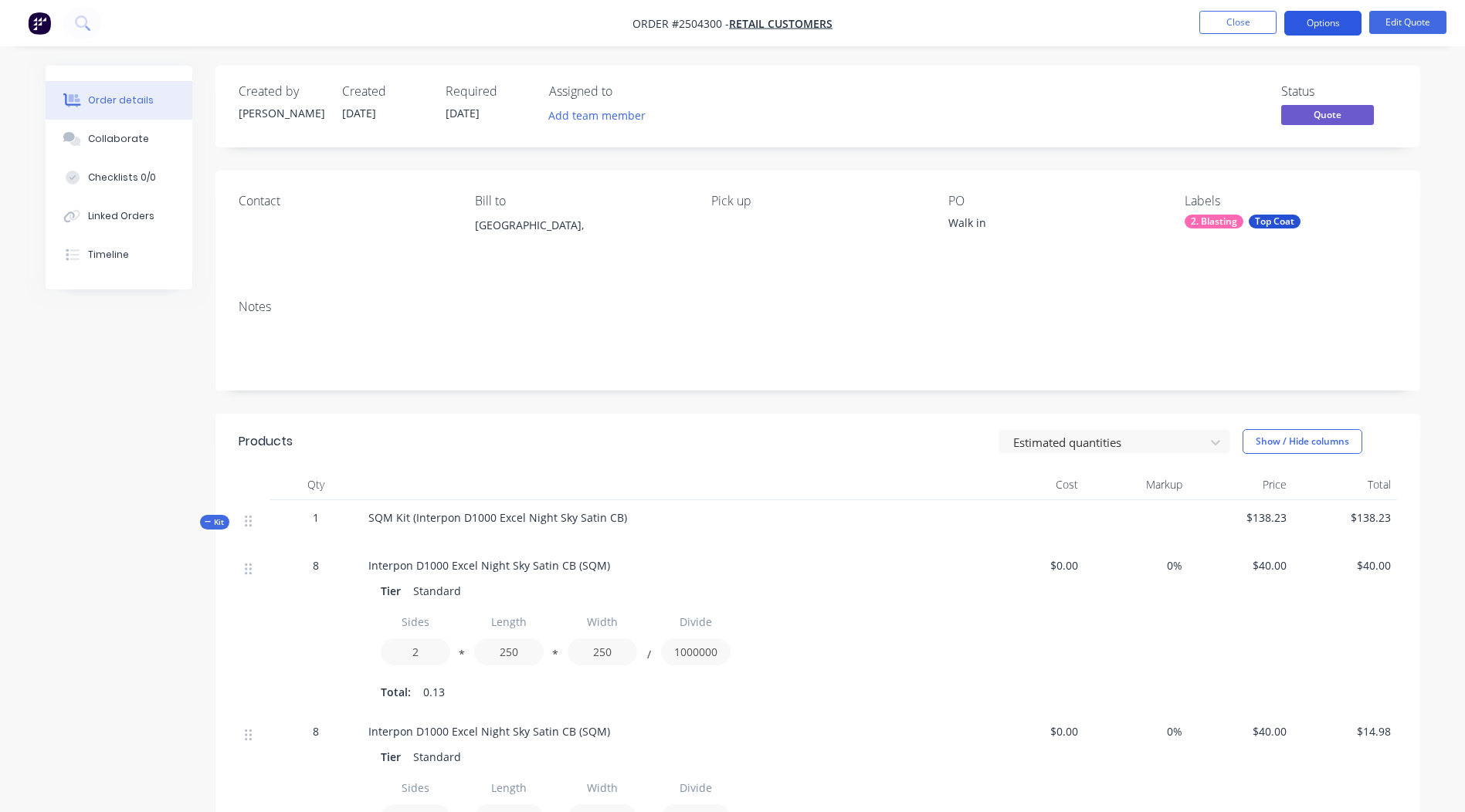
click at [1302, 26] on button "Options" at bounding box center [1322, 23] width 78 height 25
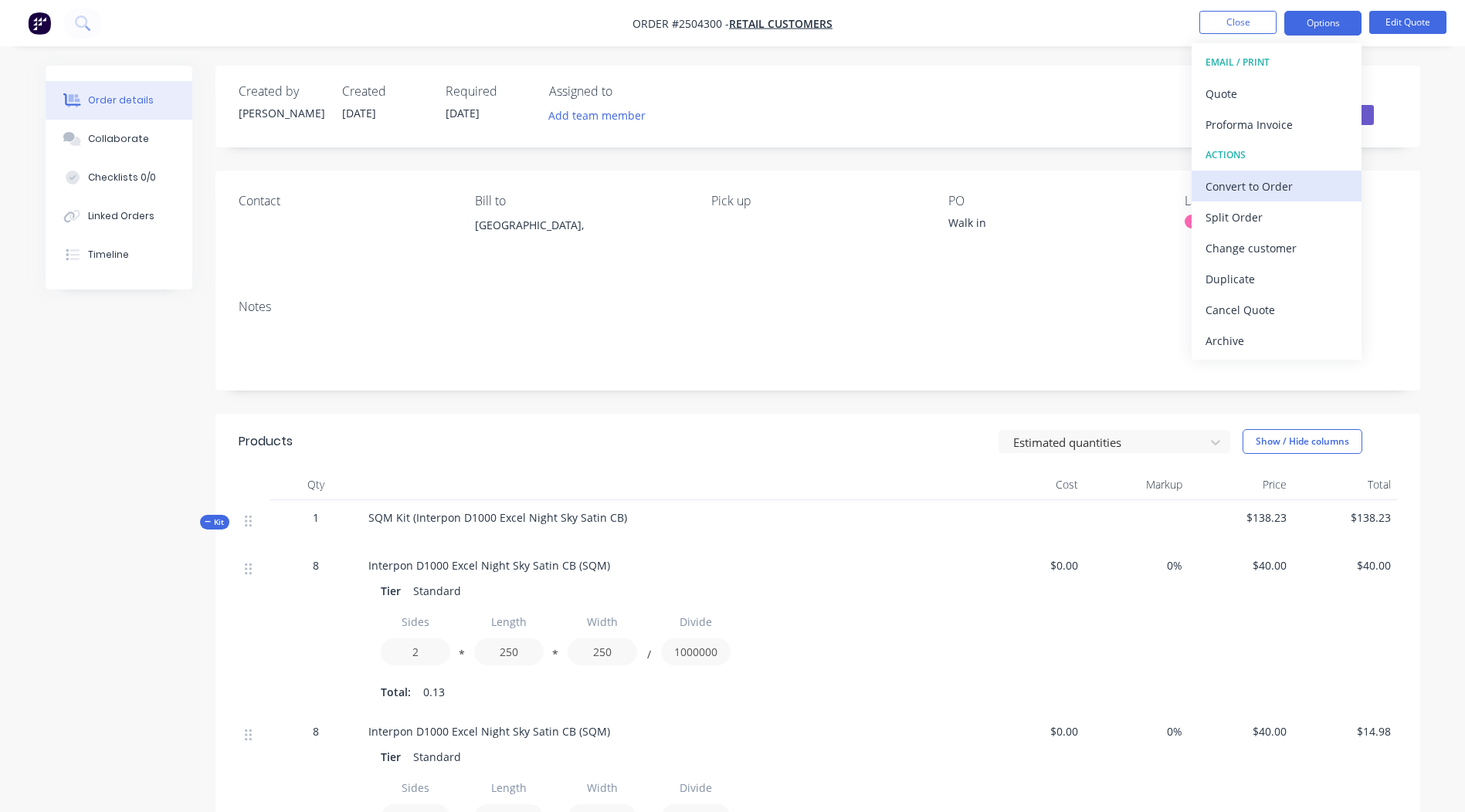
click at [1257, 193] on div "Convert to Order" at bounding box center [1276, 186] width 142 height 23
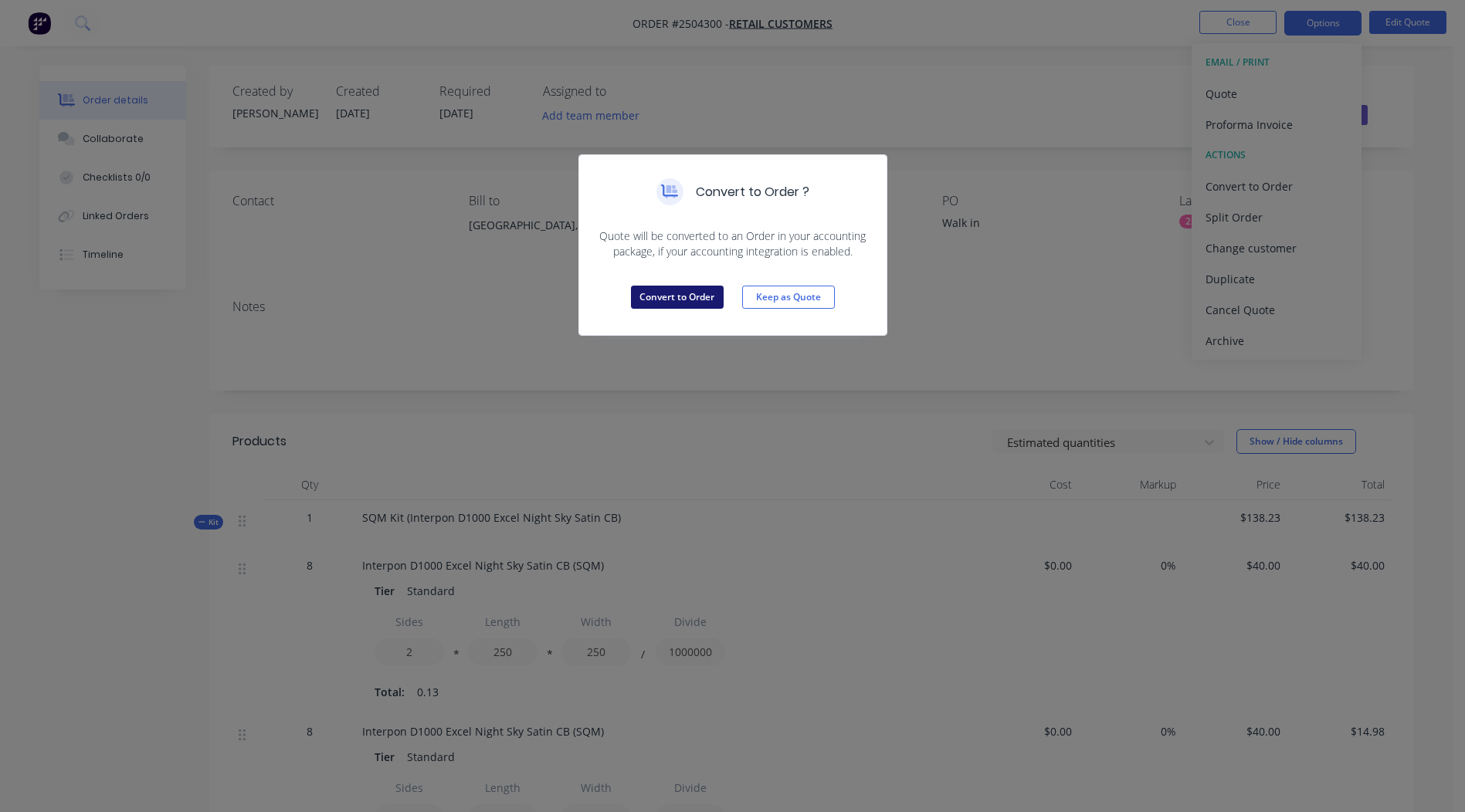
click at [685, 289] on button "Convert to Order" at bounding box center [677, 298] width 92 height 24
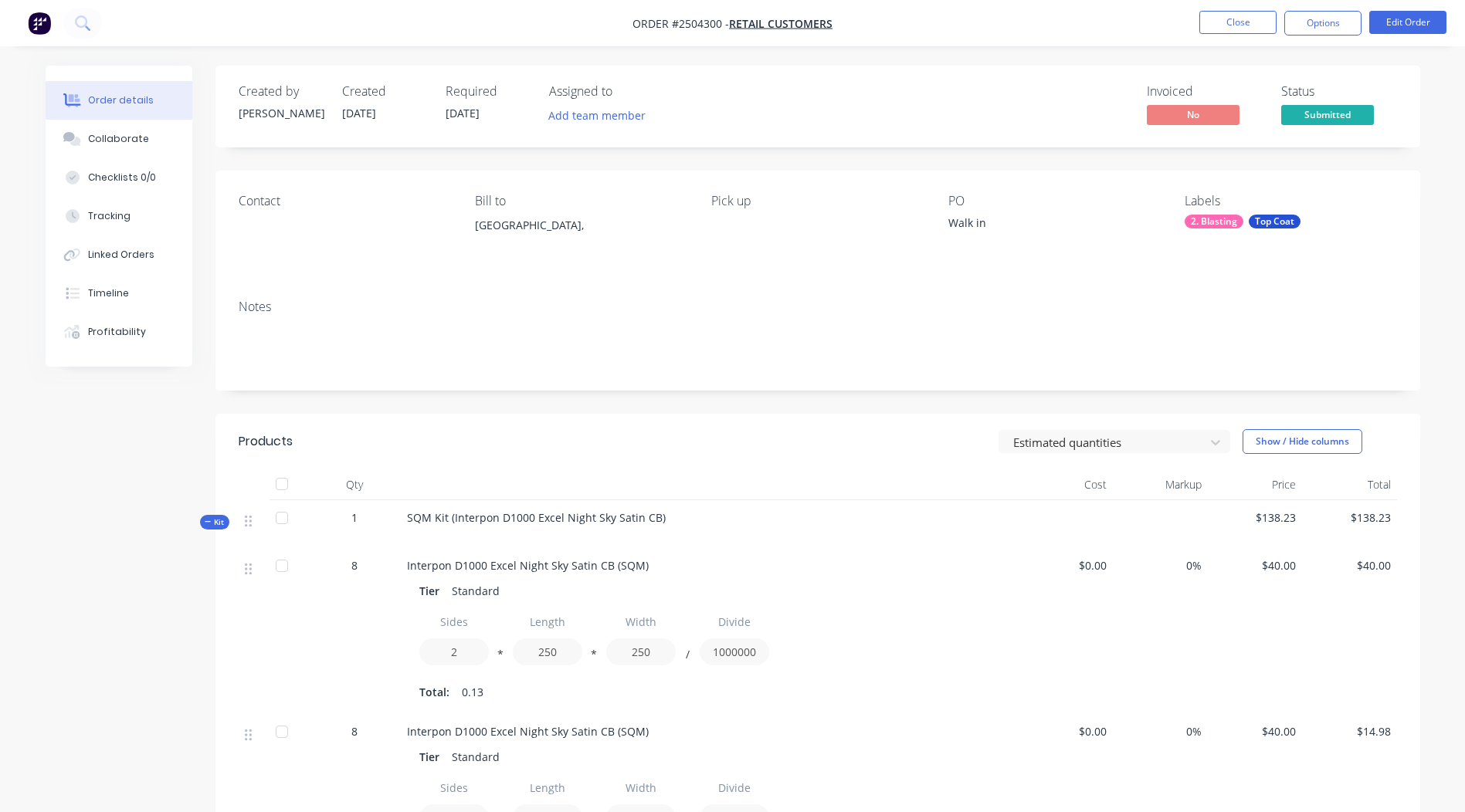
click at [671, 522] on div "SQM Kit (Interpon D1000 Excel Night Sky Satin CB)" at bounding box center [710, 524] width 617 height 48
click at [660, 520] on div "SQM Kit (Interpon D1000 Excel Night Sky Satin CB)" at bounding box center [710, 524] width 617 height 48
click at [653, 519] on span "SQM Kit (Interpon D1000 Excel Night Sky Satin CB)" at bounding box center [536, 517] width 259 height 15
click at [1405, 22] on button "Edit Order" at bounding box center [1407, 23] width 78 height 24
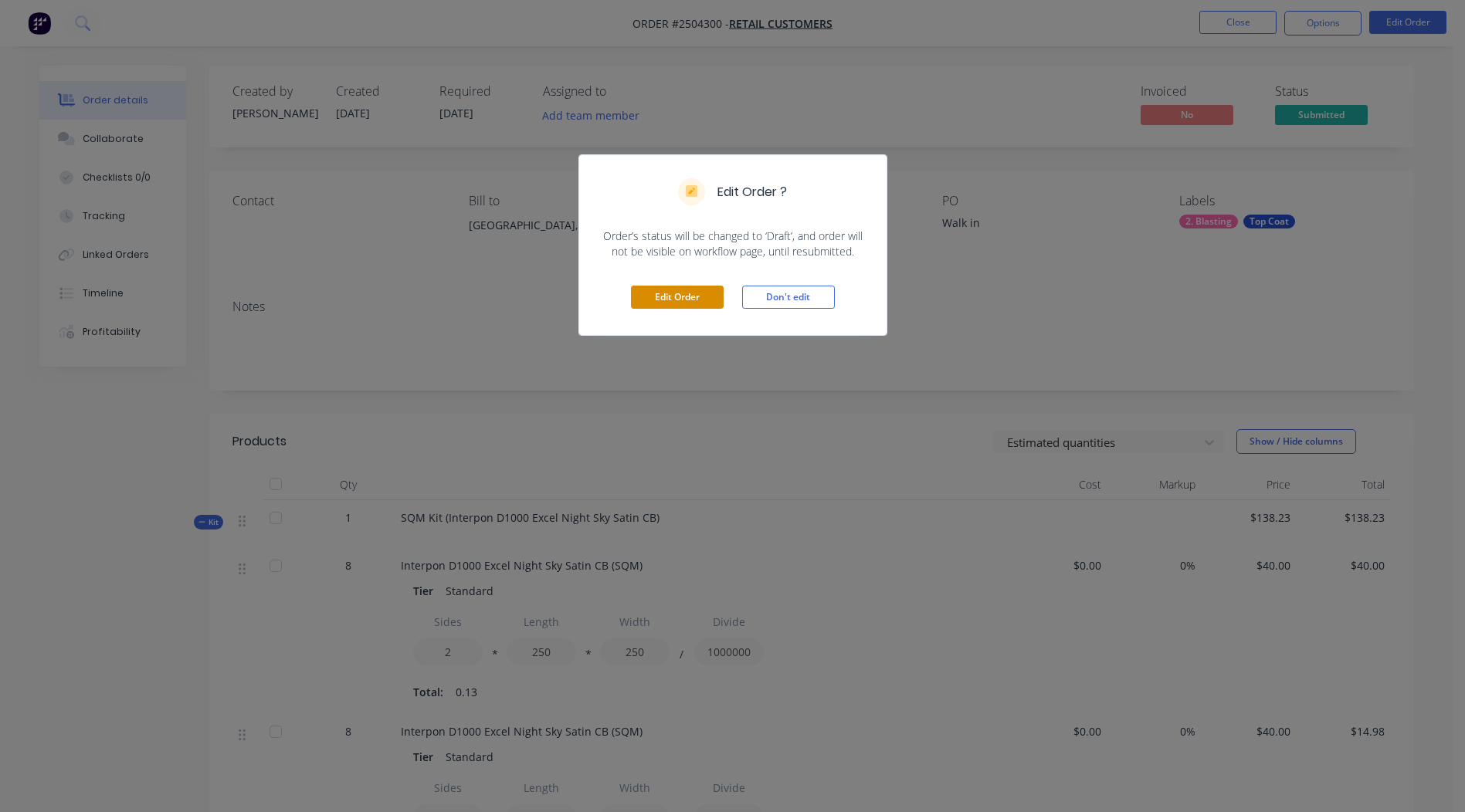
click at [691, 294] on button "Edit Order" at bounding box center [677, 298] width 92 height 24
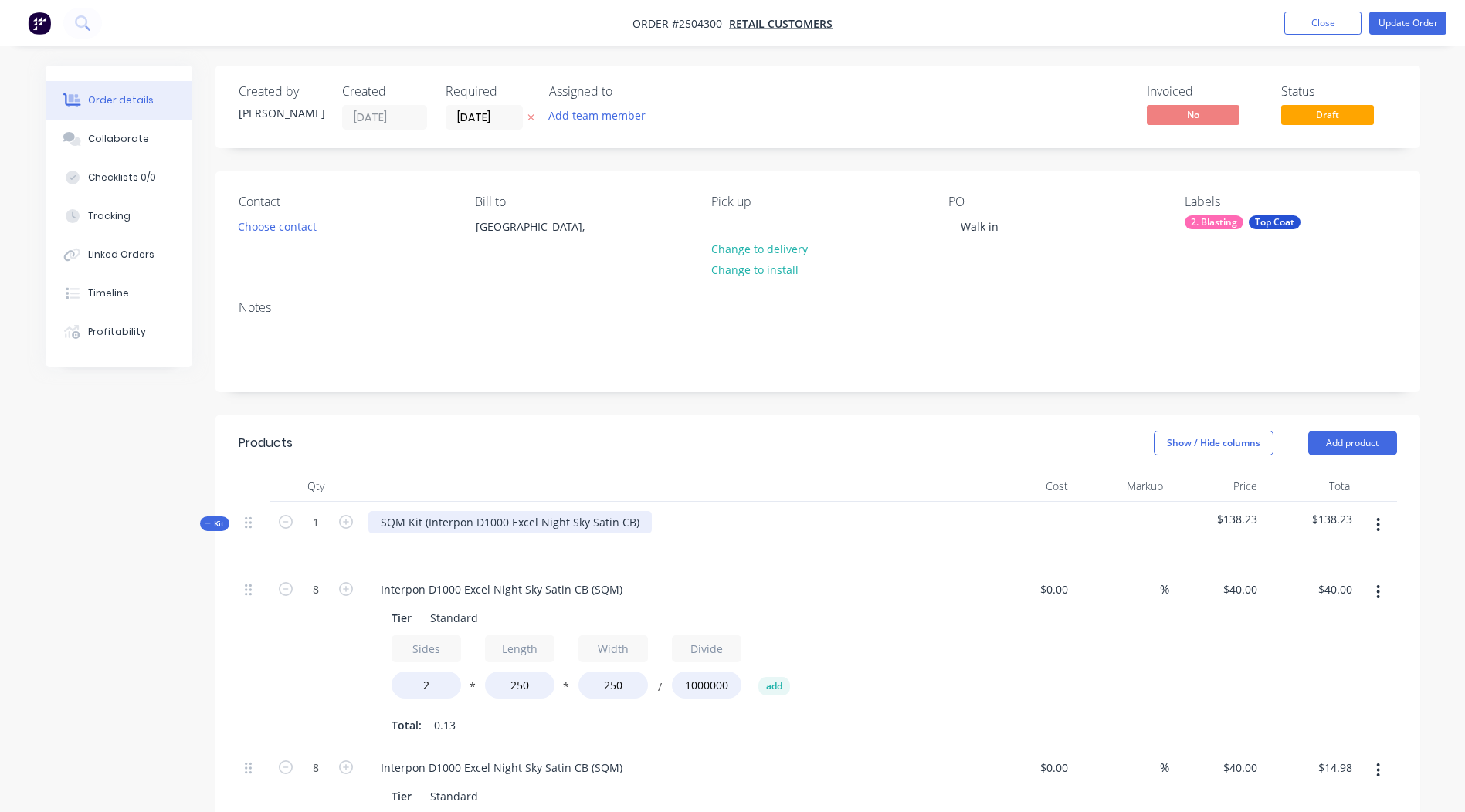
click at [638, 520] on div "SQM Kit (Interpon D1000 Excel Night Sky Satin CB)" at bounding box center [510, 522] width 283 height 23
click at [501, 520] on div "Interpon D1000 Excel Night Sky Satin CB" at bounding box center [485, 522] width 232 height 23
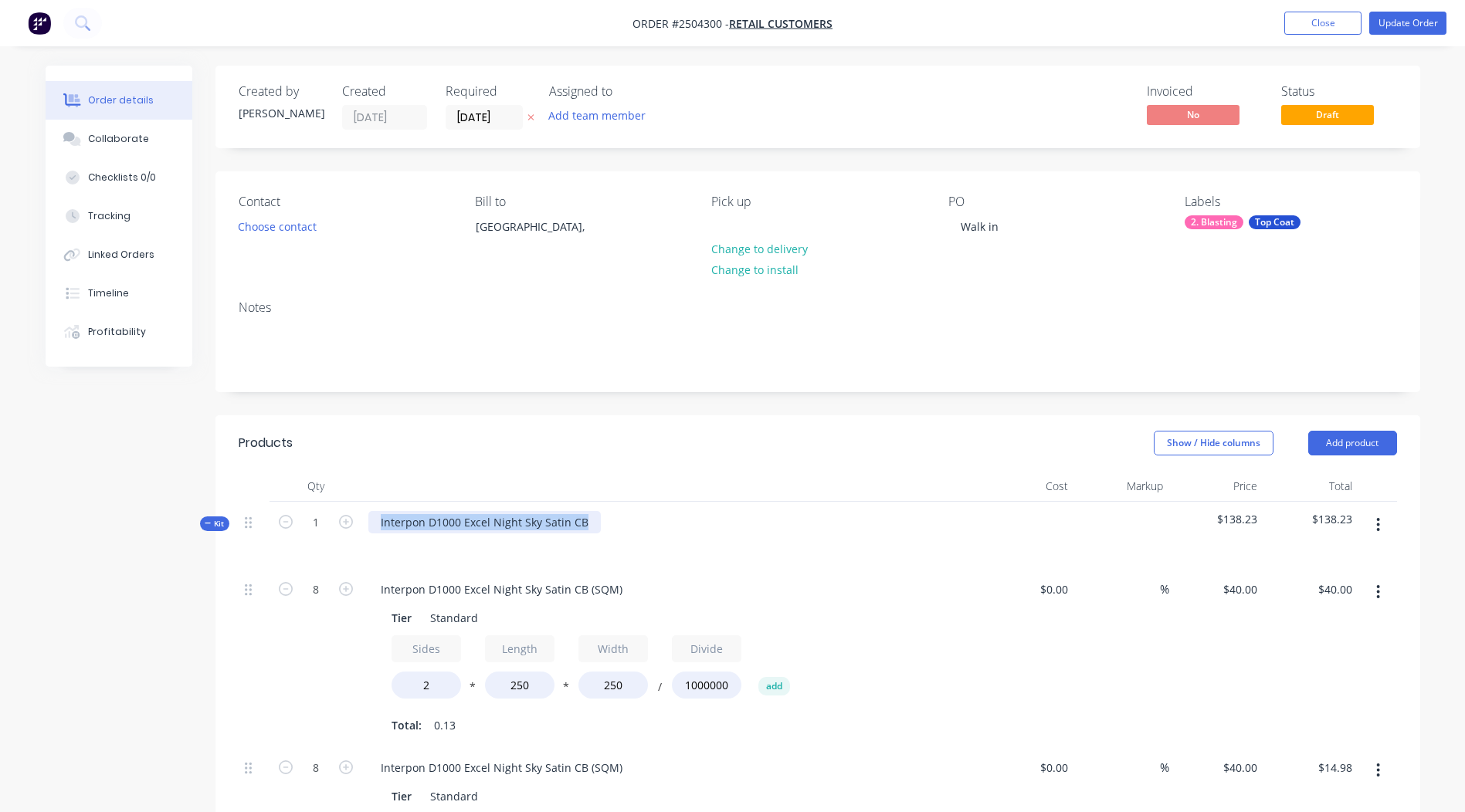
copy div "Interpon D1000 Excel Night Sky Satin CB"
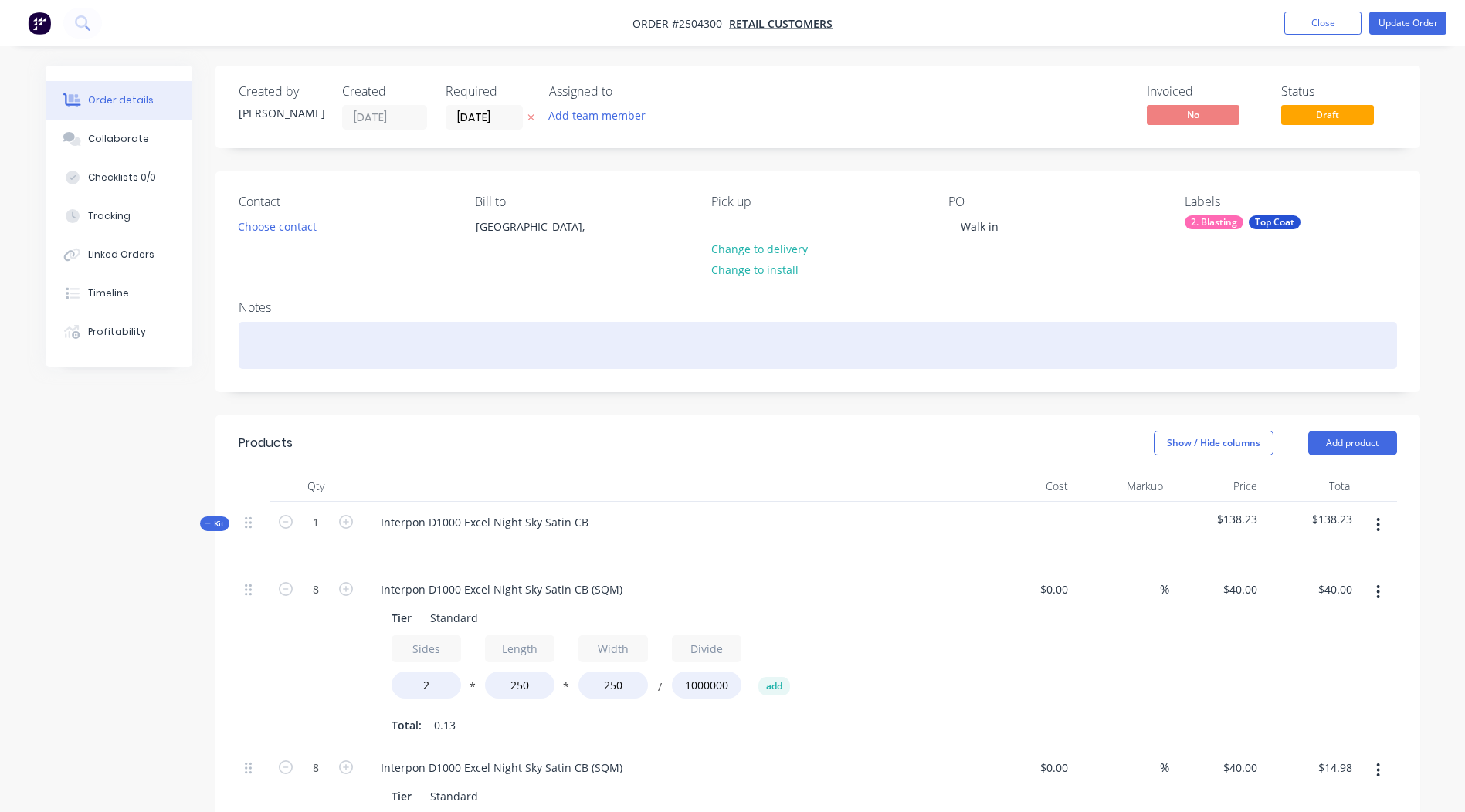
paste div
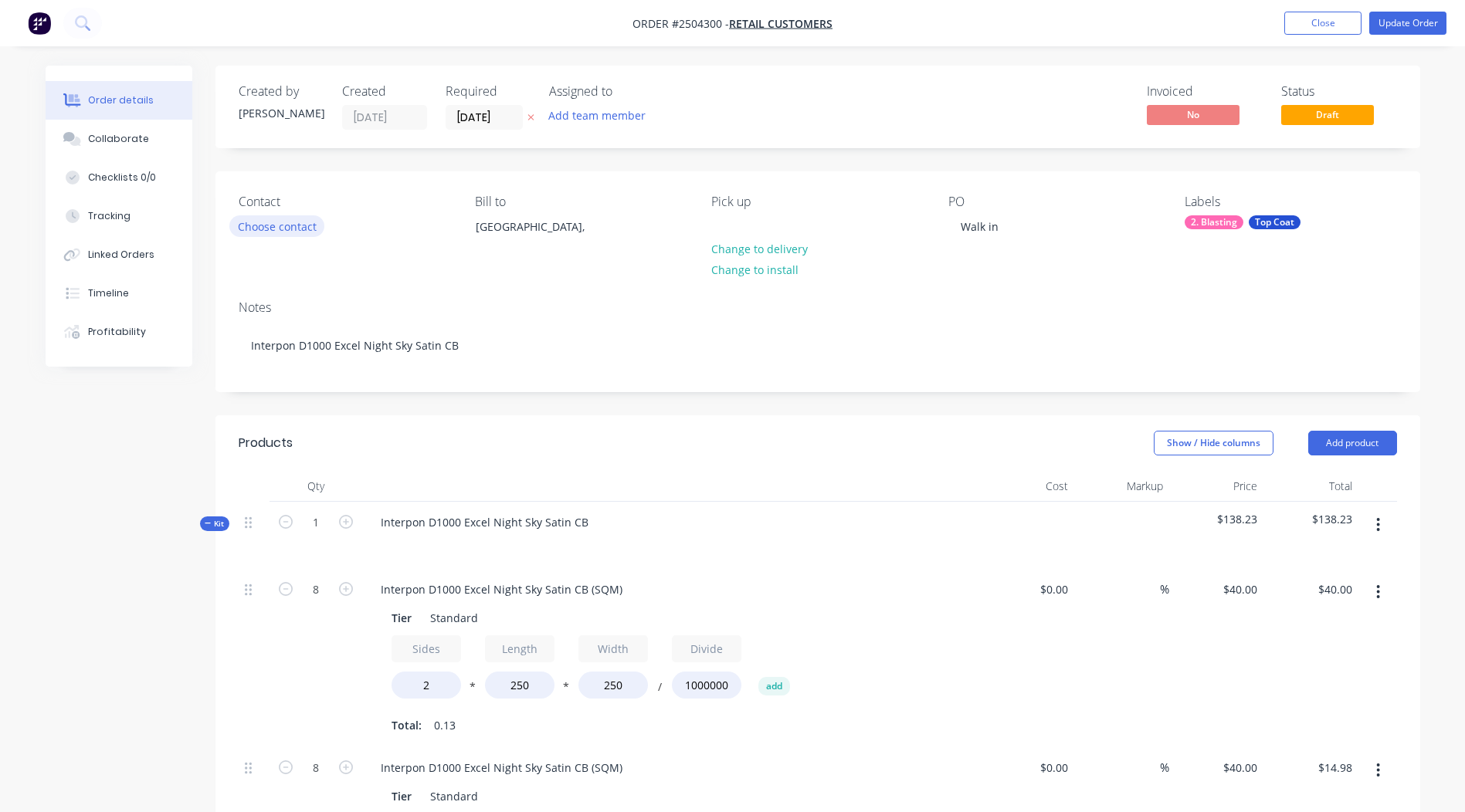
click at [276, 221] on button "Choose contact" at bounding box center [276, 225] width 95 height 21
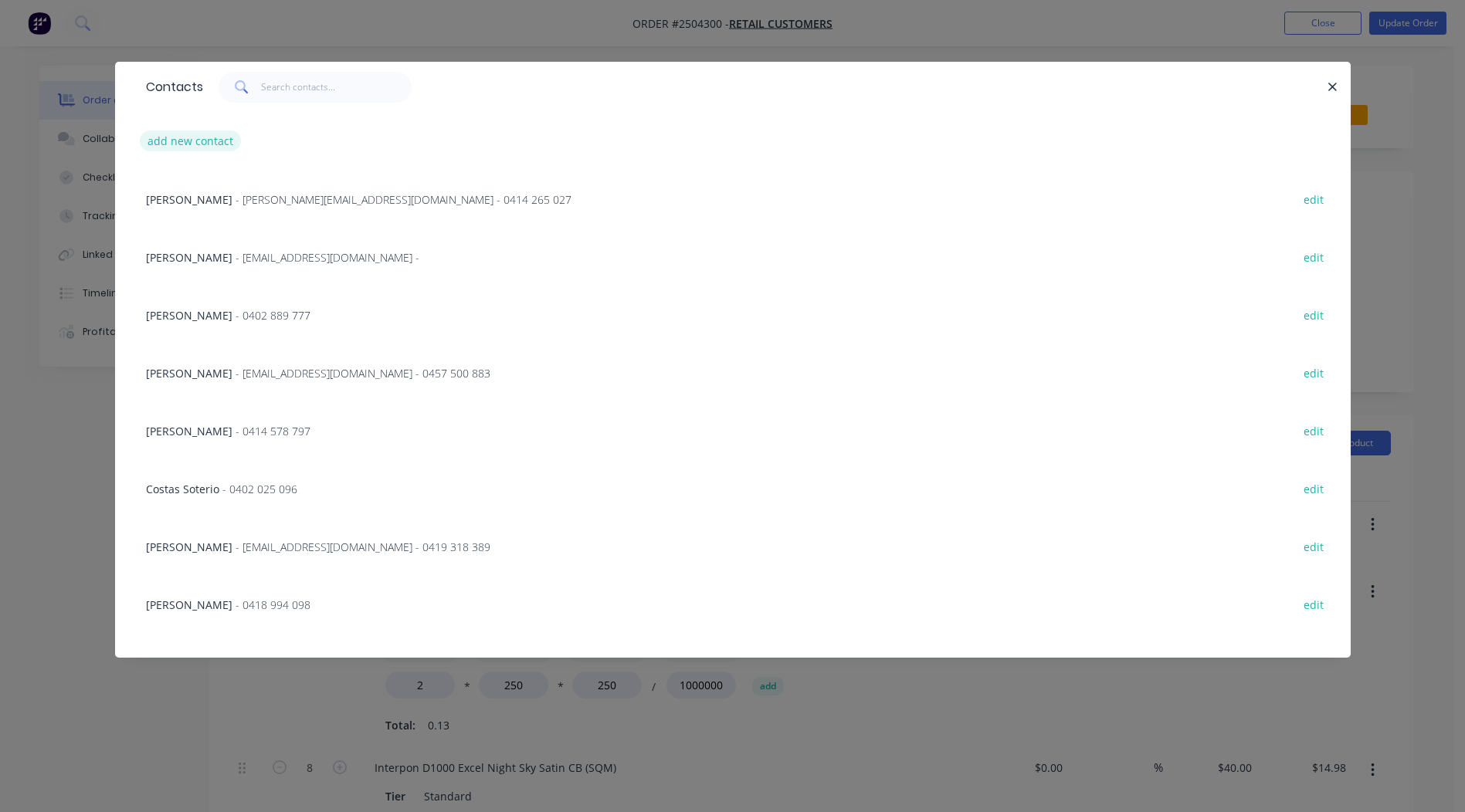
click at [191, 145] on button "add new contact" at bounding box center [191, 141] width 102 height 21
select select "AU"
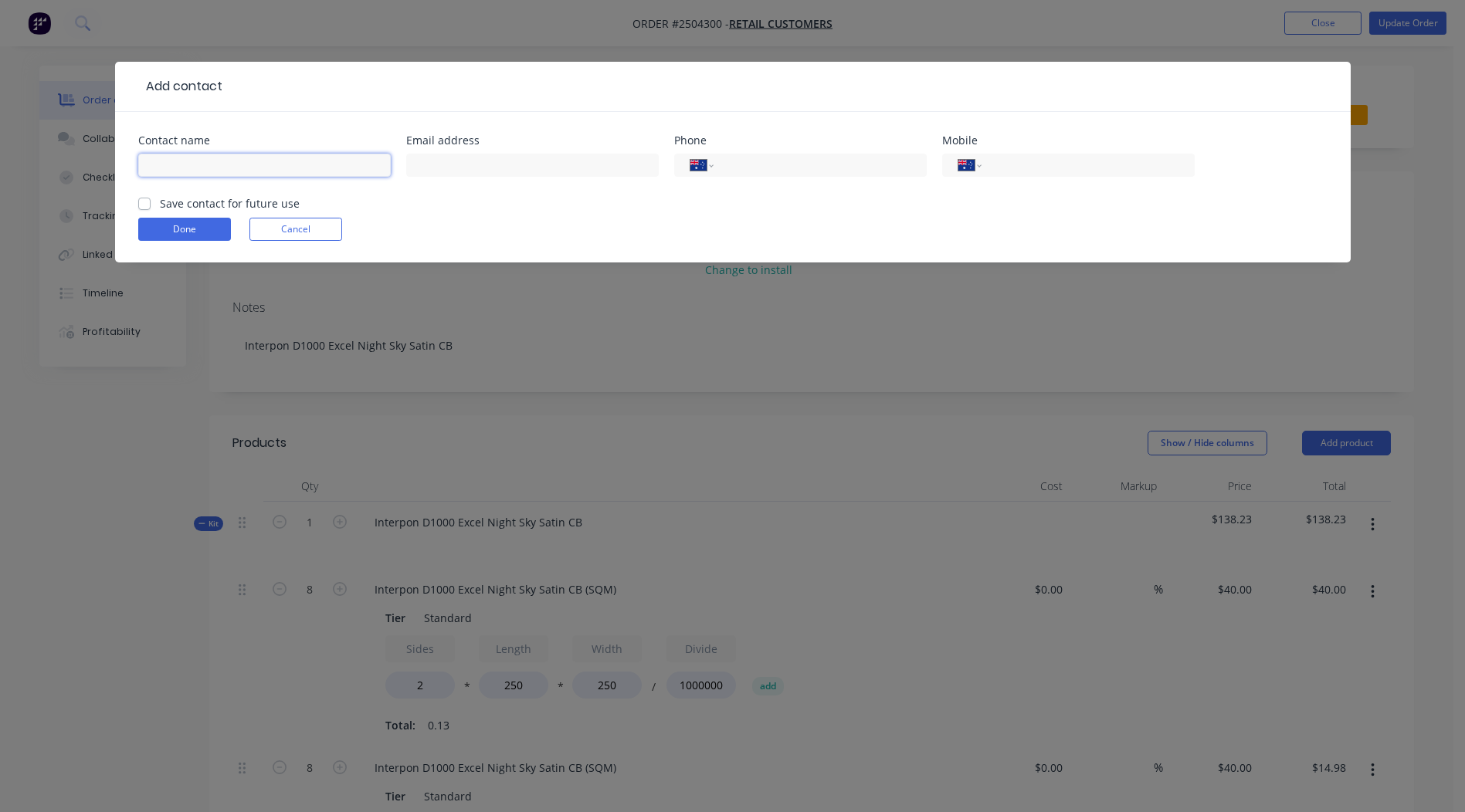
click at [198, 168] on input "text" at bounding box center [264, 165] width 253 height 24
type input "Jarred Cockle"
click at [447, 169] on input "text" at bounding box center [532, 165] width 253 height 24
type input "jarred.cockle@gmail.com"
click at [200, 171] on input "Jarred Cockle" at bounding box center [264, 165] width 253 height 24
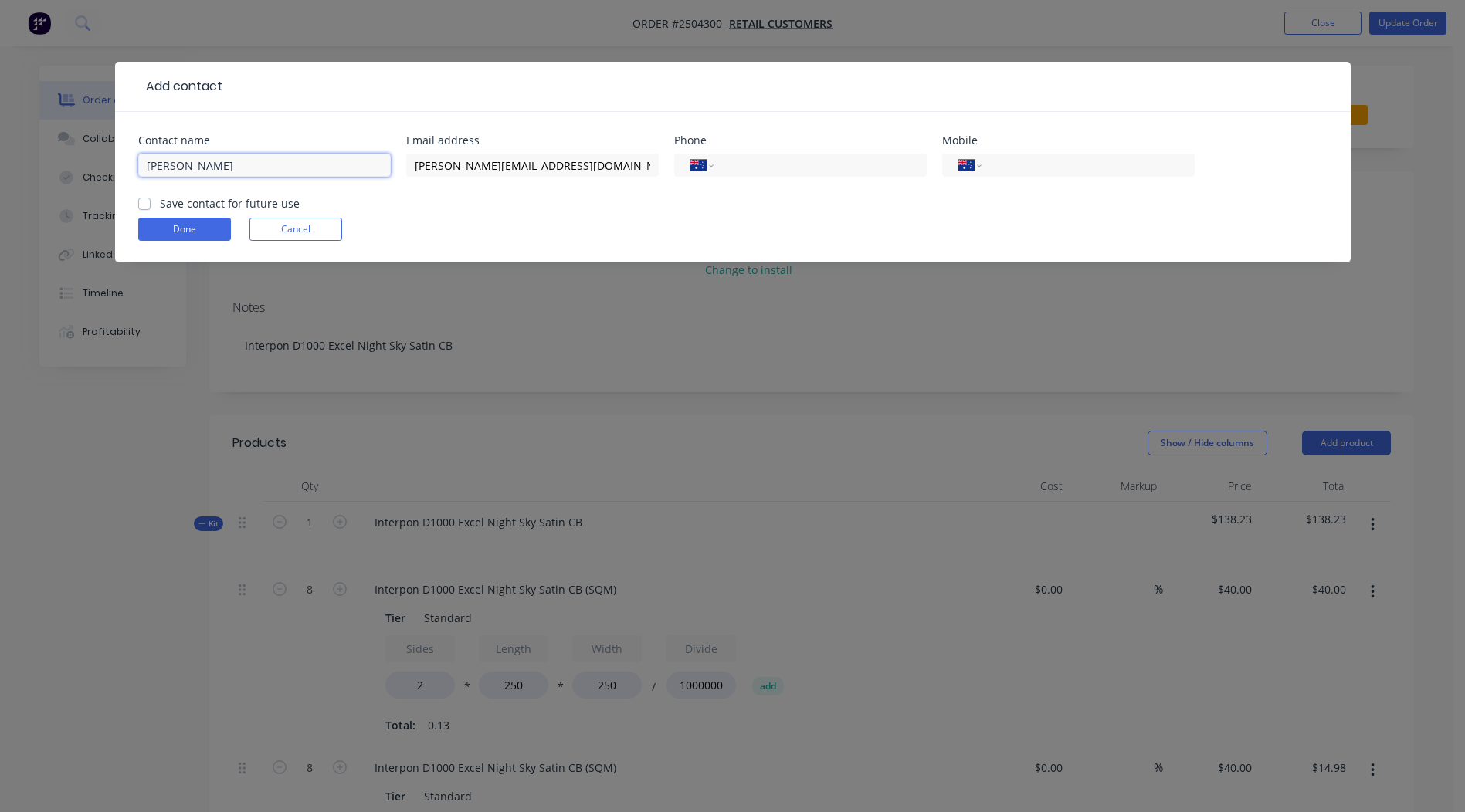
click at [223, 166] on input "Jarred Cockle" at bounding box center [264, 165] width 253 height 24
click at [1060, 159] on input "tel" at bounding box center [1084, 165] width 185 height 18
type input "0412 864 858"
click at [160, 205] on label "Save contact for future use" at bounding box center [230, 203] width 140 height 16
click at [139, 205] on input "Save contact for future use" at bounding box center [145, 203] width 13 height 15
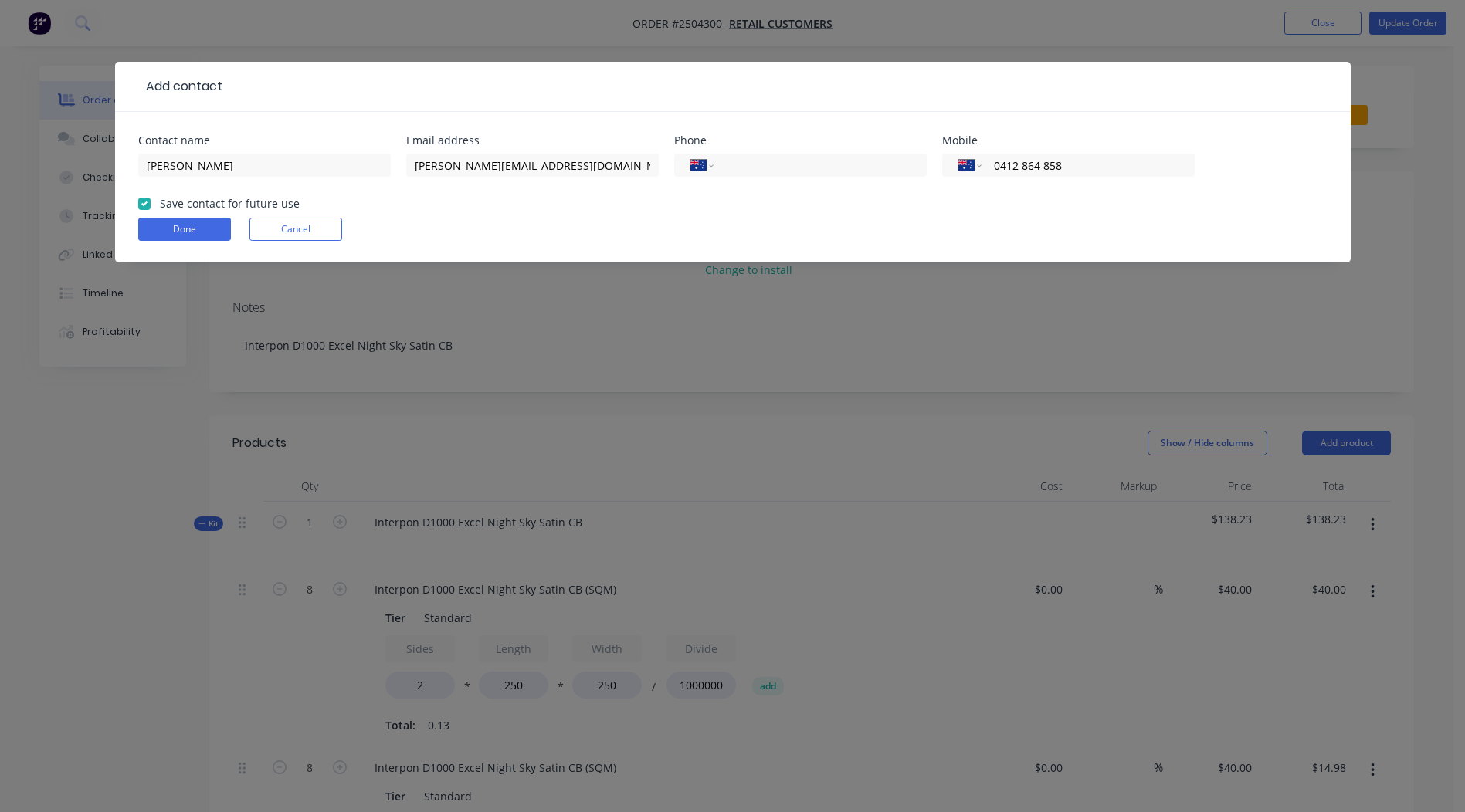
checkbox input "true"
click at [167, 226] on button "Done" at bounding box center [185, 229] width 92 height 24
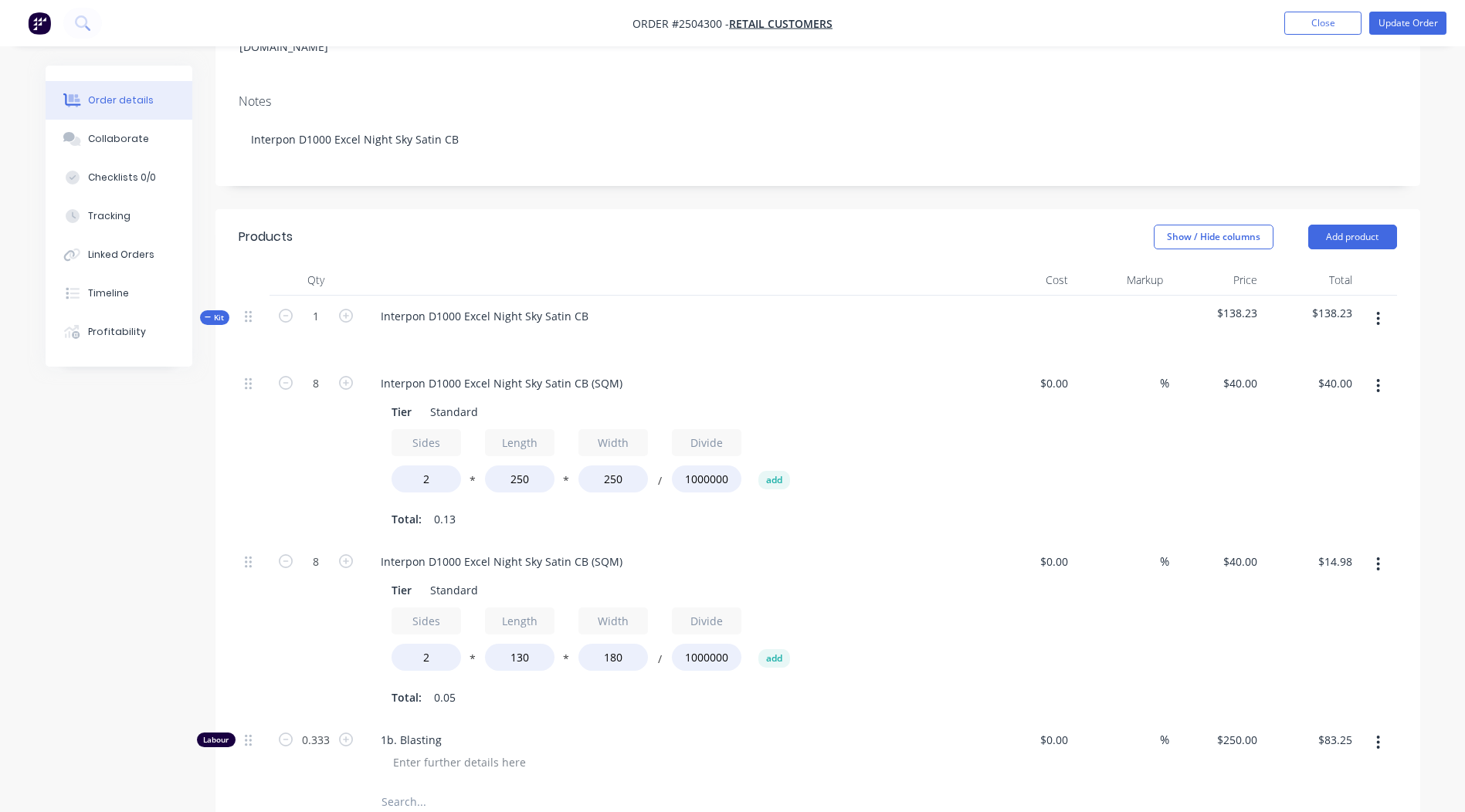
scroll to position [386, 0]
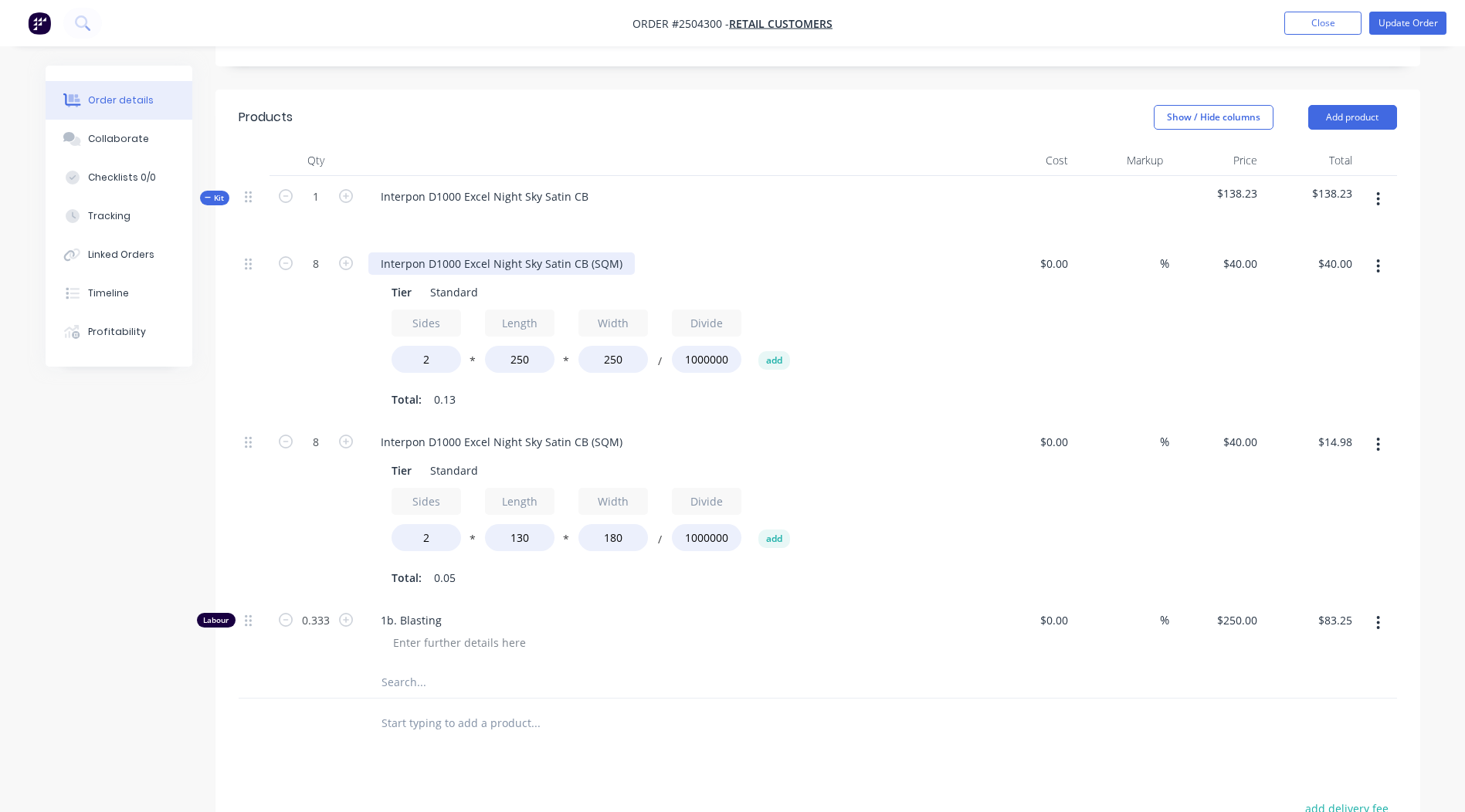
click at [492, 253] on div "Interpon D1000 Excel Night Sky Satin CB (SQM)" at bounding box center [501, 263] width 266 height 23
click at [491, 253] on div "Interpon D1000 Excel Night Sky Satin CB (SQM)" at bounding box center [501, 263] width 266 height 23
click at [501, 431] on div "Interpon D1000 Excel Night Sky Satin CB (SQM)" at bounding box center [501, 441] width 266 height 23
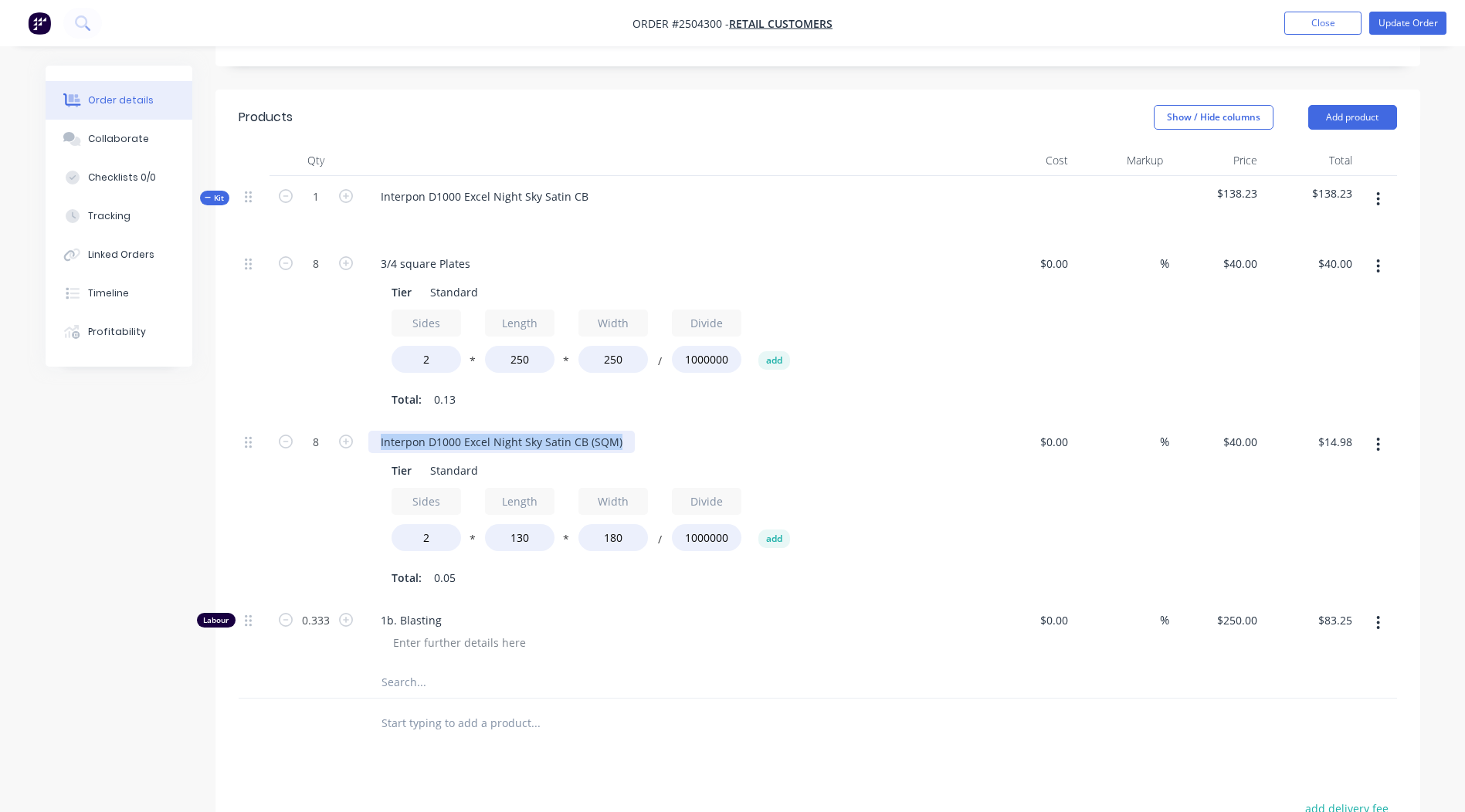
click at [501, 431] on div "Interpon D1000 Excel Night Sky Satin CB (SQM)" at bounding box center [501, 441] width 266 height 23
click at [856, 708] on div at bounding box center [640, 723] width 544 height 30
click at [1413, 19] on button "Update Order" at bounding box center [1407, 24] width 78 height 24
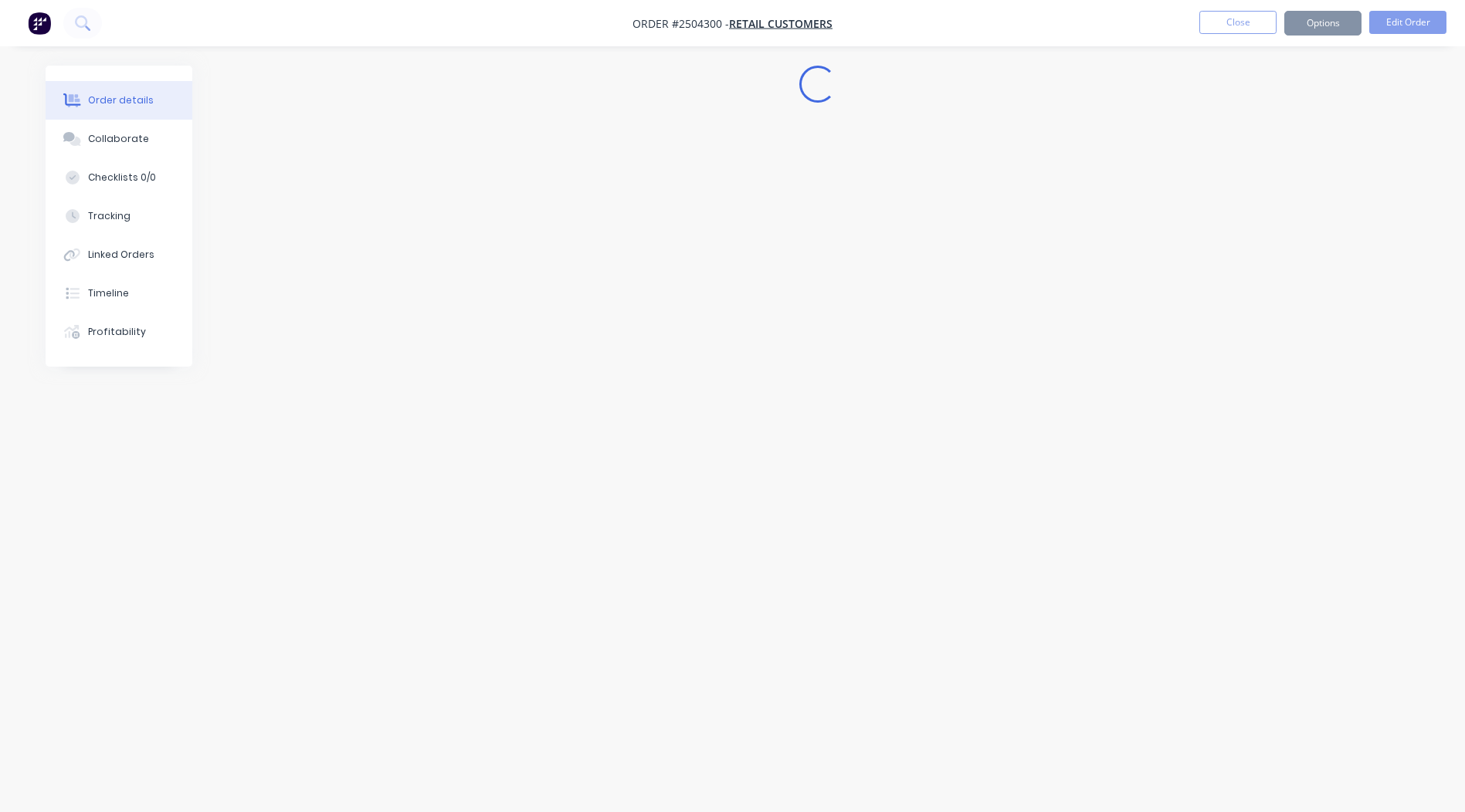
scroll to position [0, 0]
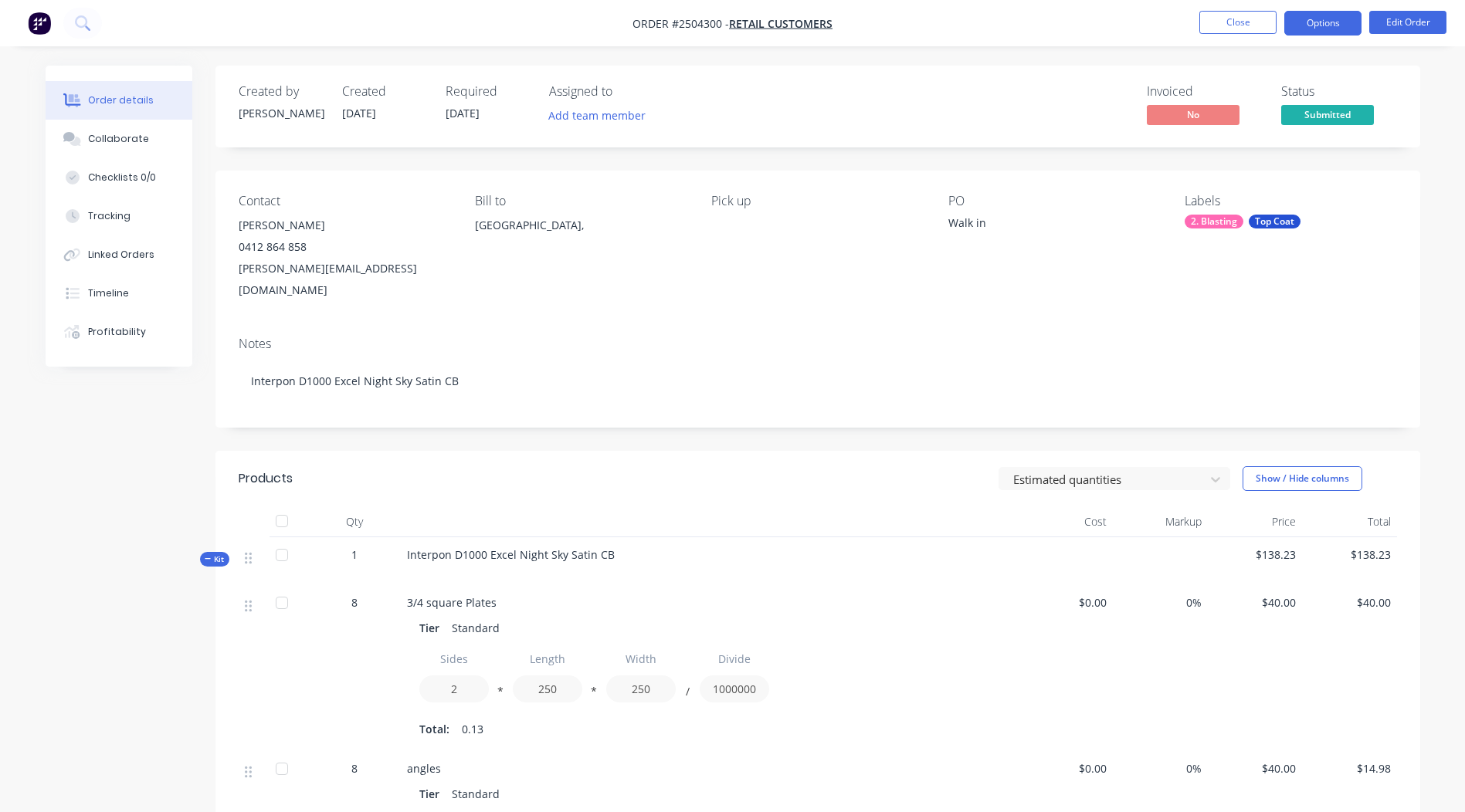
click at [1344, 24] on button "Options" at bounding box center [1322, 23] width 78 height 25
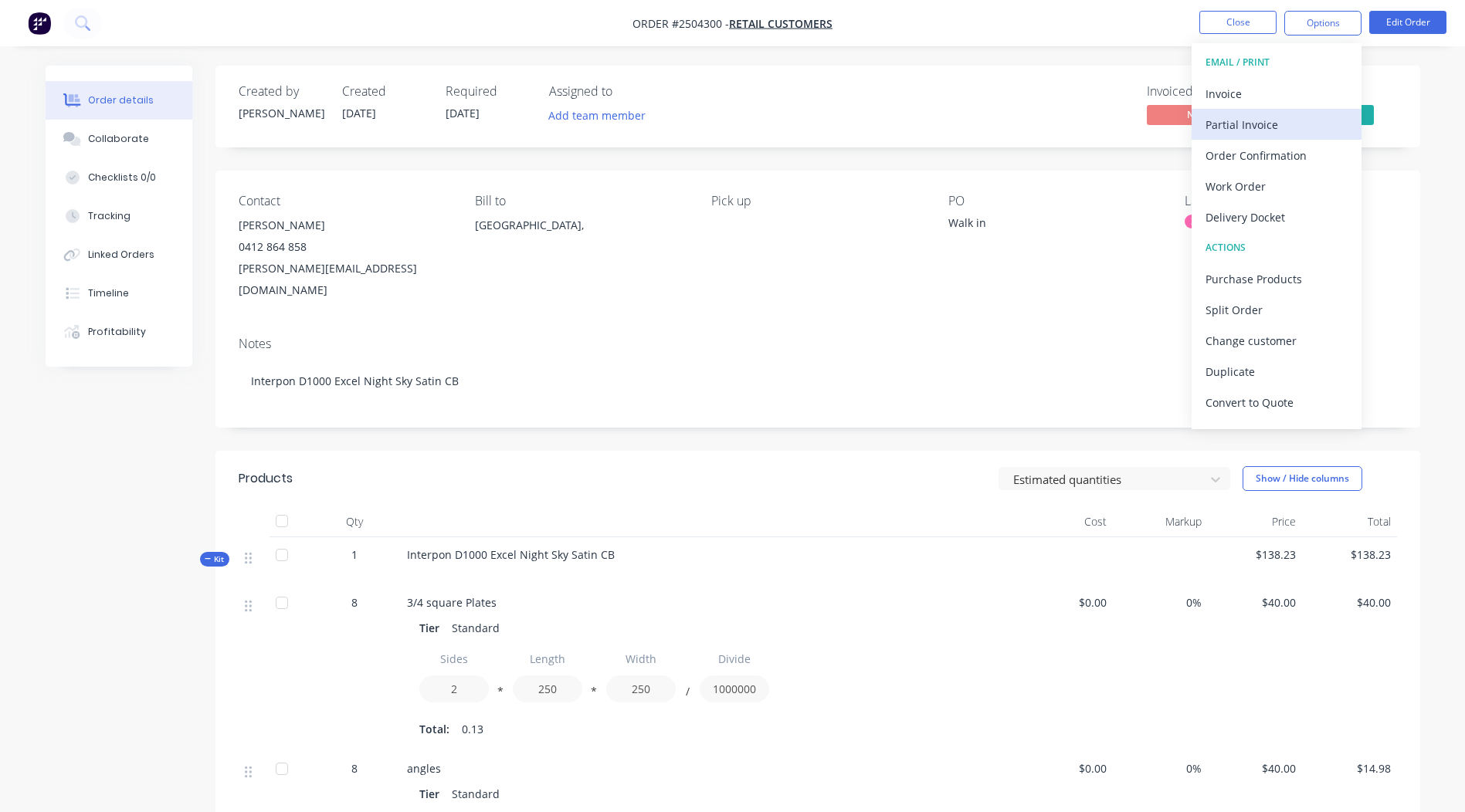
click at [1251, 128] on div "Partial Invoice" at bounding box center [1276, 124] width 142 height 23
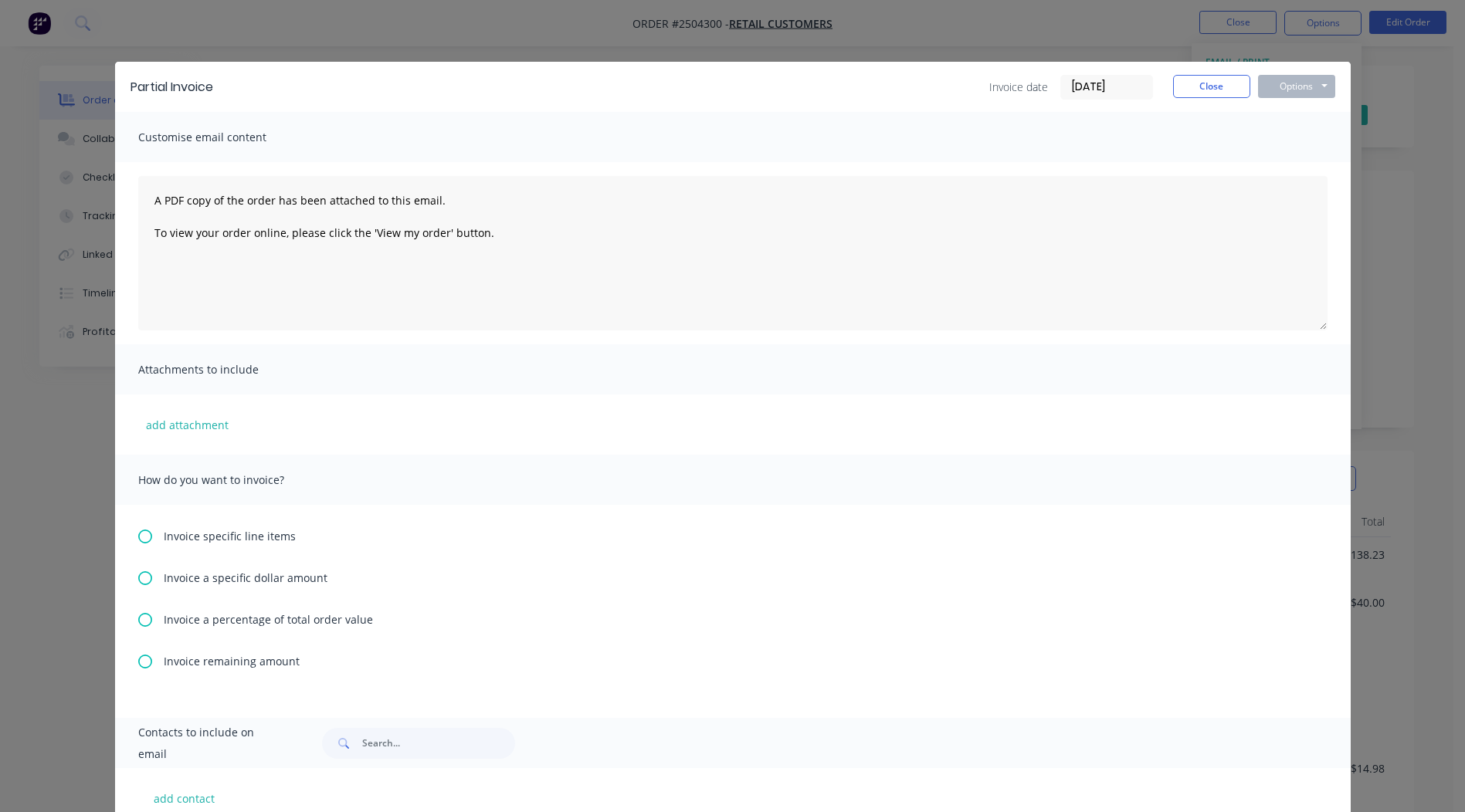
click at [142, 620] on icon at bounding box center [146, 620] width 14 height 14
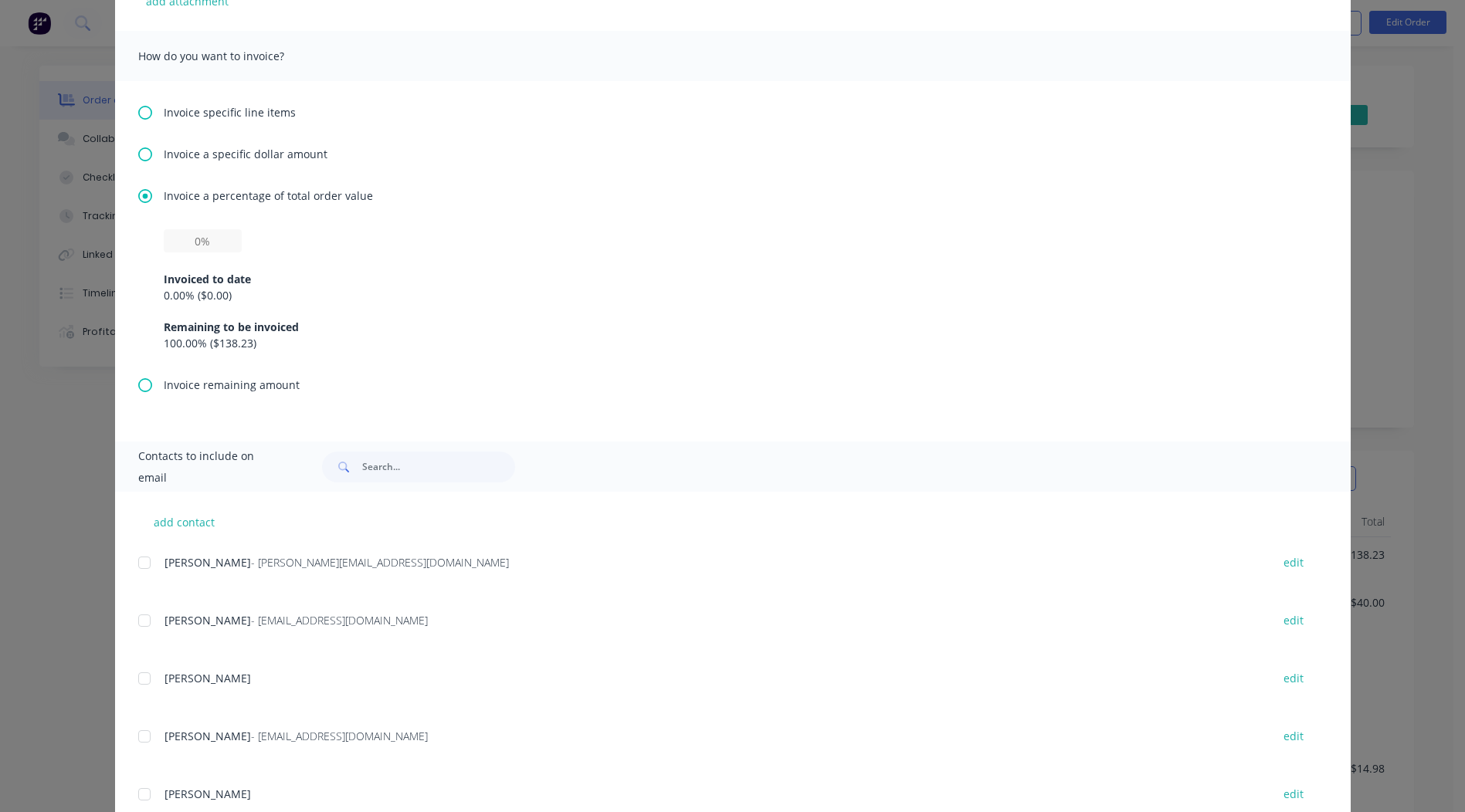
scroll to position [463, 0]
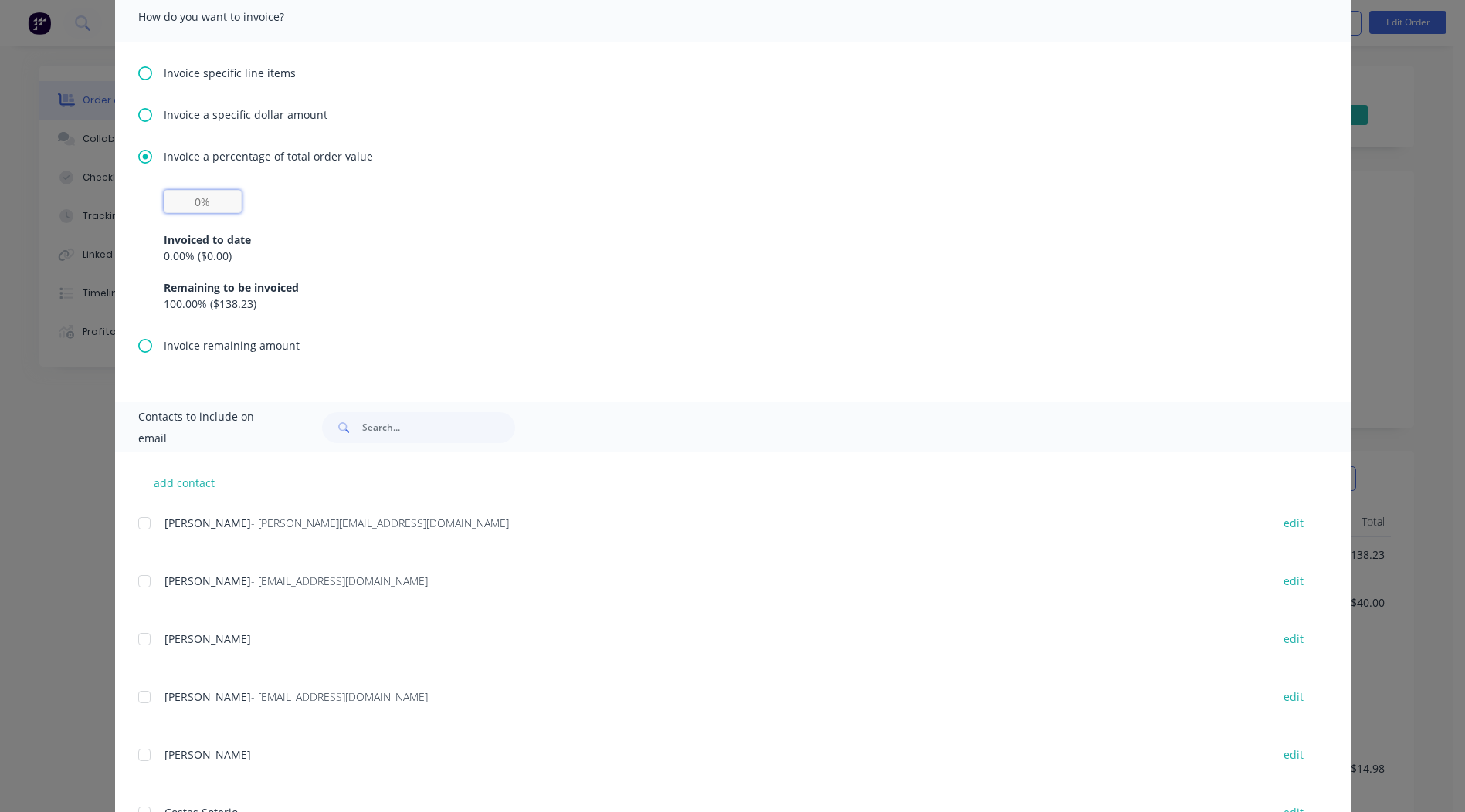
click at [193, 206] on input "text" at bounding box center [202, 202] width 78 height 24
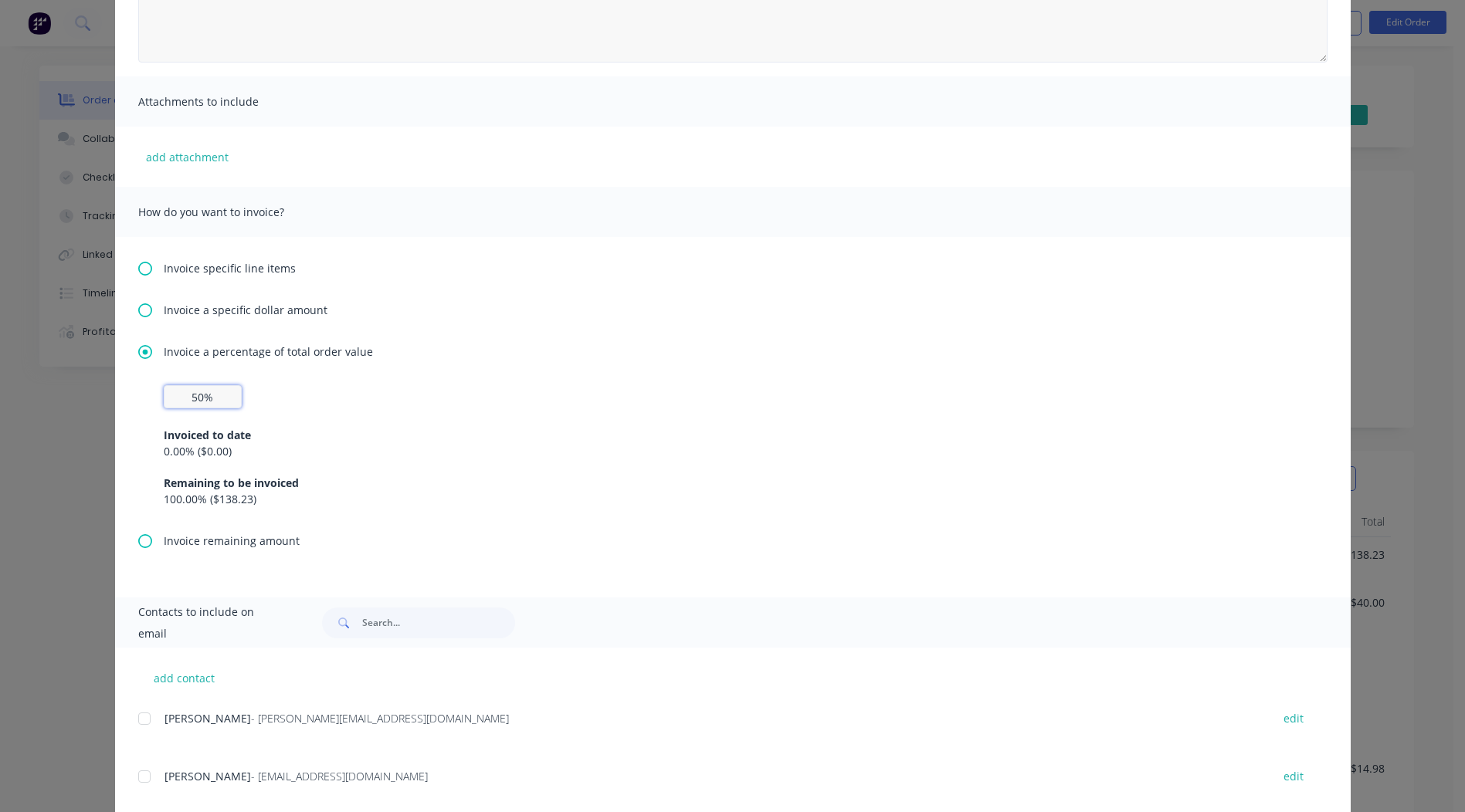
scroll to position [0, 0]
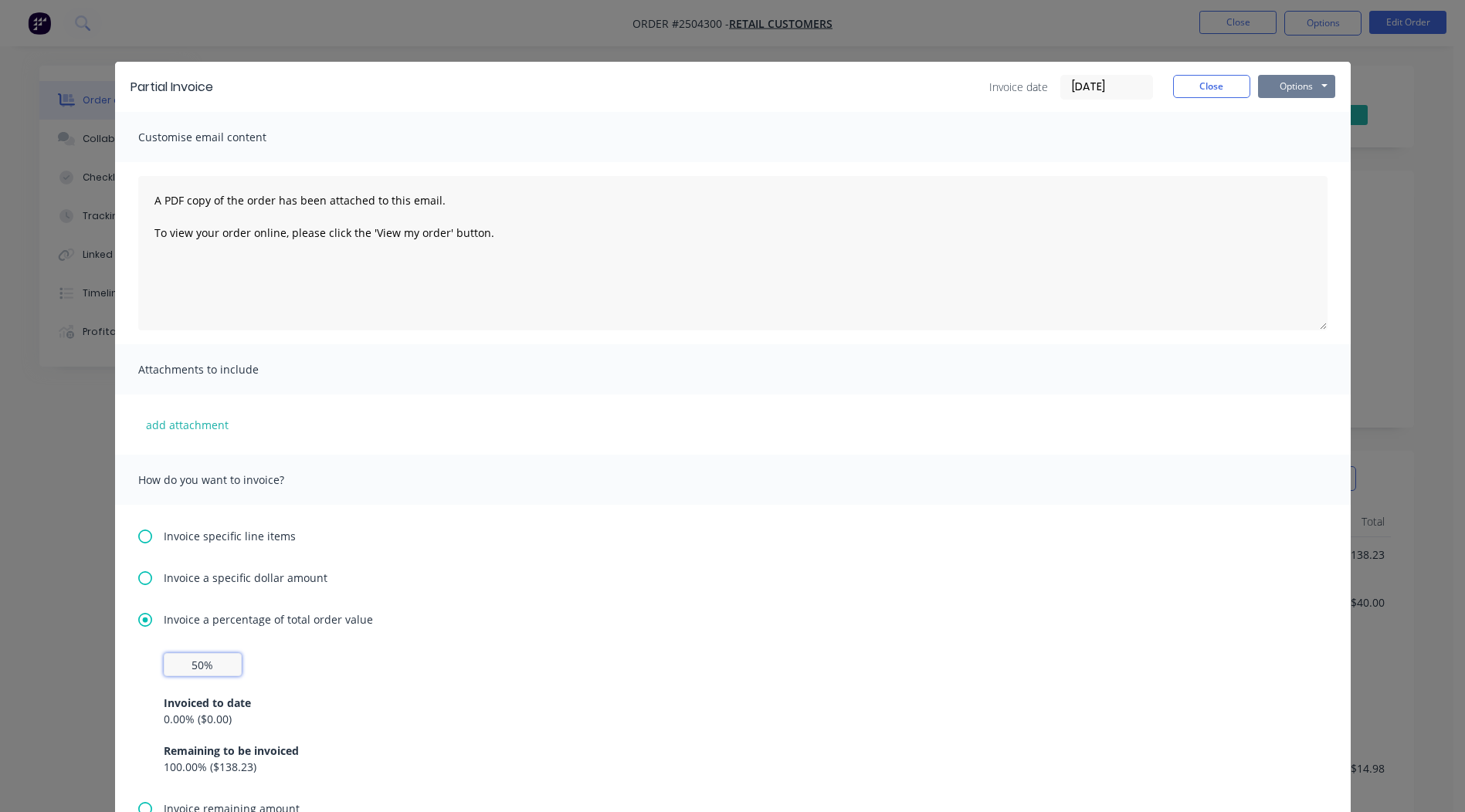
type input "50%"
click at [1300, 81] on button "Options" at bounding box center [1296, 87] width 78 height 24
click at [1286, 132] on button "Print" at bounding box center [1307, 140] width 99 height 26
click at [1217, 84] on button "Close" at bounding box center [1211, 87] width 78 height 24
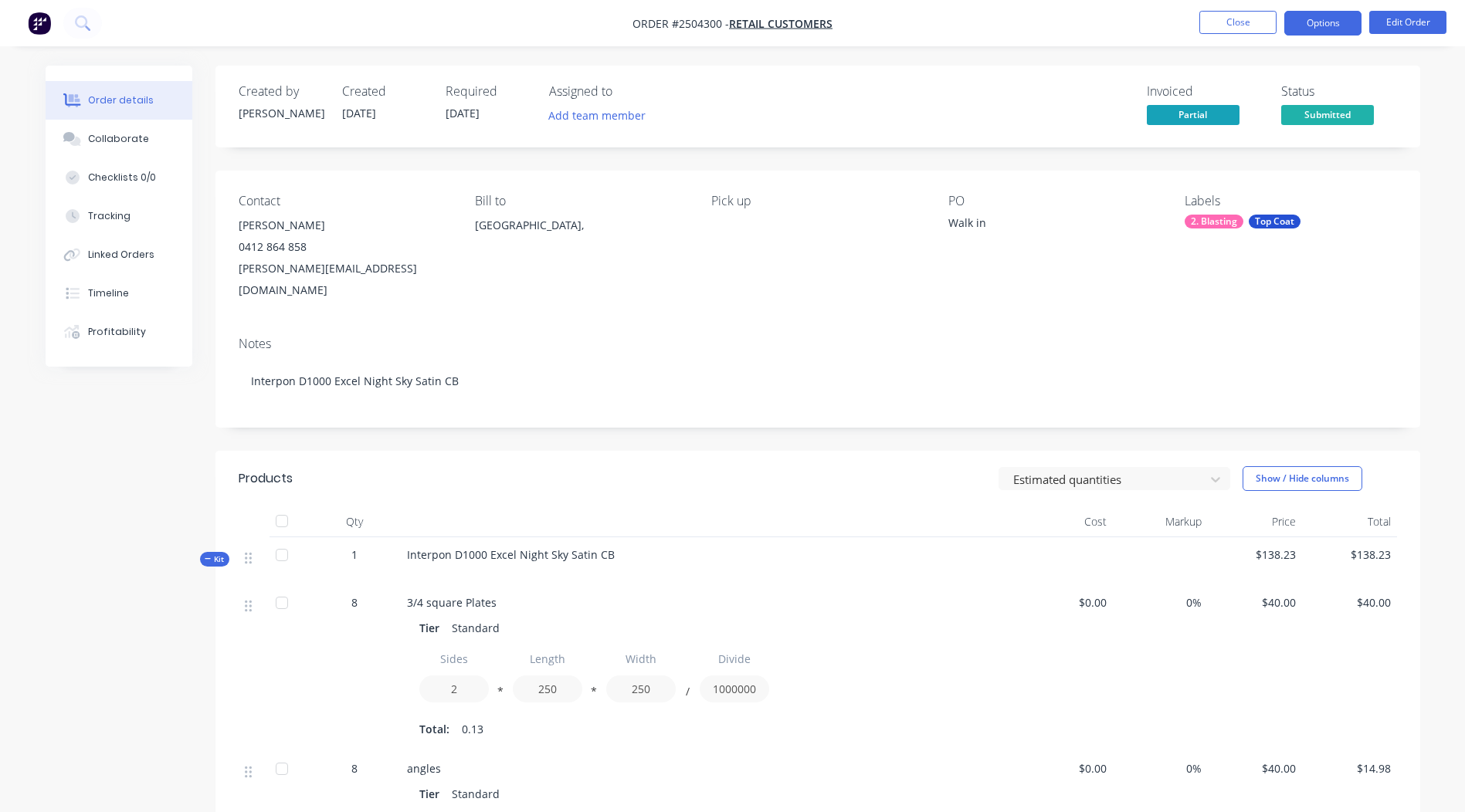
click at [1321, 16] on button "Options" at bounding box center [1322, 23] width 78 height 25
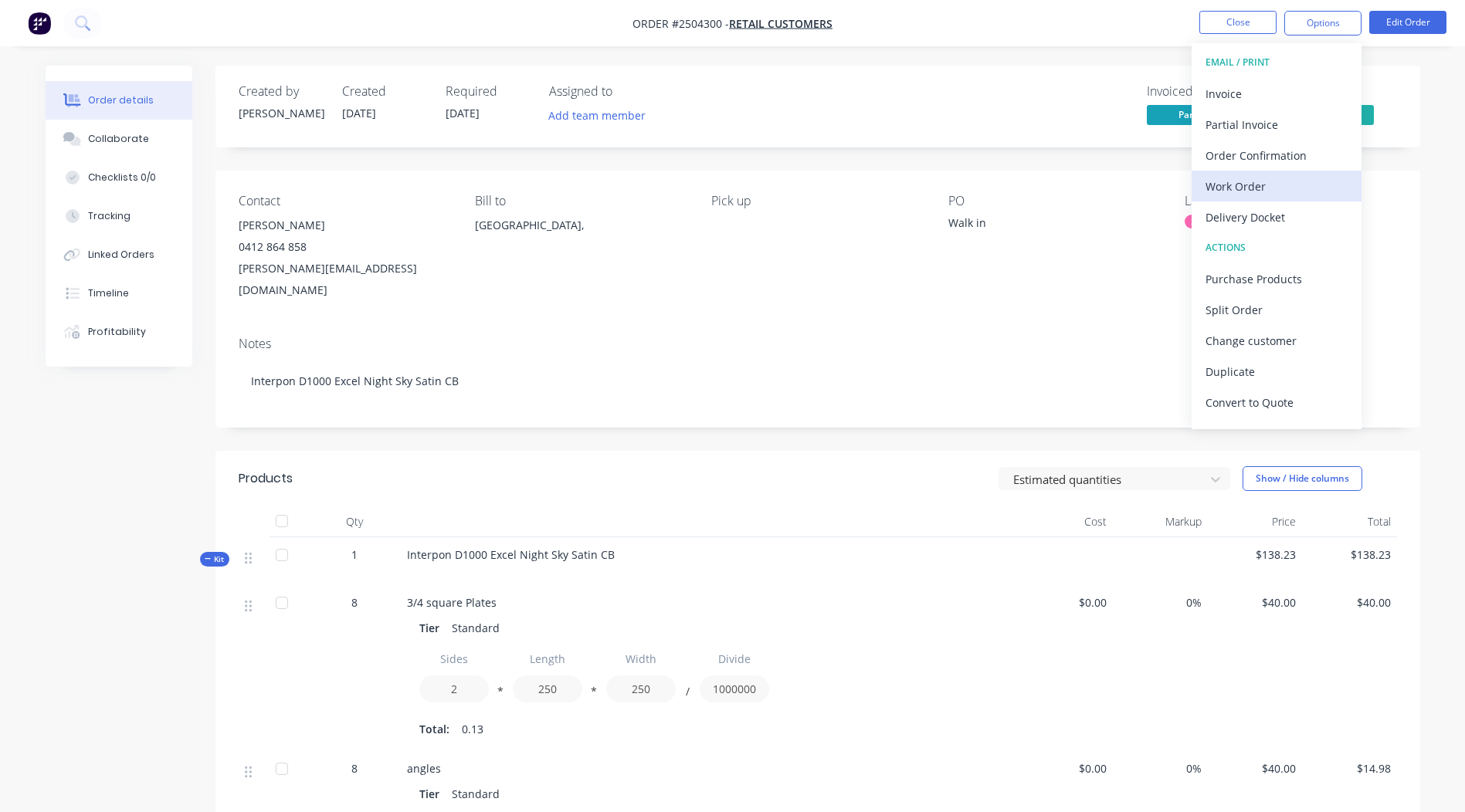
click at [1233, 192] on div "Work Order" at bounding box center [1276, 186] width 142 height 23
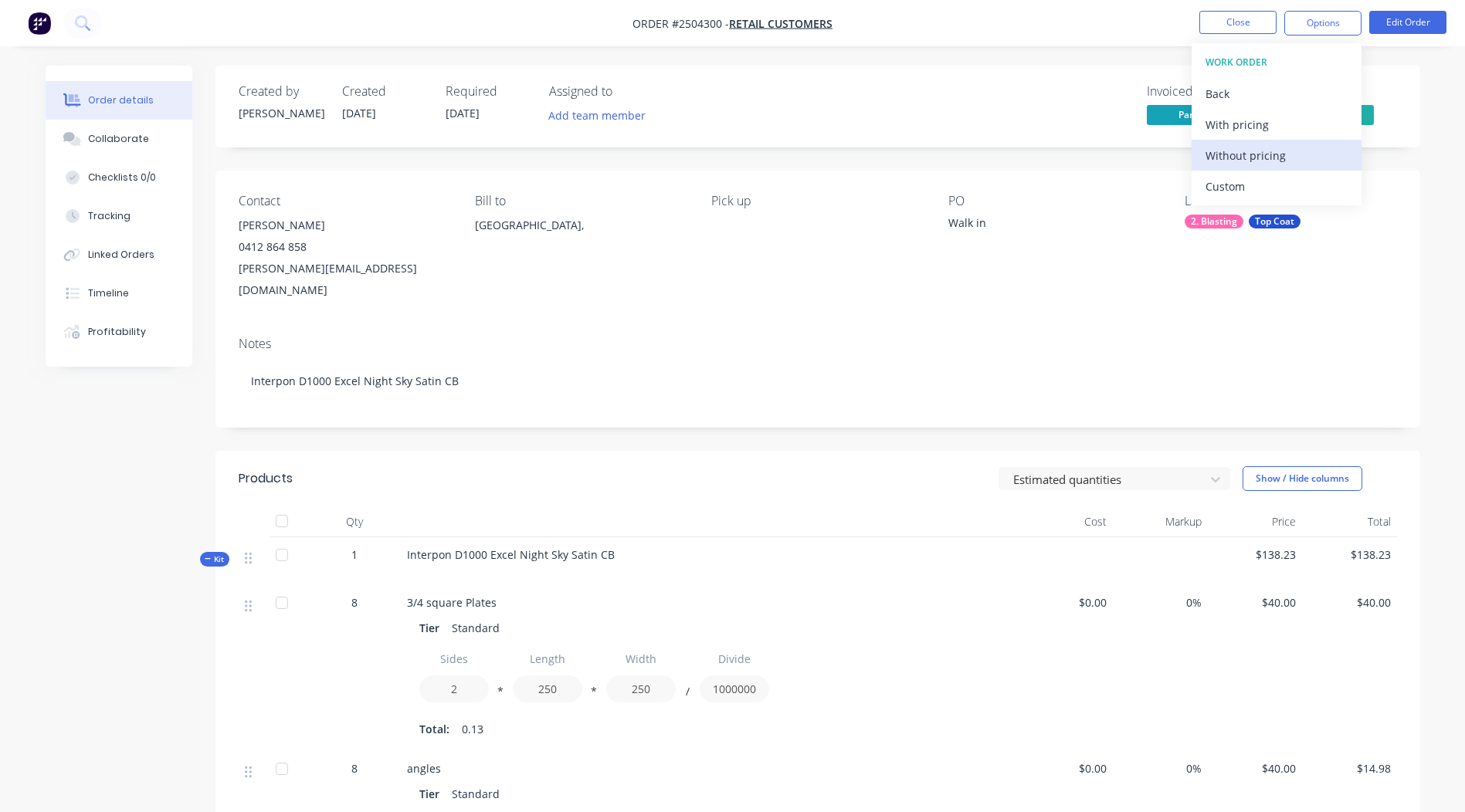
click at [1224, 165] on div "Without pricing" at bounding box center [1276, 155] width 142 height 23
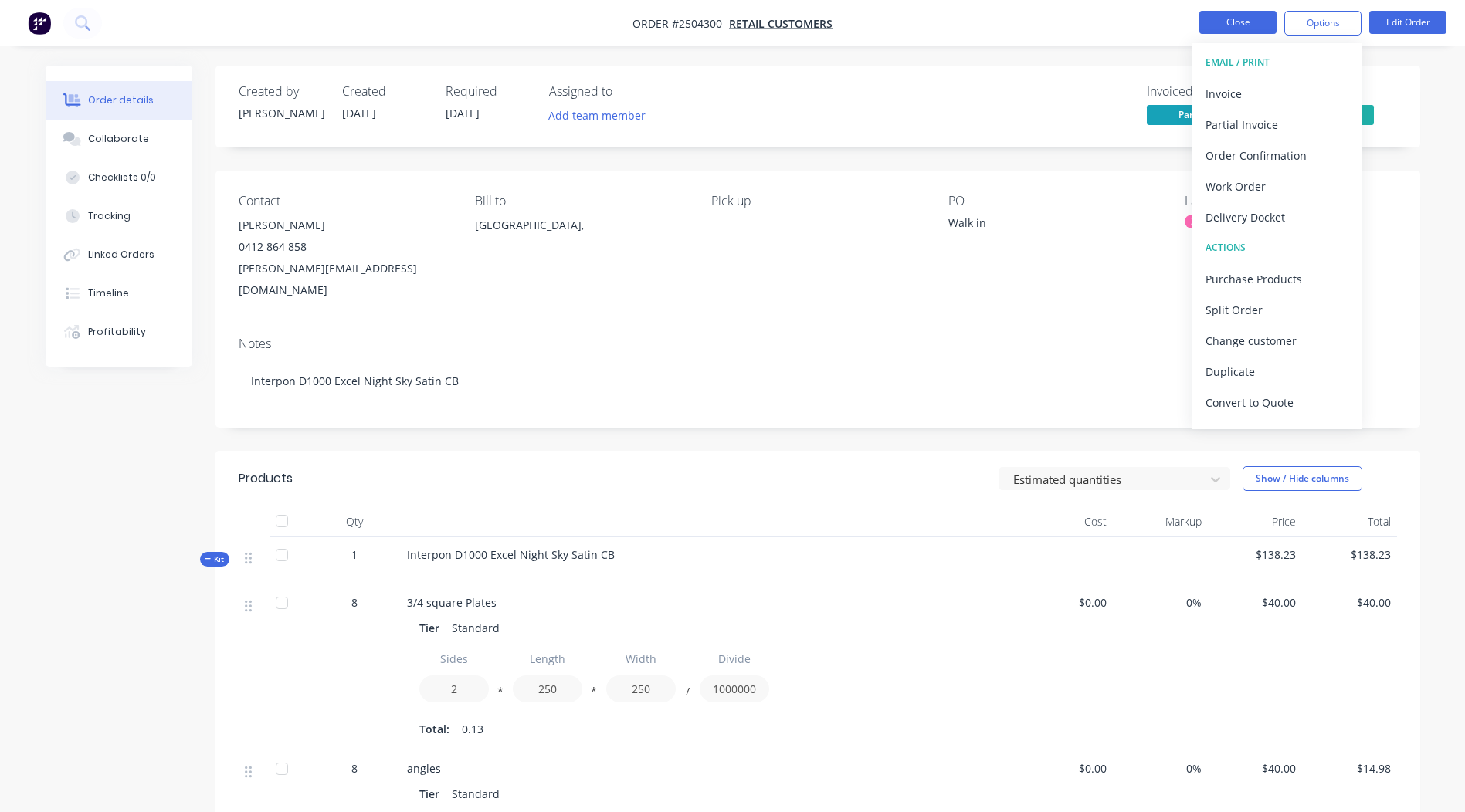
click at [1226, 25] on button "Close" at bounding box center [1238, 23] width 78 height 24
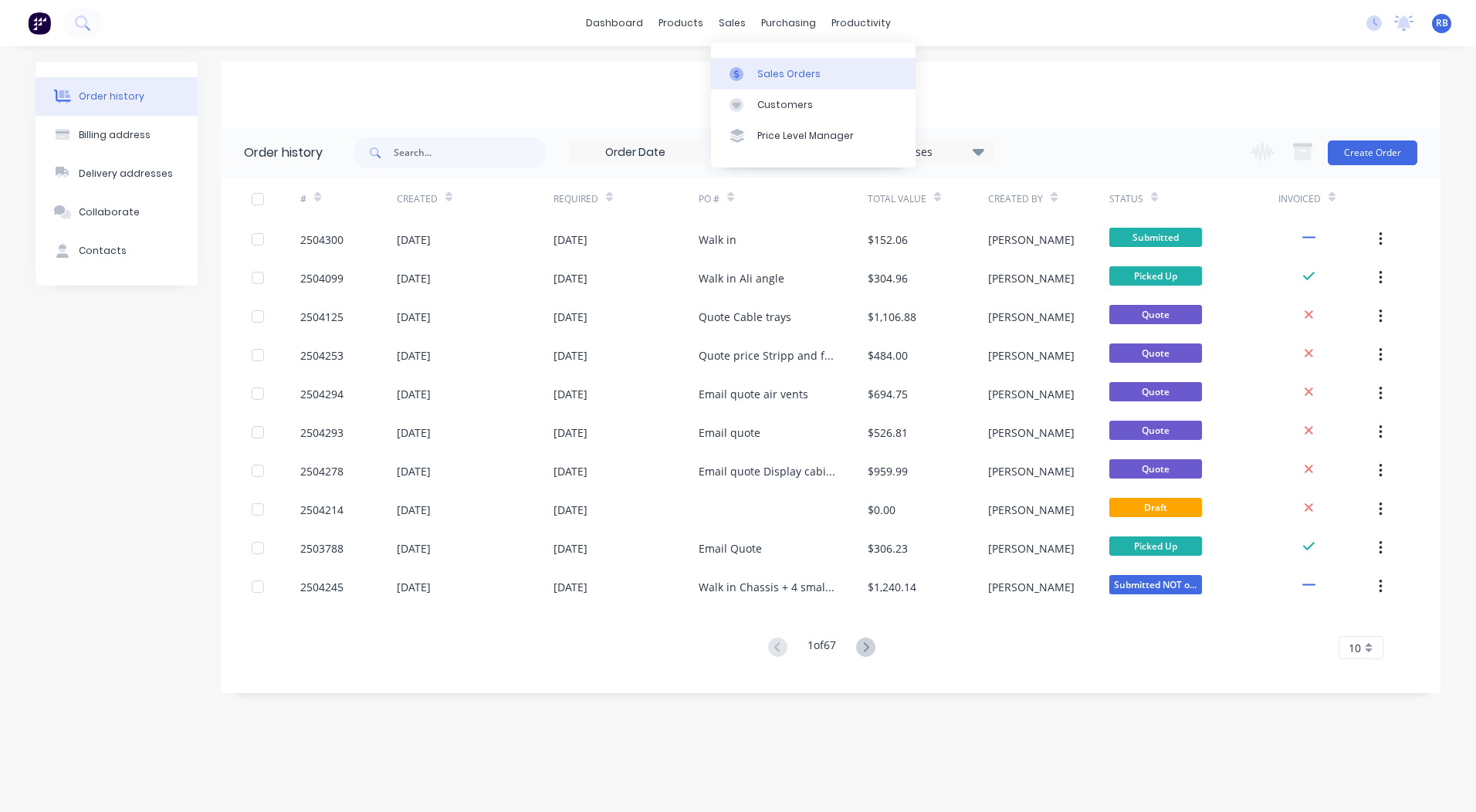
click at [754, 71] on link "Sales Orders" at bounding box center [813, 73] width 205 height 30
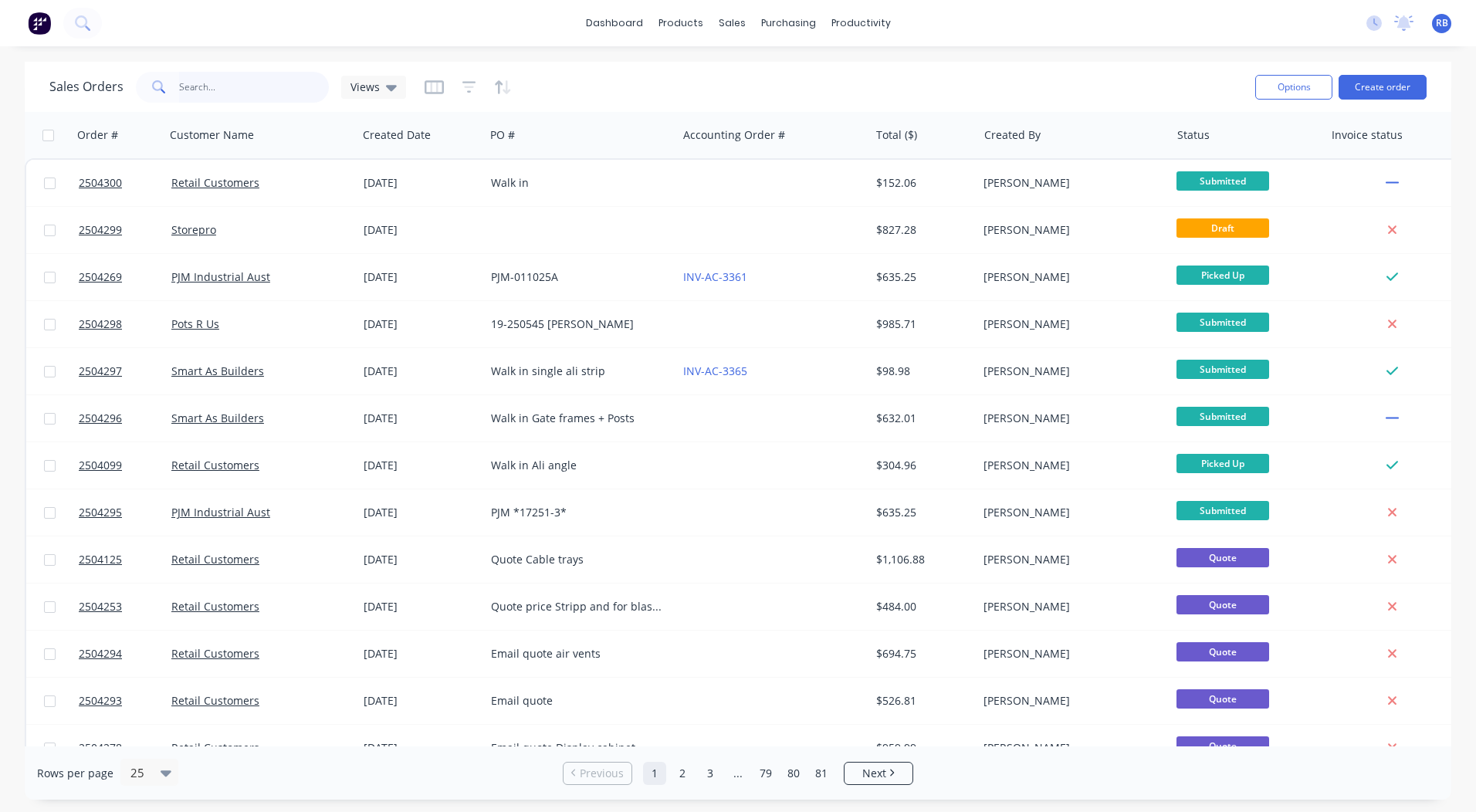
click at [219, 91] on input "text" at bounding box center [254, 87] width 150 height 30
type input "2504250"
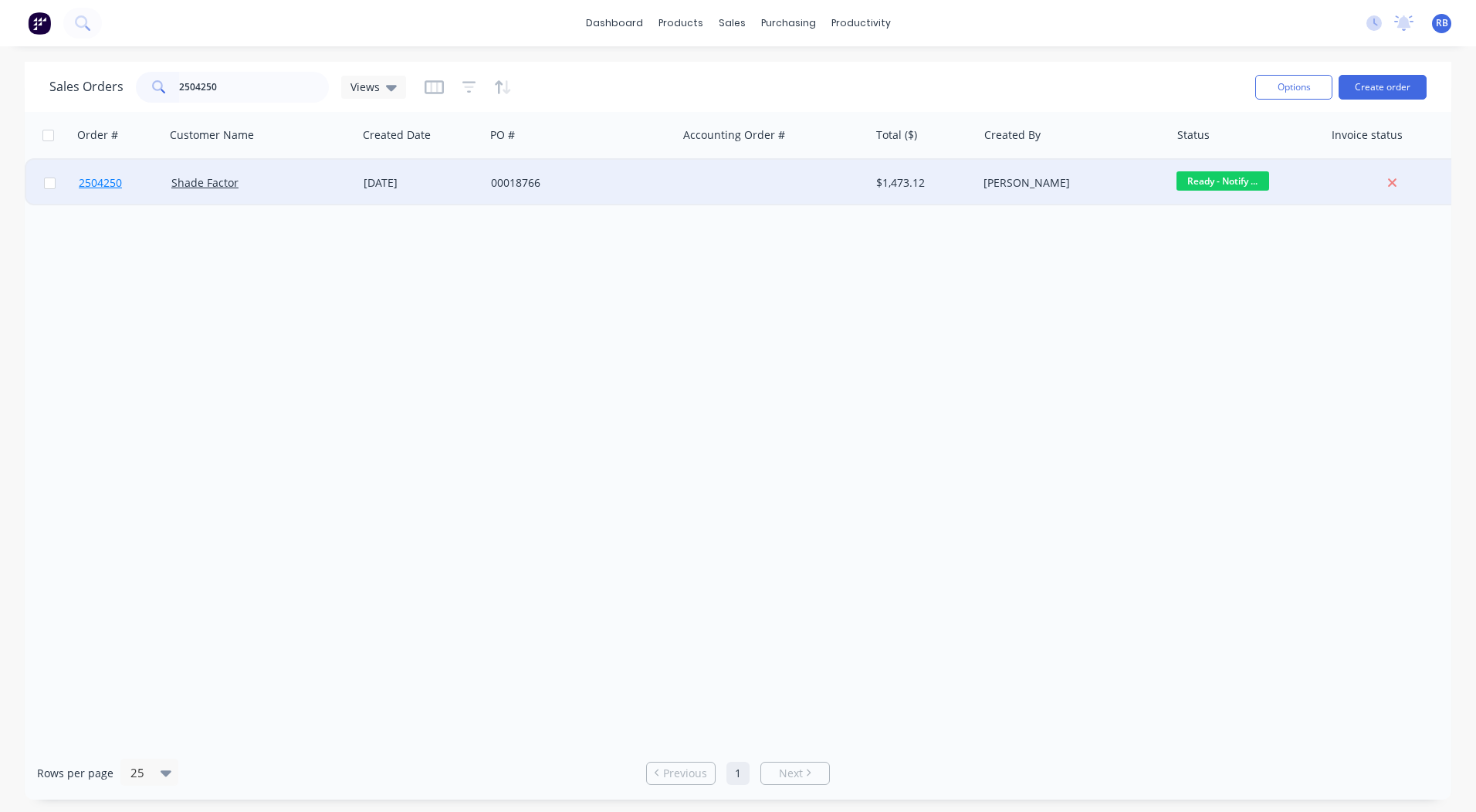
click at [113, 187] on span "2504250" at bounding box center [100, 183] width 43 height 16
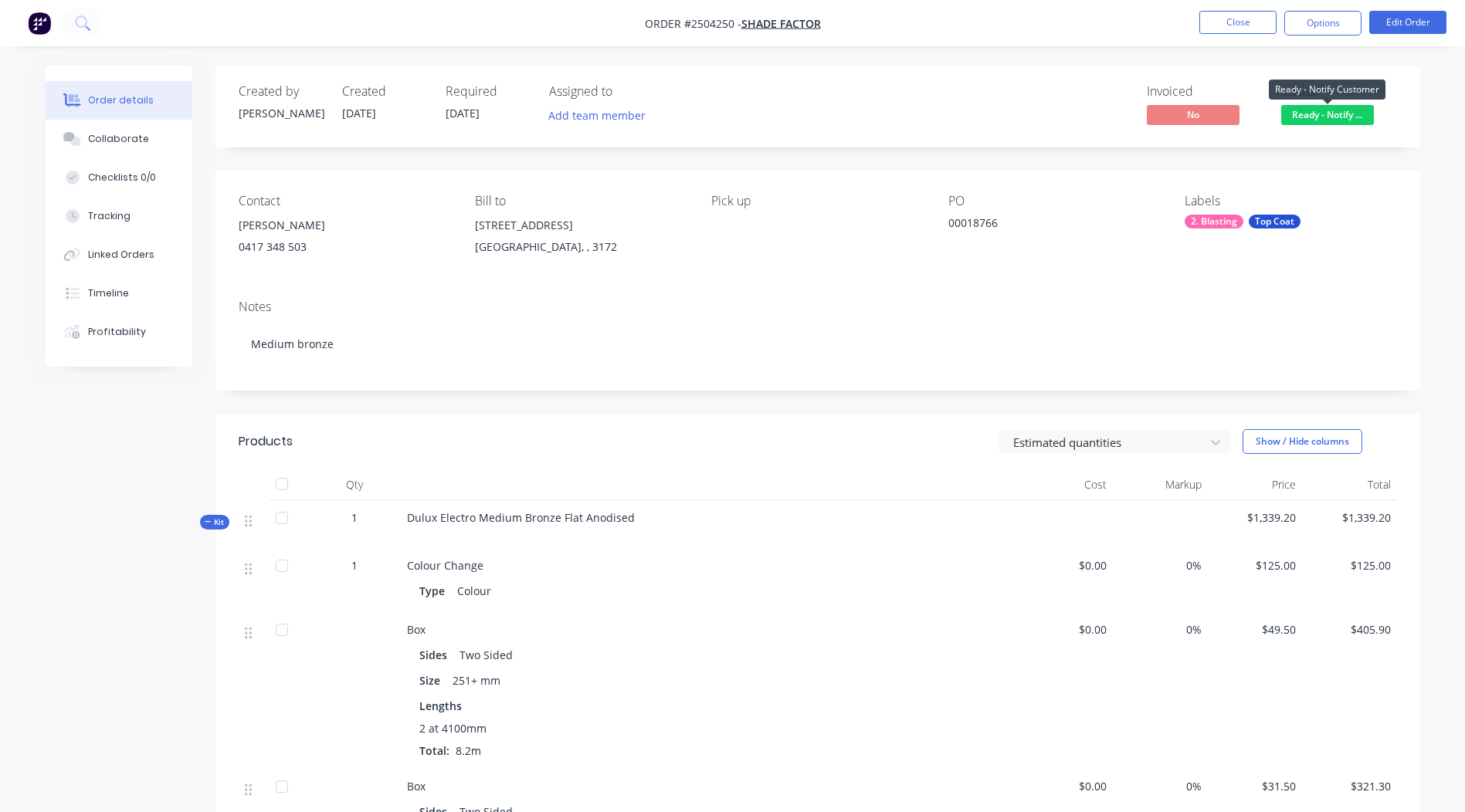
click at [1329, 114] on span "Ready - Notify ..." at bounding box center [1327, 115] width 92 height 20
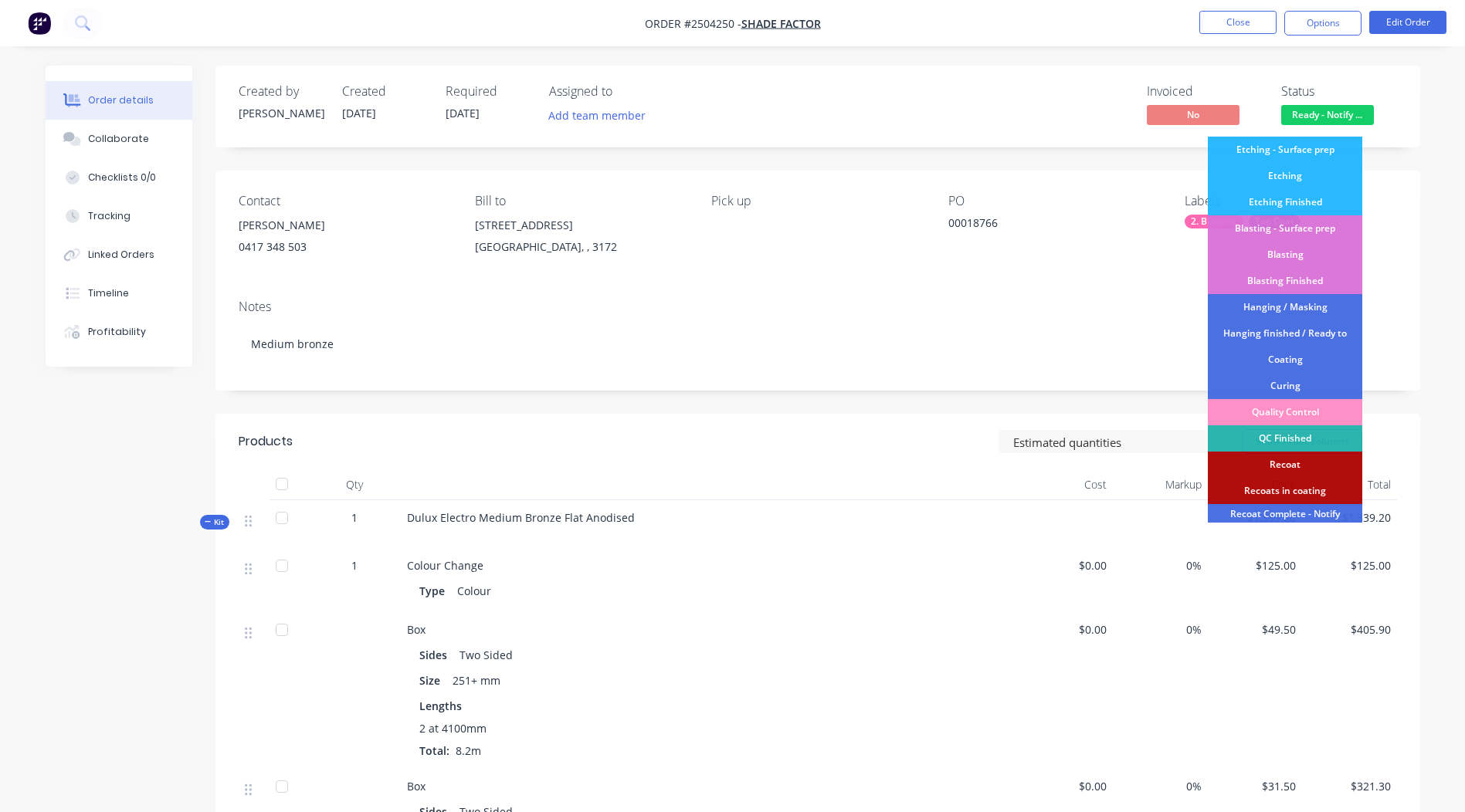
scroll to position [383, 0]
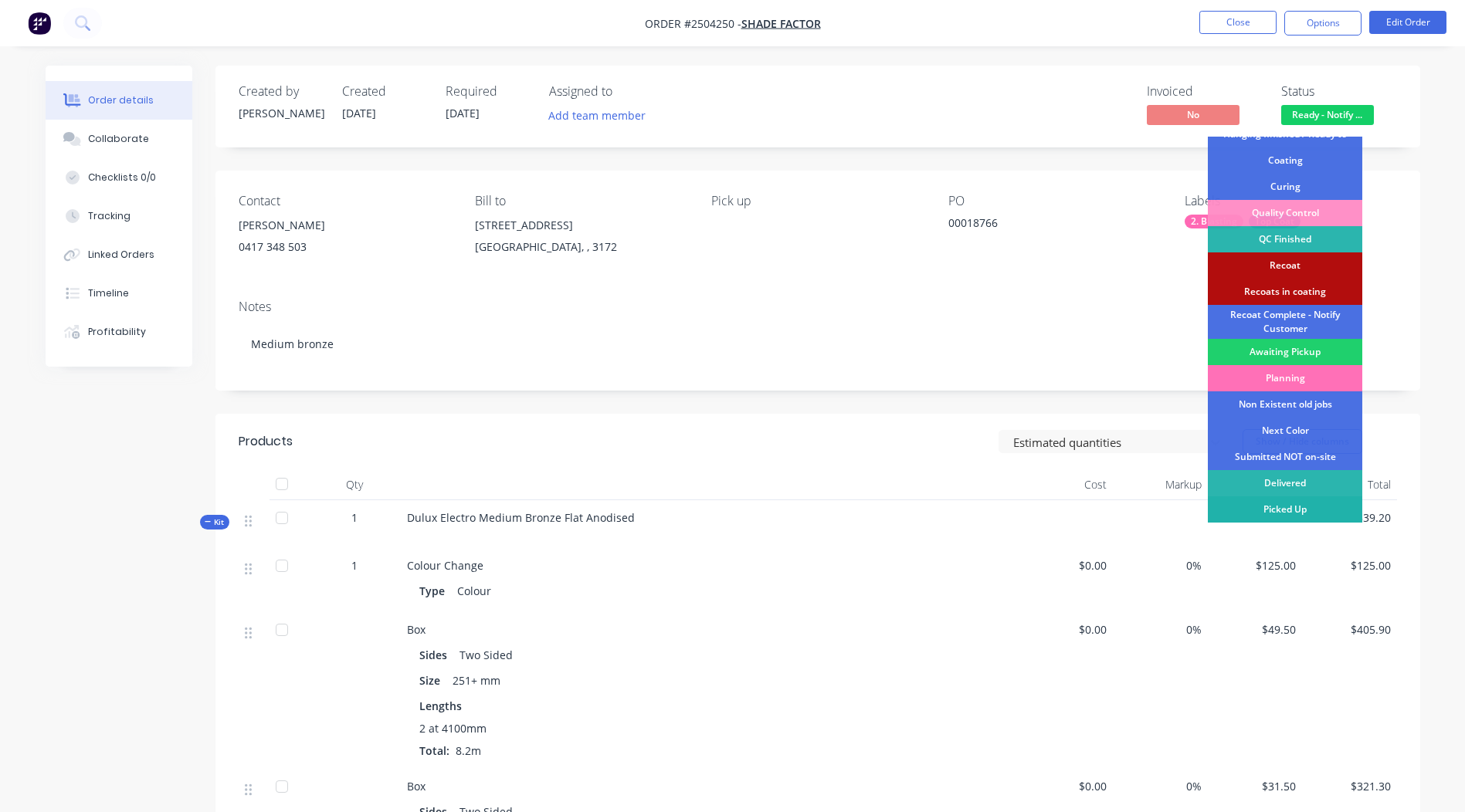
click at [1280, 509] on div "Picked Up" at bounding box center [1284, 509] width 154 height 27
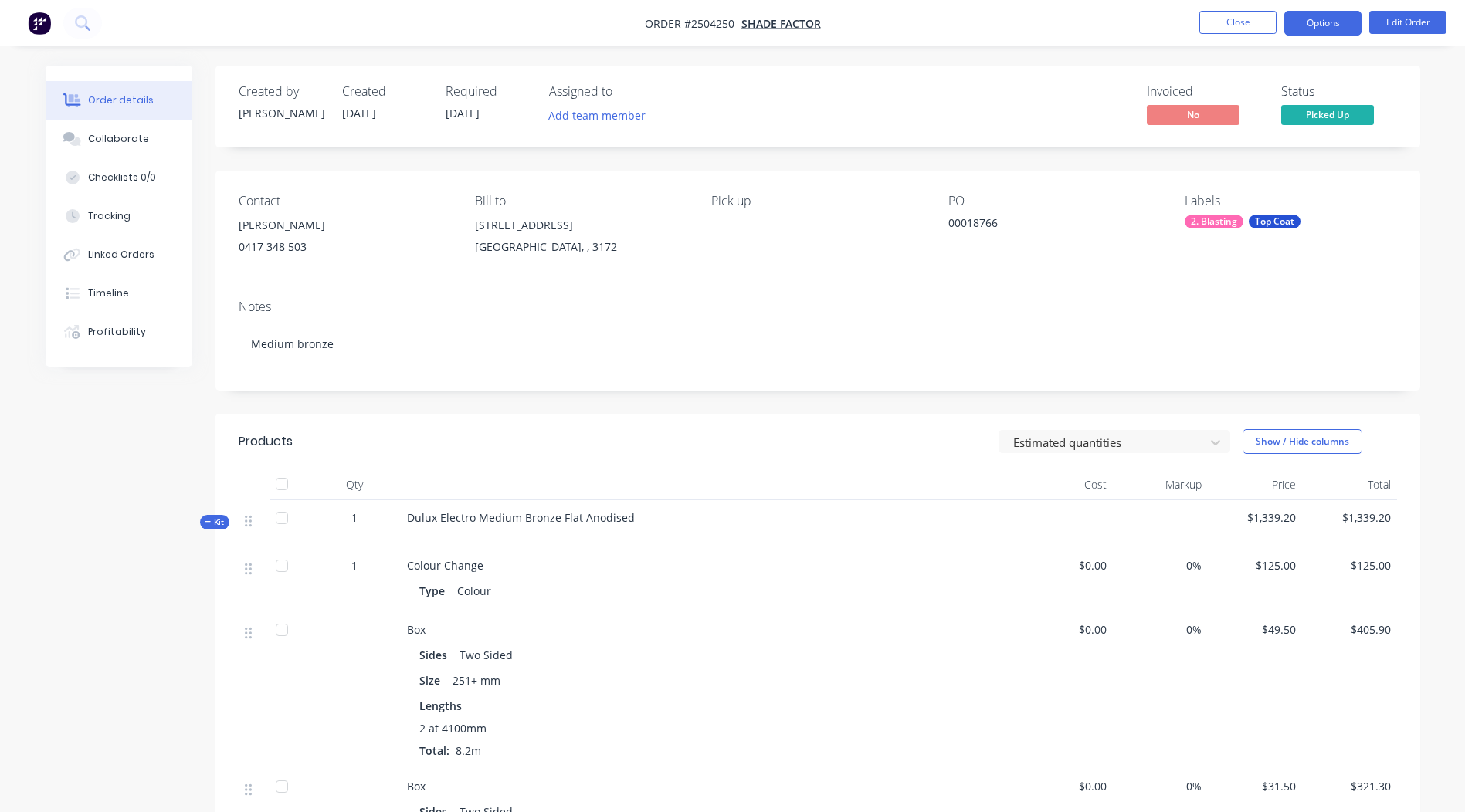
click at [1319, 20] on button "Options" at bounding box center [1322, 23] width 78 height 25
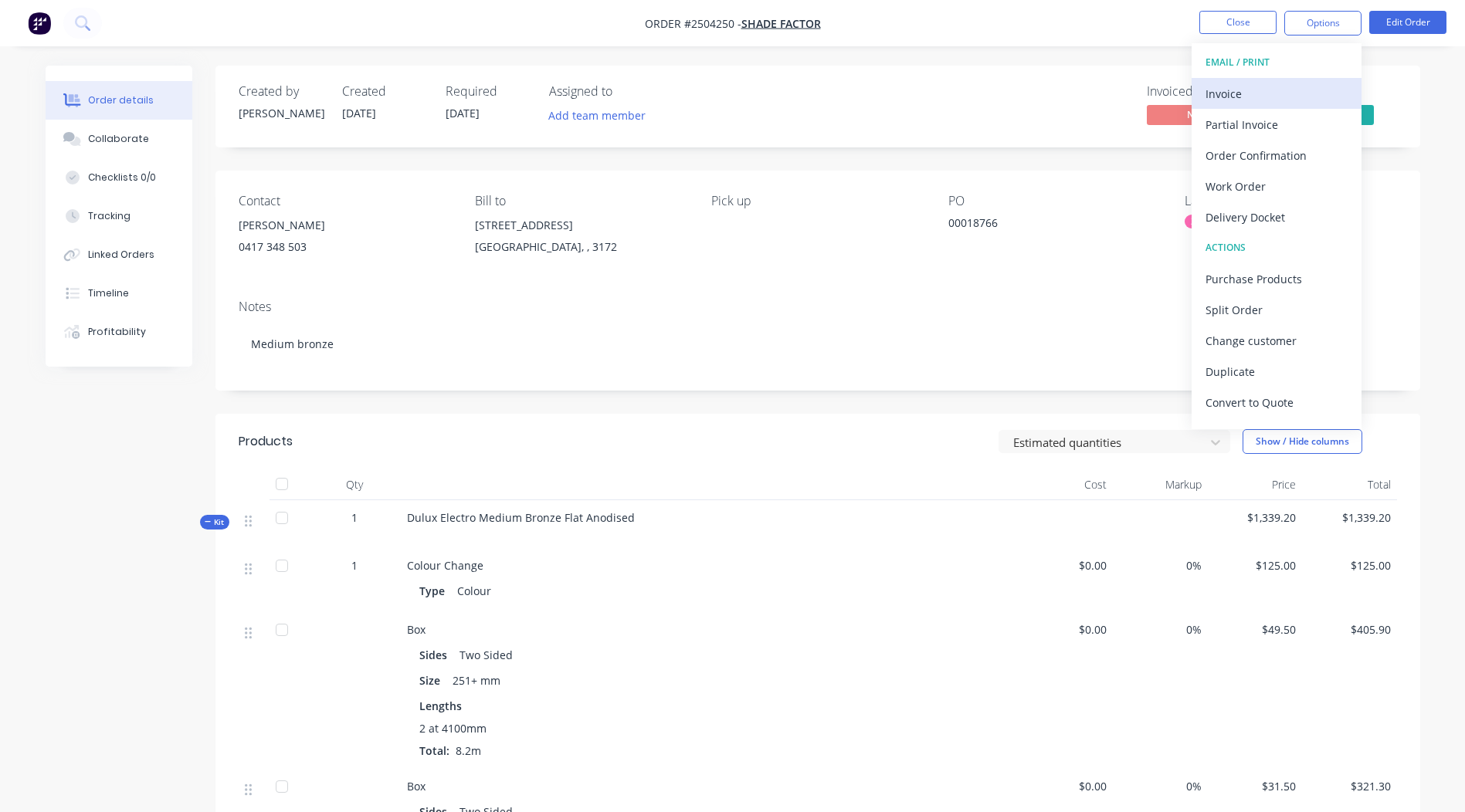
click at [1243, 104] on div "Invoice" at bounding box center [1276, 93] width 142 height 23
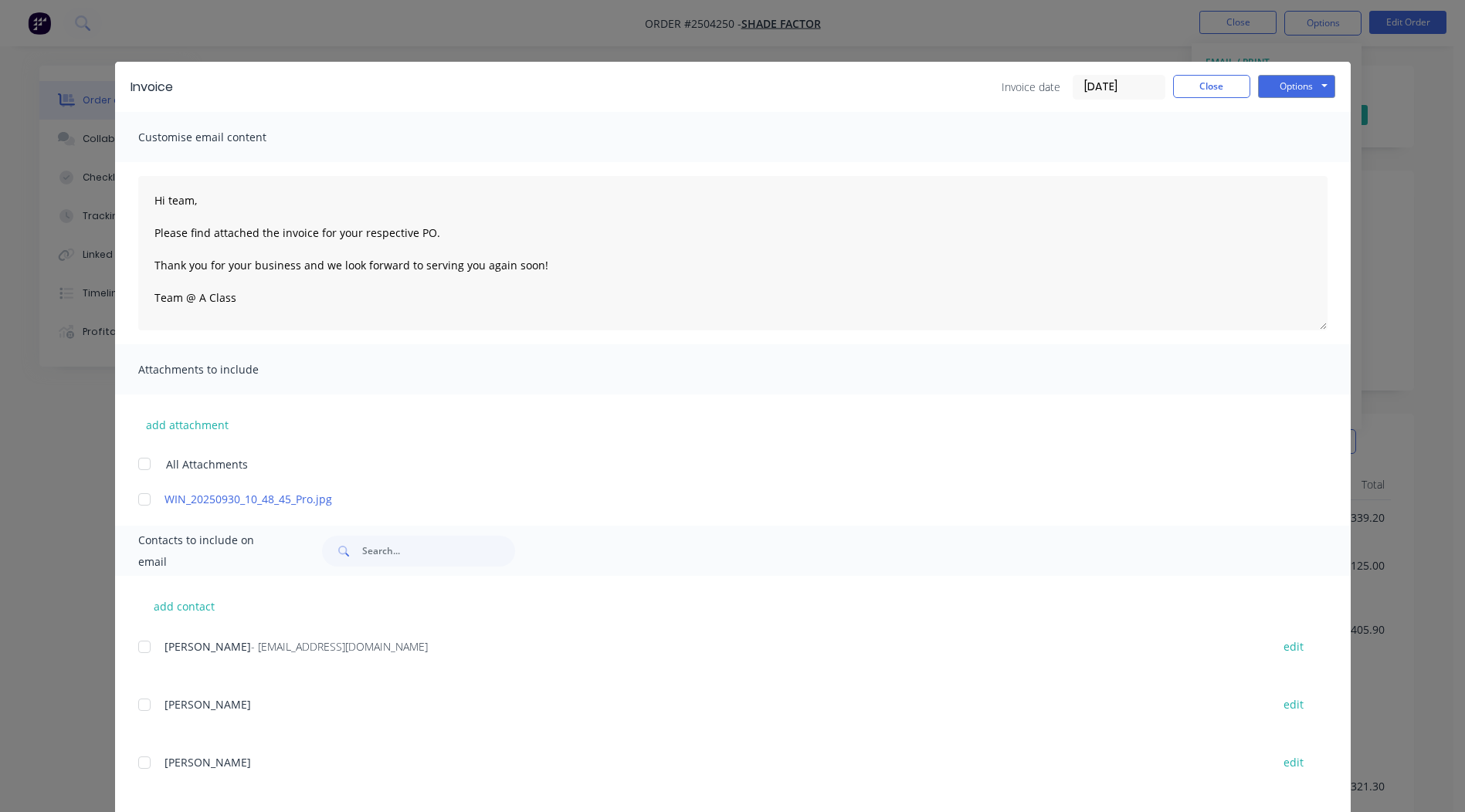
click at [139, 499] on div at bounding box center [144, 498] width 30 height 30
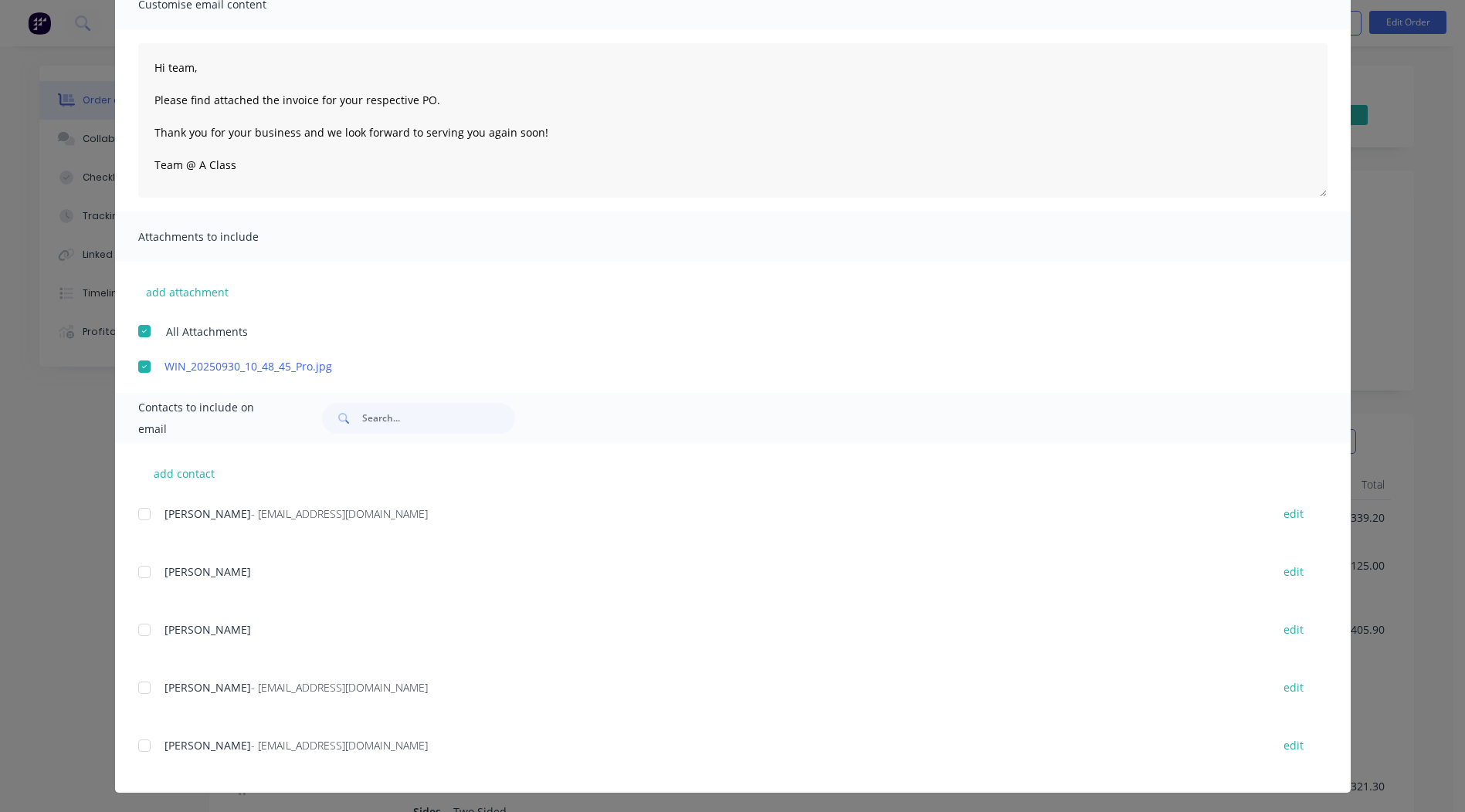
scroll to position [135, 0]
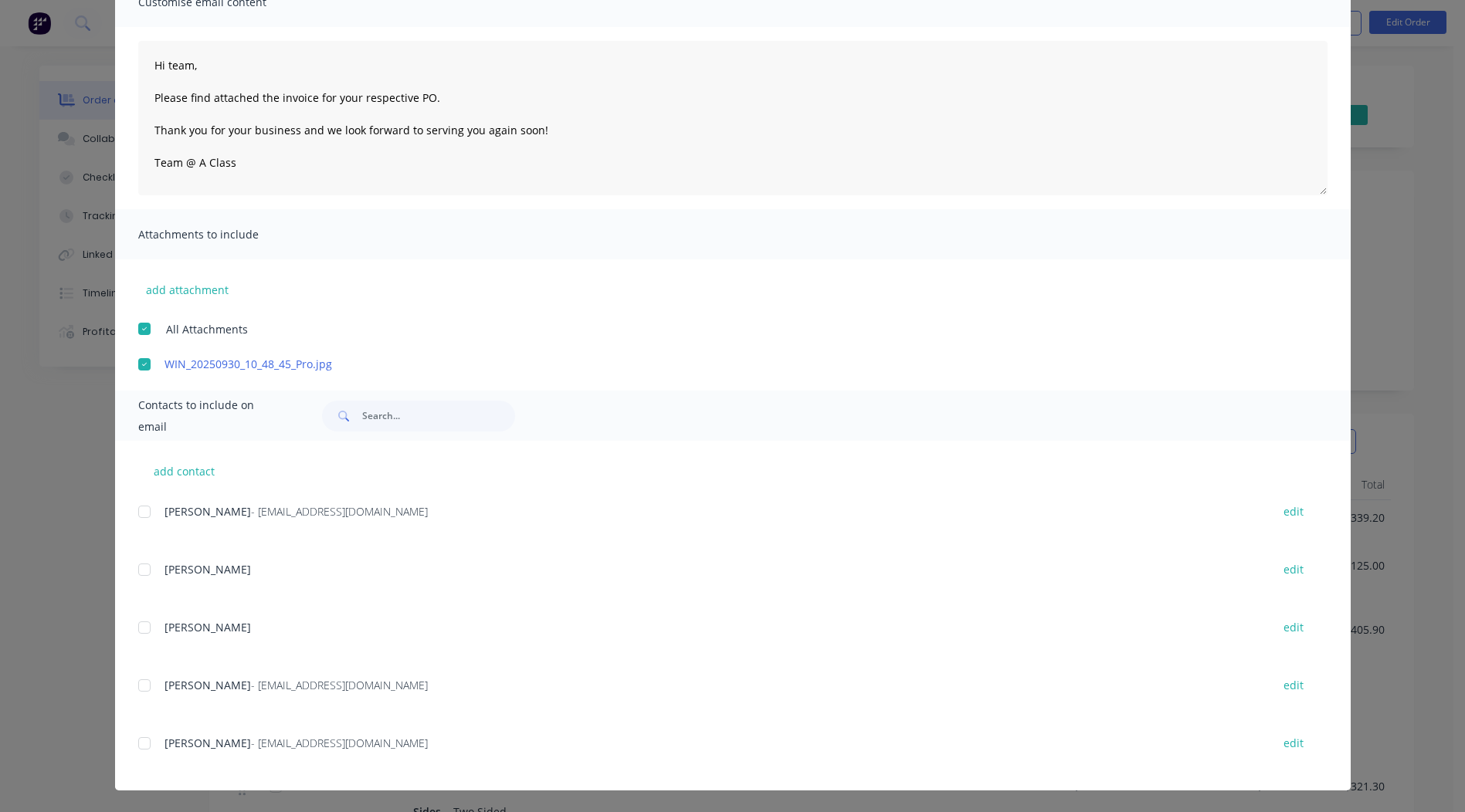
click at [132, 685] on div at bounding box center [144, 685] width 30 height 30
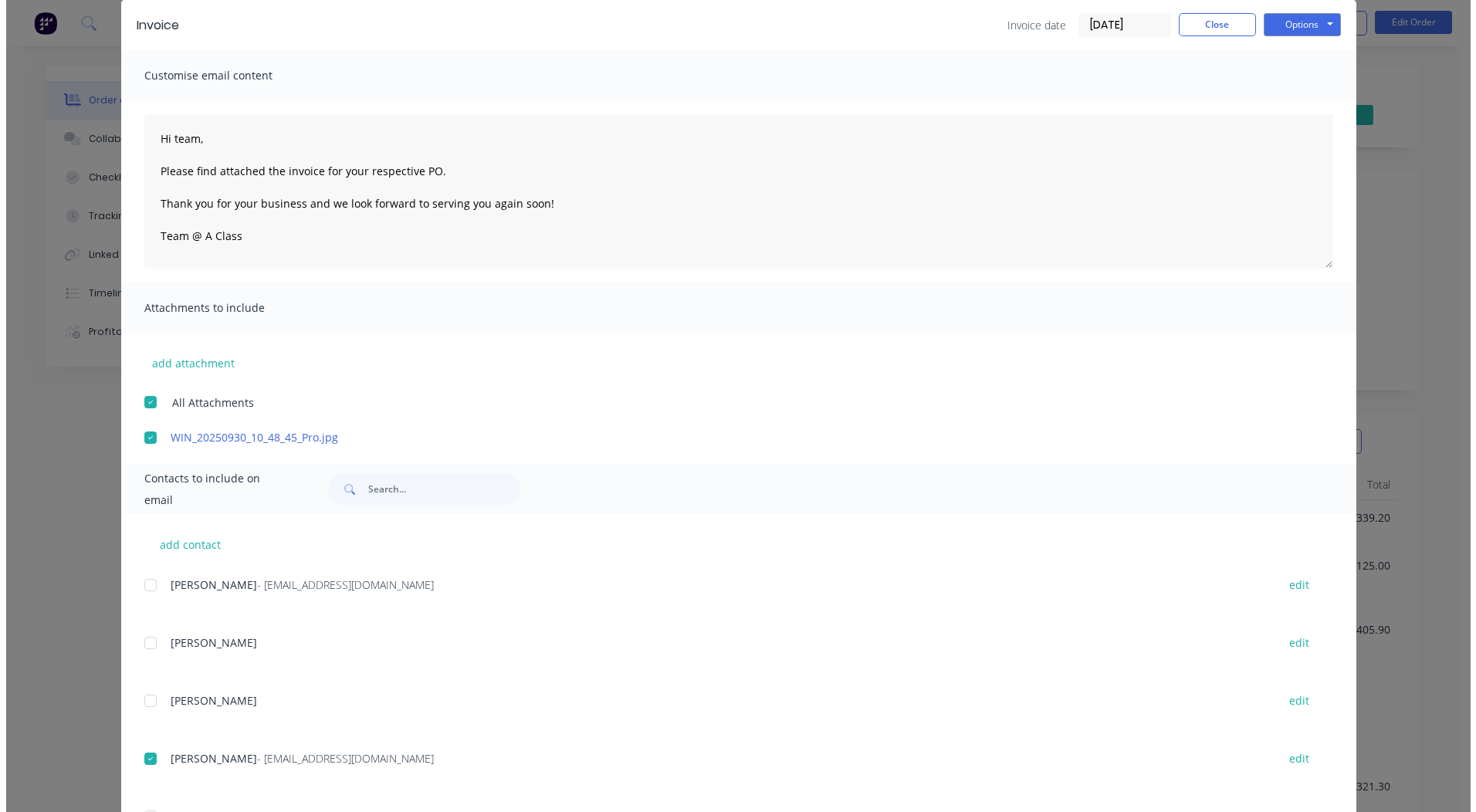
scroll to position [0, 0]
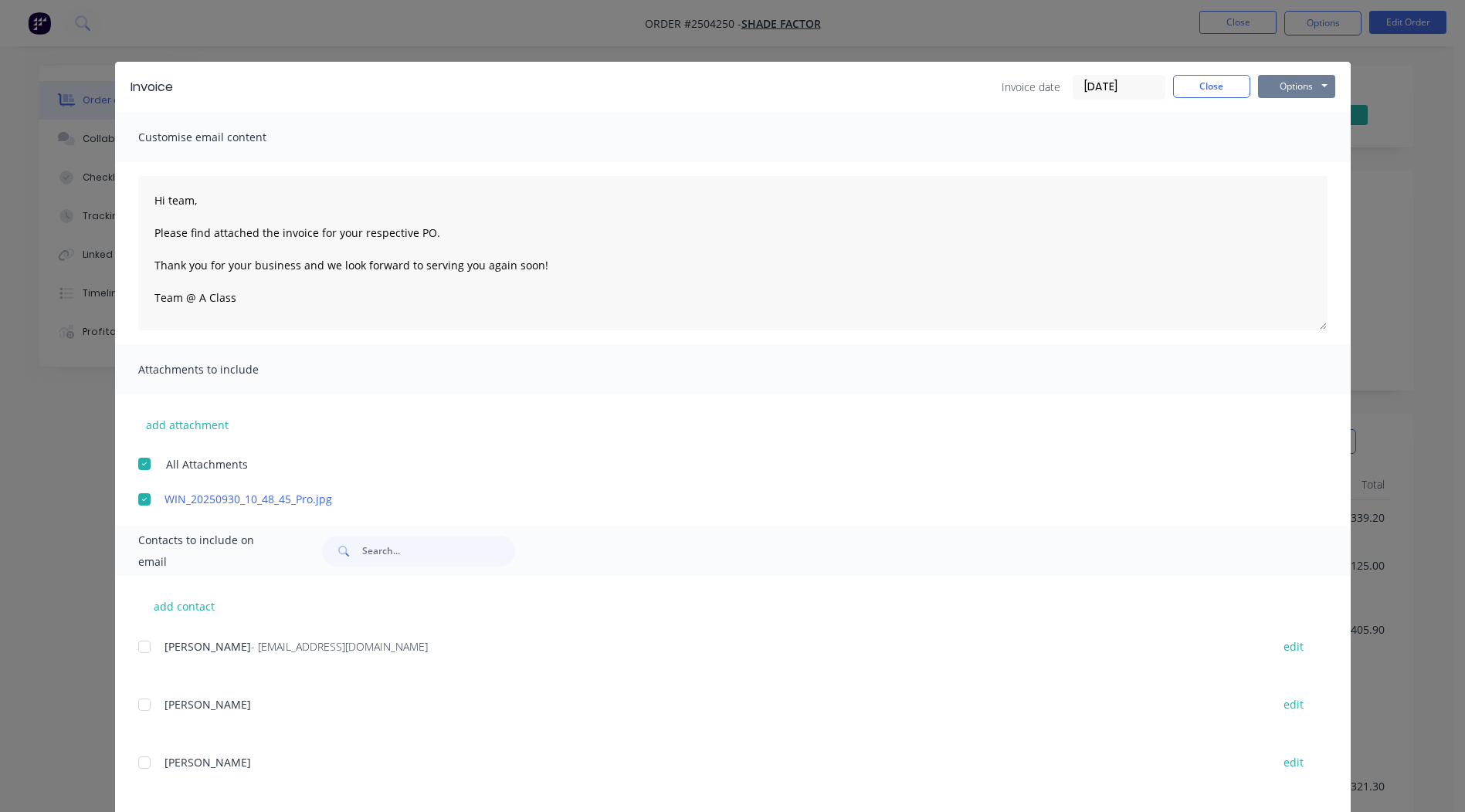
click at [1299, 79] on button "Options" at bounding box center [1296, 87] width 78 height 24
click at [1291, 163] on button "Email" at bounding box center [1307, 165] width 99 height 26
click at [1195, 83] on button "Close" at bounding box center [1211, 87] width 78 height 24
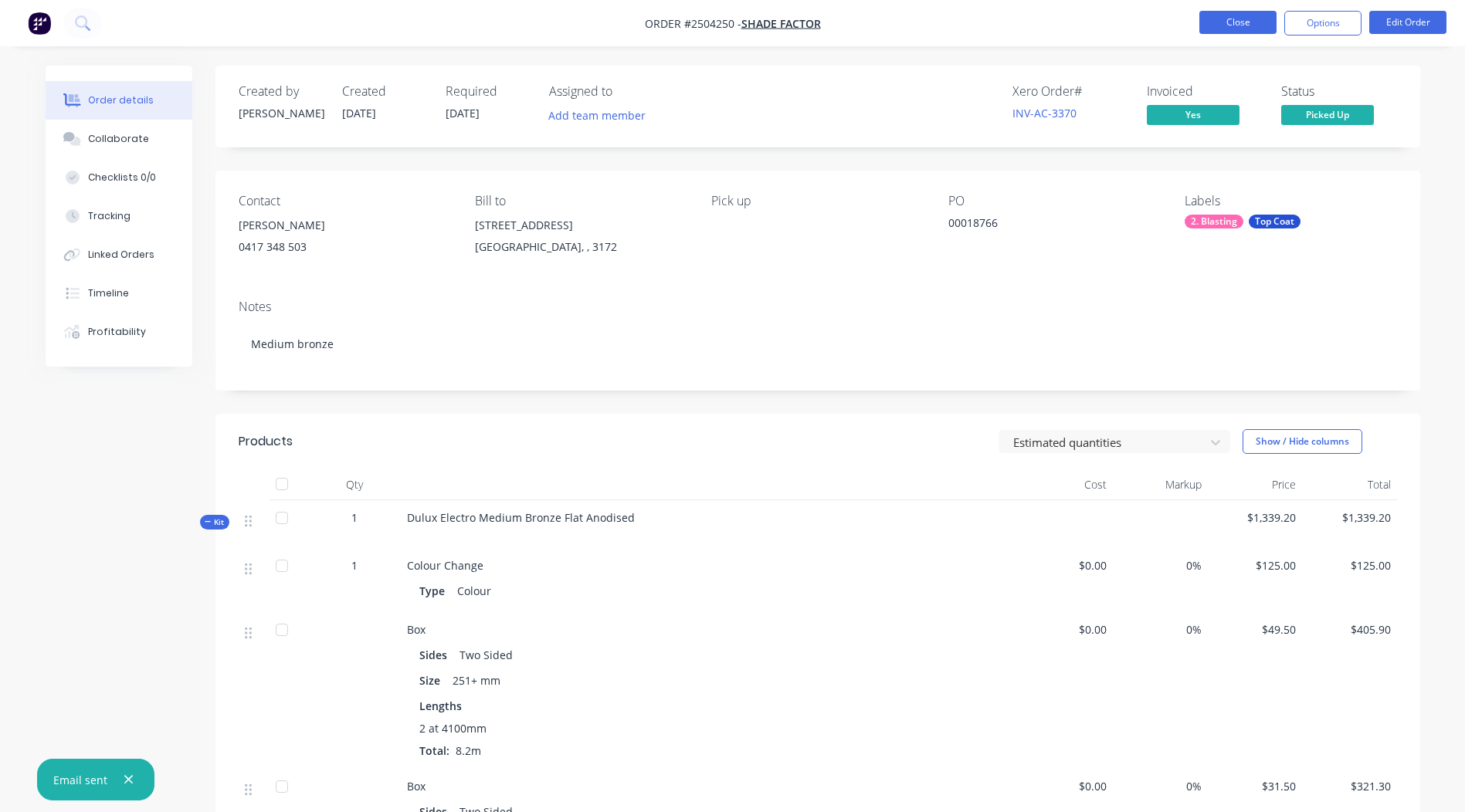
click at [1239, 27] on button "Close" at bounding box center [1238, 23] width 78 height 24
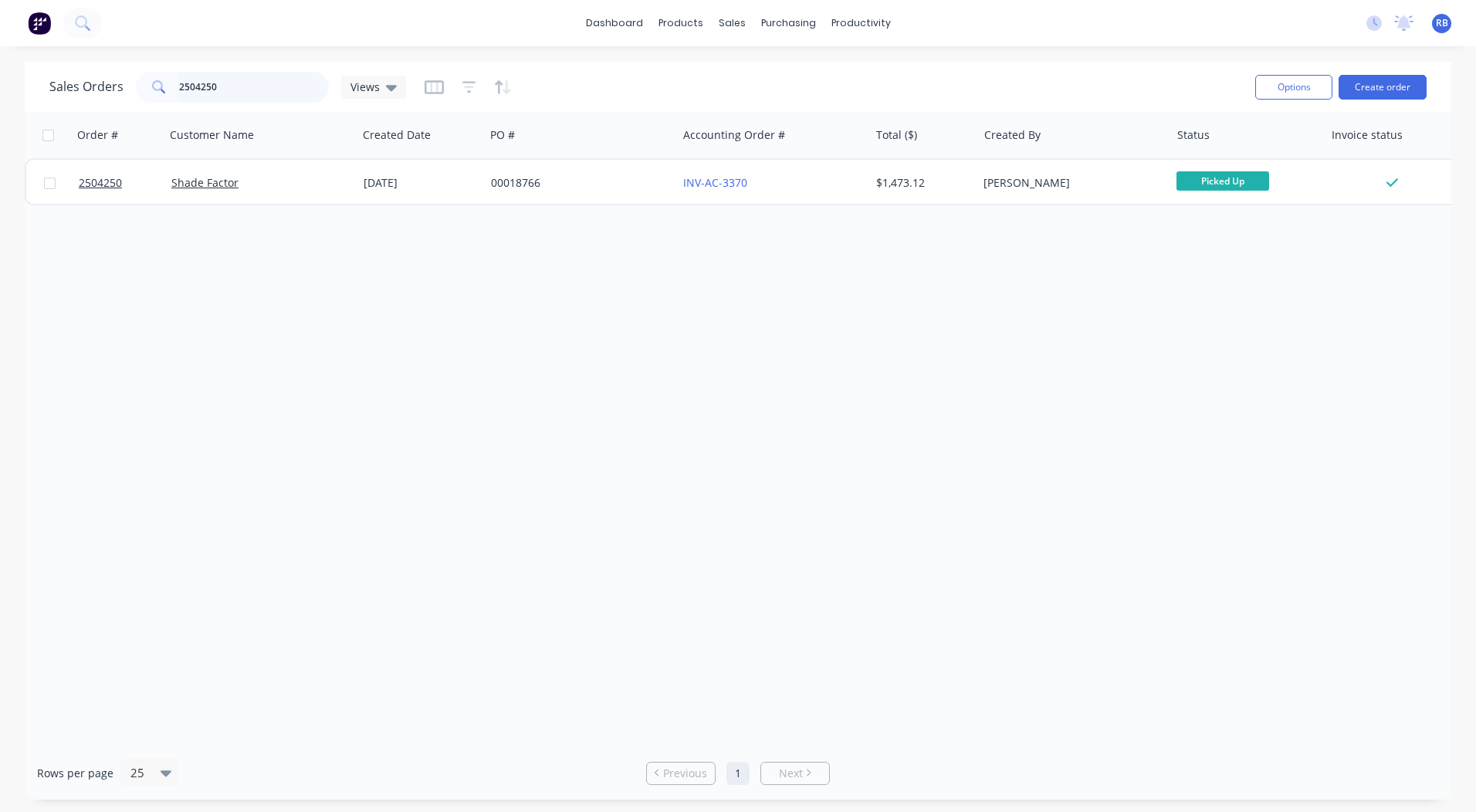
click at [230, 85] on input "2504250" at bounding box center [254, 87] width 150 height 30
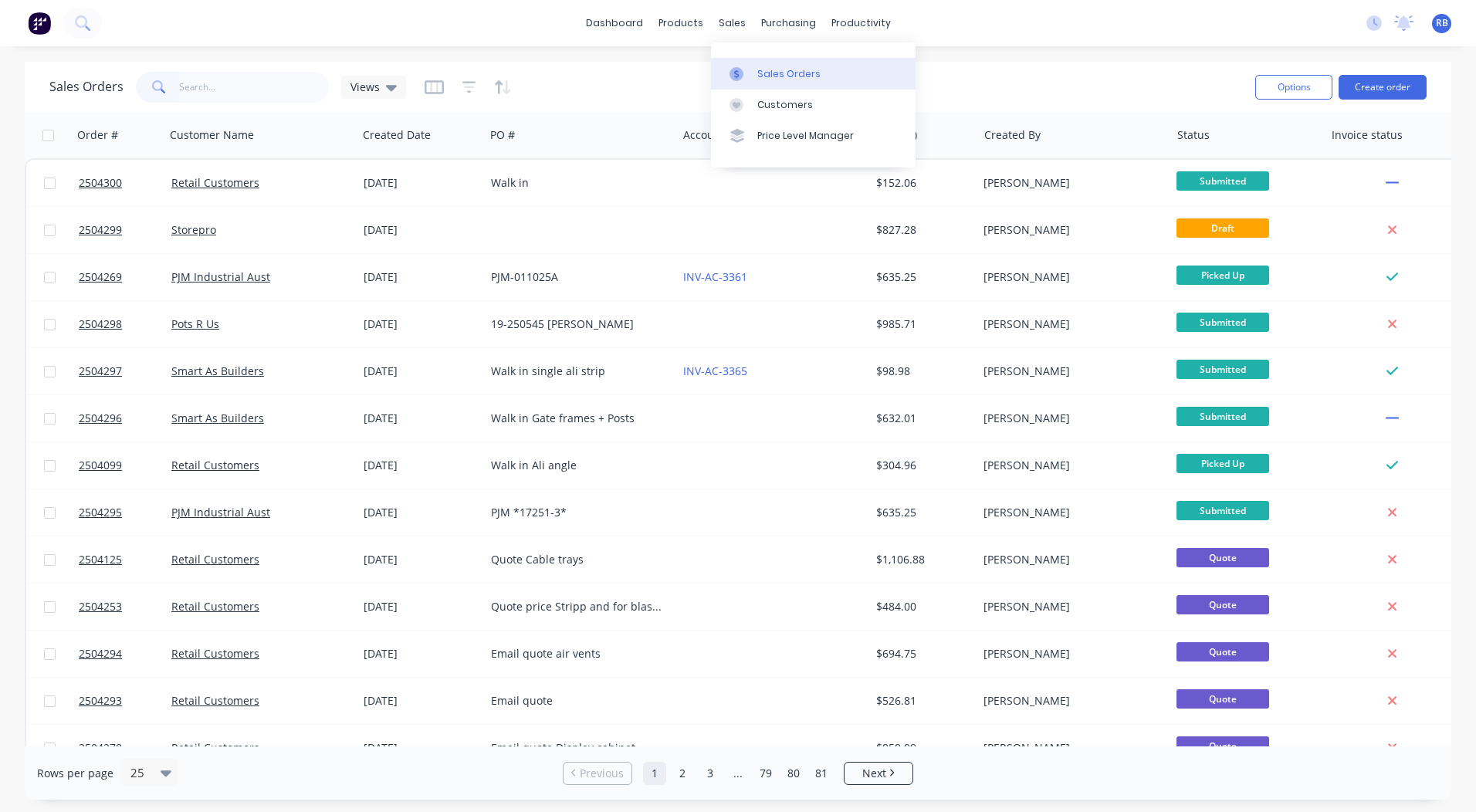
click at [744, 70] on div at bounding box center [741, 74] width 24 height 14
click at [784, 70] on div "Sales Orders" at bounding box center [789, 74] width 63 height 14
